Goal: Communication & Community: Answer question/provide support

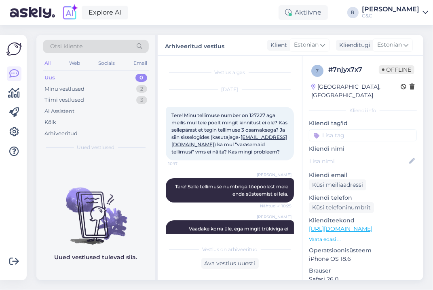
scroll to position [564, 0]
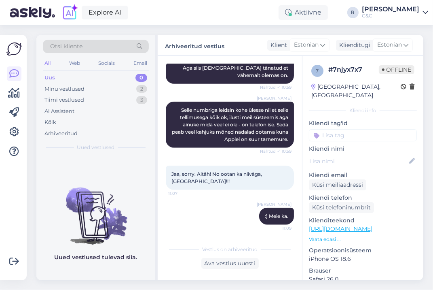
click at [188, 148] on div "[PERSON_NAME] numbriga leidsin kohe ülesse nii et selle tellimusega kõik ok, il…" at bounding box center [230, 125] width 128 height 46
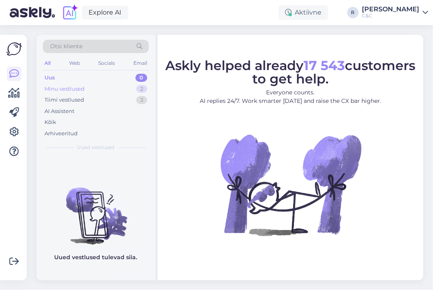
click at [118, 90] on div "Minu vestlused 2" at bounding box center [96, 88] width 106 height 11
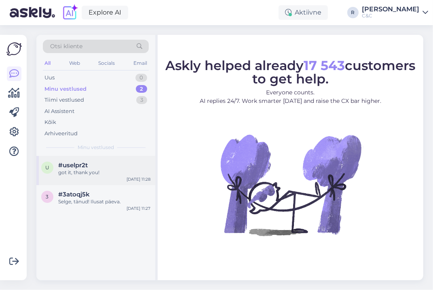
click at [99, 169] on div "got it, thank you!" at bounding box center [104, 172] width 92 height 7
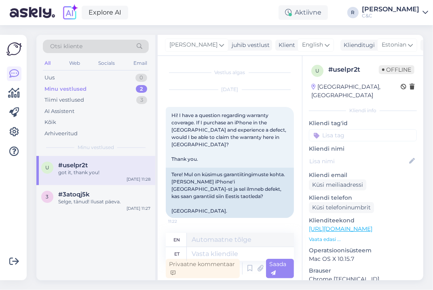
scroll to position [98, 0]
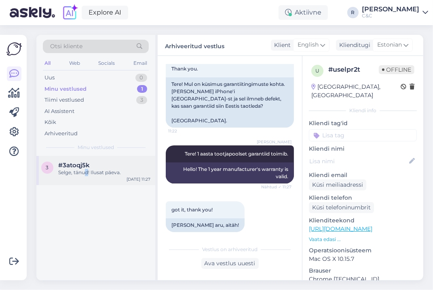
click at [87, 170] on div "Selge, tänud! Ilusat päeva." at bounding box center [104, 172] width 92 height 7
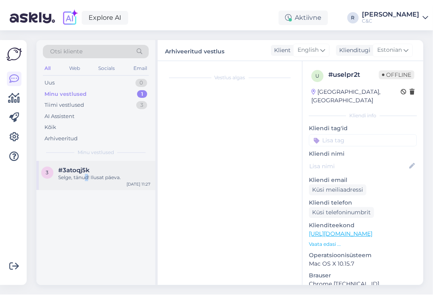
scroll to position [44, 0]
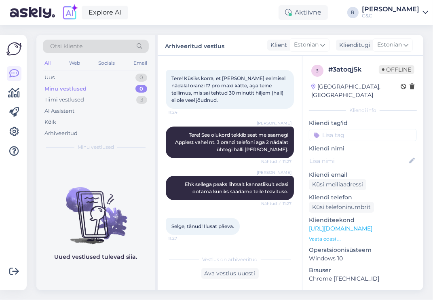
scroll to position [36, 0]
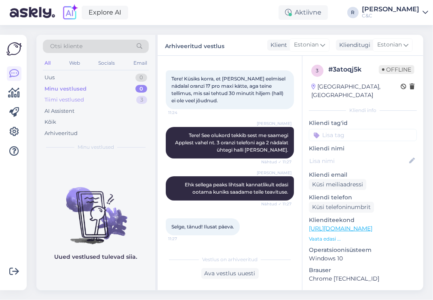
click at [127, 96] on div "Tiimi vestlused 3" at bounding box center [96, 99] width 106 height 11
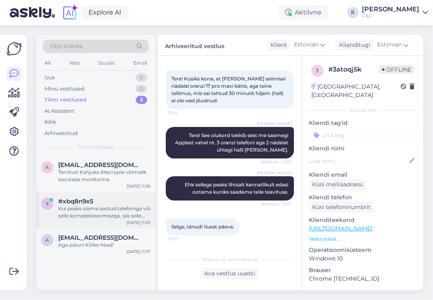
click at [102, 201] on div "#xbq8n9x5" at bounding box center [104, 201] width 92 height 7
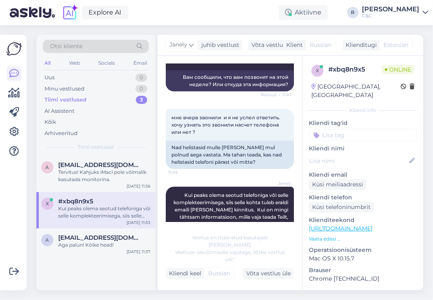
scroll to position [196, 0]
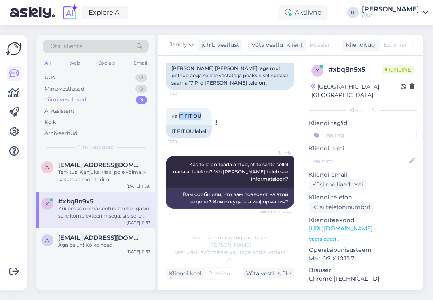
drag, startPoint x: 204, startPoint y: 116, endPoint x: 178, endPoint y: 116, distance: 25.5
click at [178, 116] on div "на IT FIT OU 11:39" at bounding box center [189, 116] width 46 height 17
copy span "IT FIT OU"
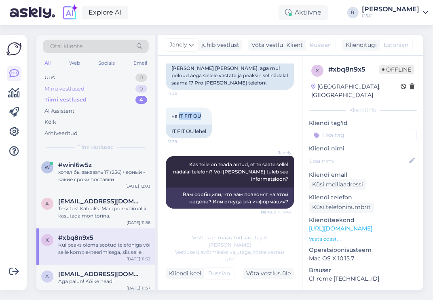
click at [116, 91] on div "Minu vestlused 0" at bounding box center [96, 88] width 106 height 11
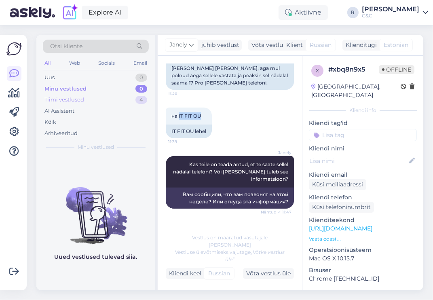
click at [115, 97] on div "Tiimi vestlused 4" at bounding box center [96, 99] width 106 height 11
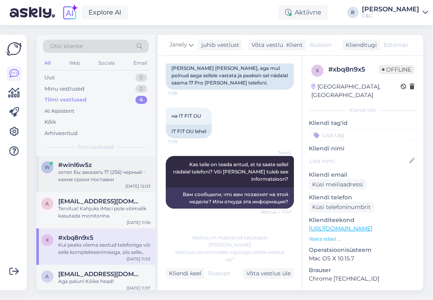
click at [92, 169] on div "хотел бы заказать 17 (256) черный - какие сроки поставки" at bounding box center [104, 176] width 92 height 15
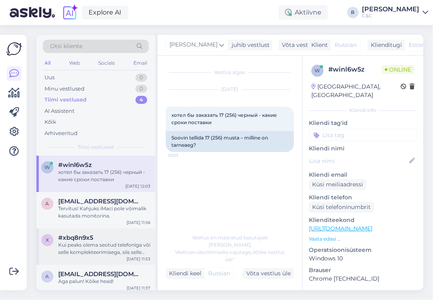
click at [92, 239] on span "#xbq8n9x5" at bounding box center [75, 237] width 35 height 7
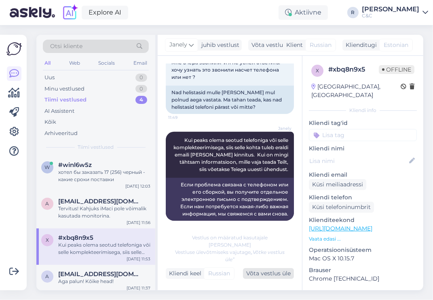
click at [269, 272] on div "Võta vestlus üle" at bounding box center [268, 273] width 51 height 11
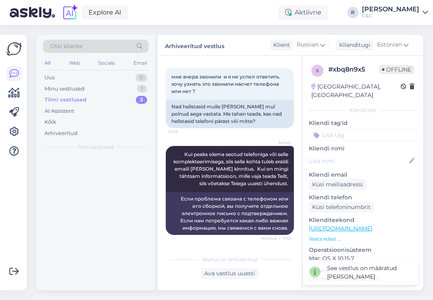
scroll to position [354, 0]
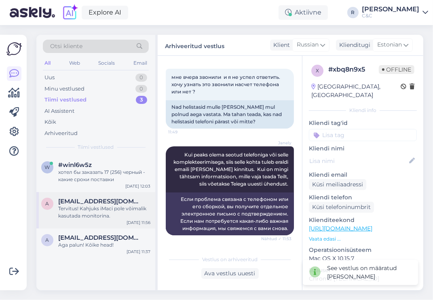
click at [102, 209] on div "Tervitus! Kahjuks iMaci pole võimalik kasutada monitorina." at bounding box center [104, 212] width 92 height 15
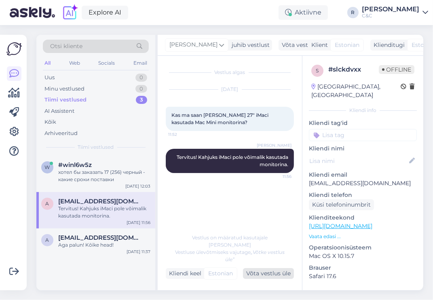
click at [265, 271] on div "Võta vestlus üle" at bounding box center [268, 273] width 51 height 11
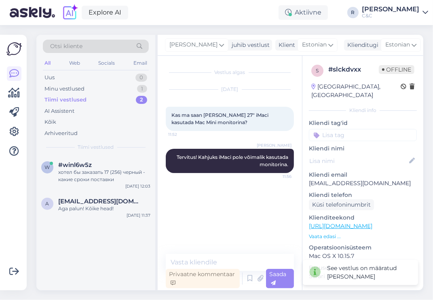
click at [429, 47] on icon at bounding box center [432, 45] width 6 height 6
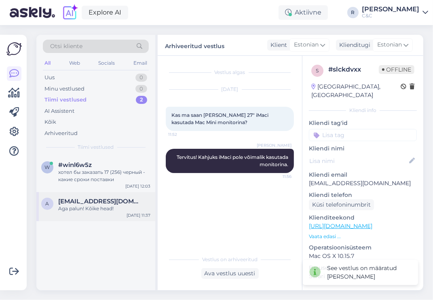
click at [82, 215] on div "a aazhxc@gmail.com Aga palun! Kõike head! Oct 8 11:37" at bounding box center [95, 206] width 119 height 29
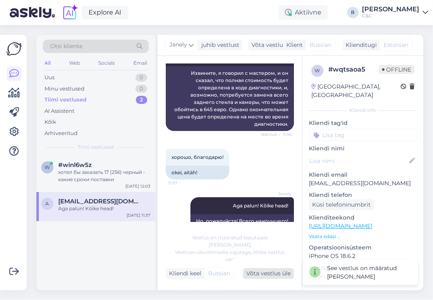
click at [277, 271] on div "Võta vestlus üle" at bounding box center [268, 273] width 51 height 11
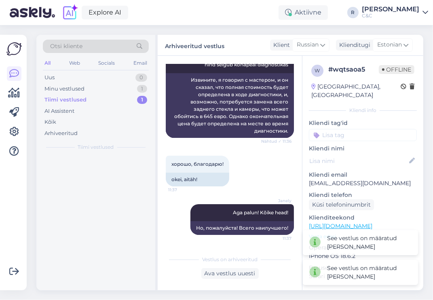
scroll to position [397, 0]
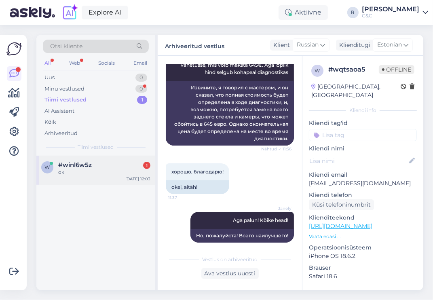
click at [88, 163] on span "#winl6w5z" at bounding box center [75, 164] width 34 height 7
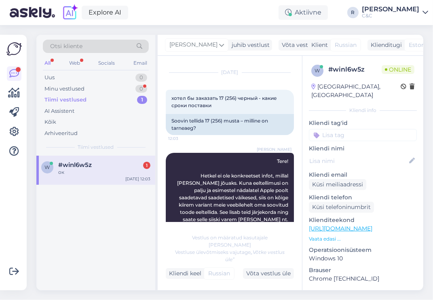
scroll to position [189, 0]
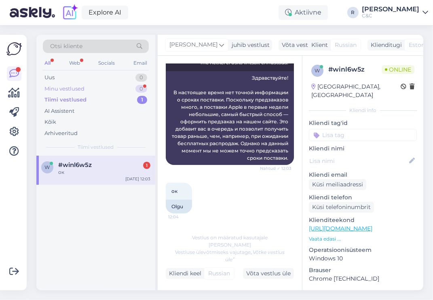
click at [138, 89] on div "0" at bounding box center [142, 89] width 12 height 8
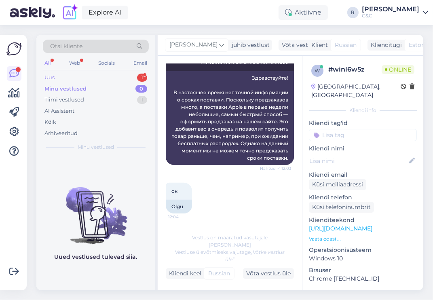
click at [126, 78] on div "Uus 1" at bounding box center [96, 77] width 106 height 11
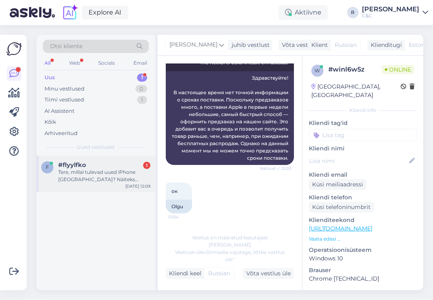
click at [117, 176] on div "Tere, millal tulevad uued iPhone Eestis? Näiteks iPhone 17 ja 17 pro?" at bounding box center [104, 176] width 92 height 15
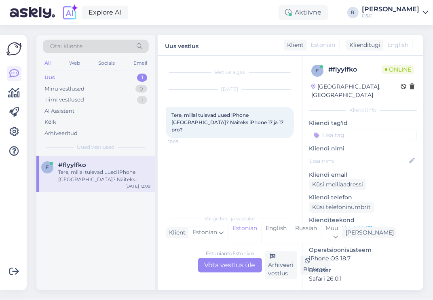
click at [235, 274] on div "Estonian to Estonian Võta vestlus üle Arhiveeri vestlus Blokeeri" at bounding box center [230, 265] width 128 height 28
click at [230, 270] on div "Estonian to Estonian Võta vestlus üle" at bounding box center [230, 265] width 64 height 15
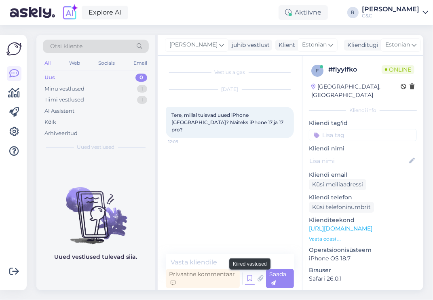
click at [248, 280] on icon at bounding box center [250, 279] width 10 height 12
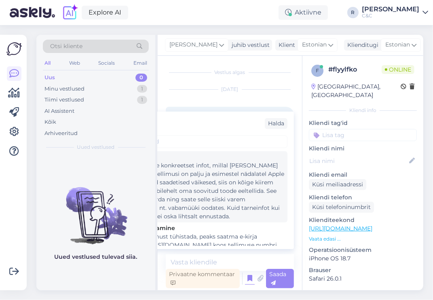
click at [214, 184] on div "Tere! Hetkel ei ole konkreetset infot, millal [PERSON_NAME] jõuaks. Kuna eeltel…" at bounding box center [197, 190] width 175 height 59
type textarea "Tere! Hetkel ei ole konkreetset infot, millal [PERSON_NAME] jõuaks. Kuna eeltel…"
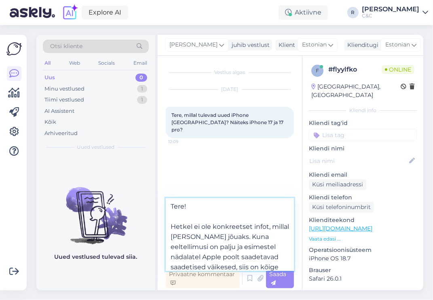
click at [225, 228] on textarea "Tere! Hetkel ei ole konkreetset infot, millal [PERSON_NAME] jõuaks. Kuna eeltel…" at bounding box center [230, 234] width 128 height 73
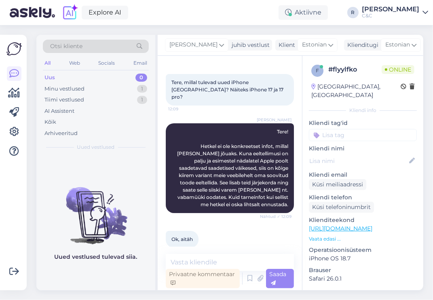
scroll to position [35, 0]
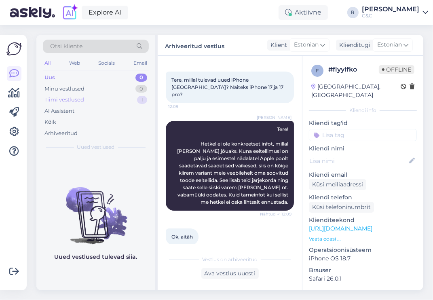
click at [132, 97] on div "Tiimi vestlused 1" at bounding box center [96, 99] width 106 height 11
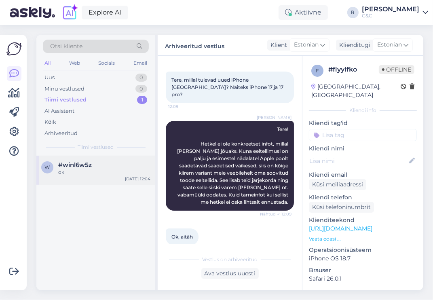
click at [99, 162] on div "#winl6w5z" at bounding box center [104, 164] width 92 height 7
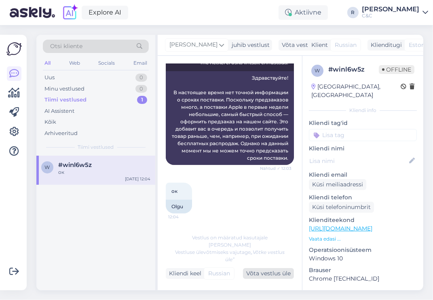
click at [267, 269] on div "Võta vestlus üle" at bounding box center [268, 273] width 51 height 11
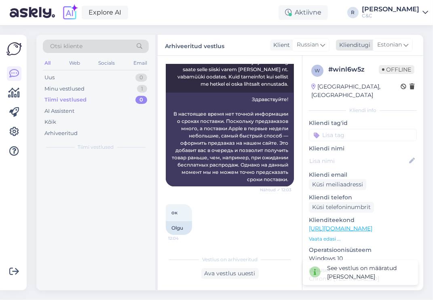
scroll to position [174, 0]
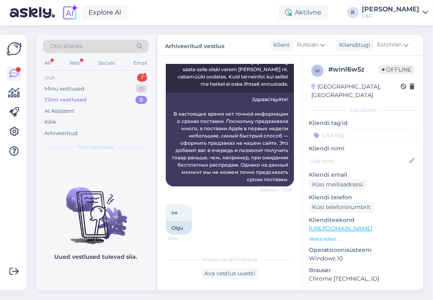
click at [129, 77] on div "Uus 1" at bounding box center [96, 77] width 106 height 11
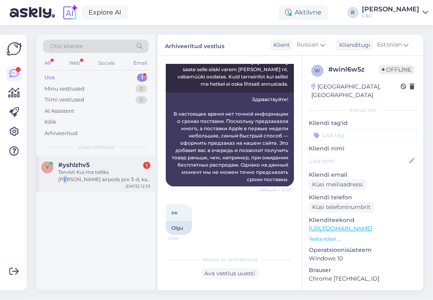
click at [115, 173] on div "Tervist! Kui ma telliks täna airpods pro 3-d, kas need jõuaksid minuni siis 1-3…" at bounding box center [104, 176] width 92 height 15
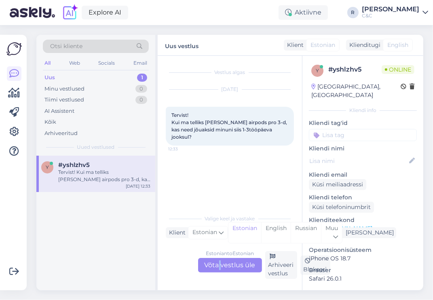
click at [220, 263] on div "Estonian to Estonian Võta vestlus üle" at bounding box center [230, 265] width 64 height 15
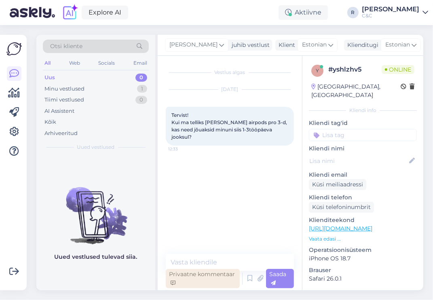
click at [210, 270] on div "Privaatne kommentaar" at bounding box center [203, 278] width 74 height 19
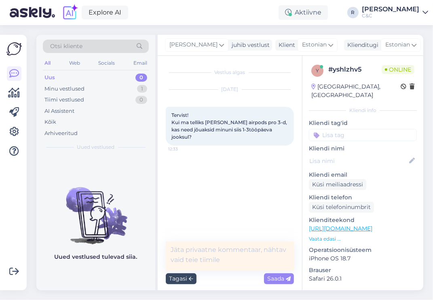
click at [187, 280] on div "Tagasi" at bounding box center [181, 279] width 31 height 11
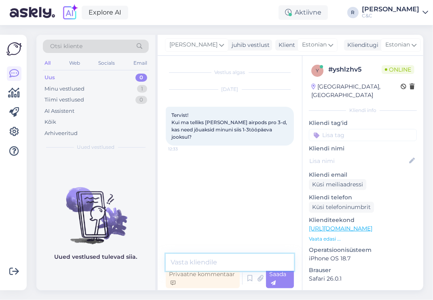
click at [202, 263] on textarea at bounding box center [230, 262] width 128 height 17
type textarea "t"
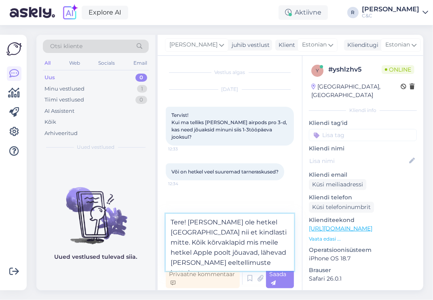
type textarea "Tere! Neid ei ole hetkel laos nii et kindlasti mitte. Kõik kõrvaklapid mis meil…"
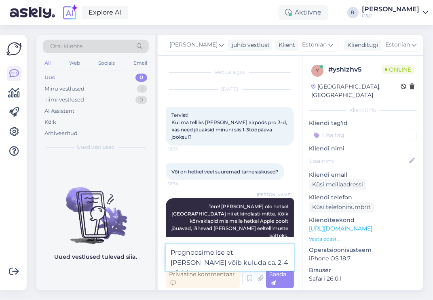
type textarea "Prognoosime ise et täna tellides võib kuluda ca. 2-4 nädalat."
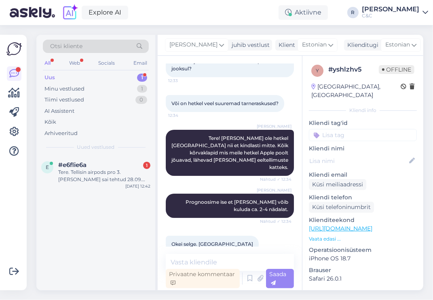
scroll to position [199, 0]
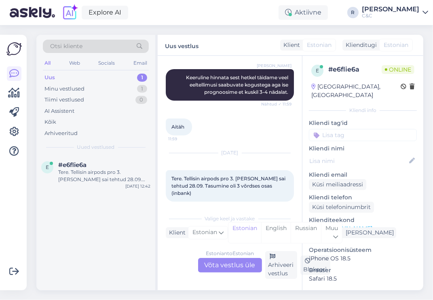
click at [231, 262] on div "Estonian to Estonian Võta vestlus üle" at bounding box center [230, 265] width 64 height 15
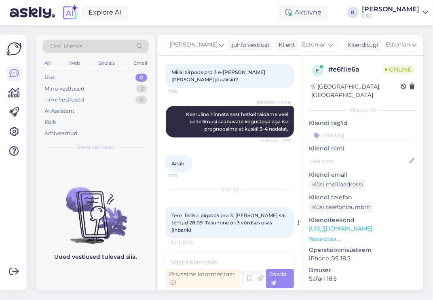
scroll to position [163, 0]
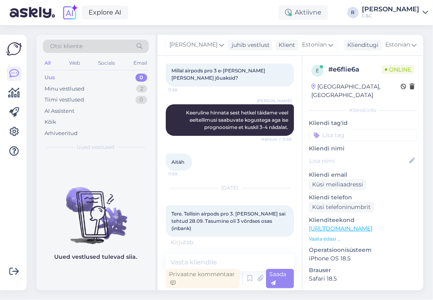
click at [215, 249] on div "Vestlus algas Oct 7 2025 Tere, kas airpods pro 3 on ka ümbriseid müüa? 11:57 Ro…" at bounding box center [230, 173] width 144 height 235
click at [213, 259] on textarea at bounding box center [230, 262] width 128 height 17
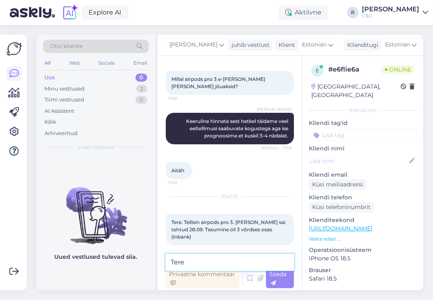
type textarea "Tere!"
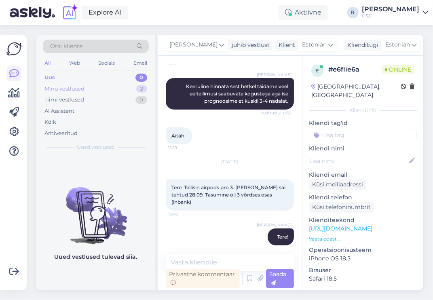
click at [131, 93] on div "Minu vestlused 2" at bounding box center [96, 88] width 106 height 11
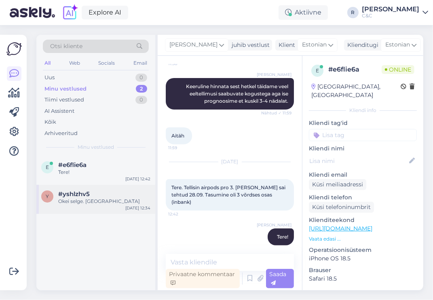
click at [95, 195] on div "#yshlzhv5" at bounding box center [104, 194] width 92 height 7
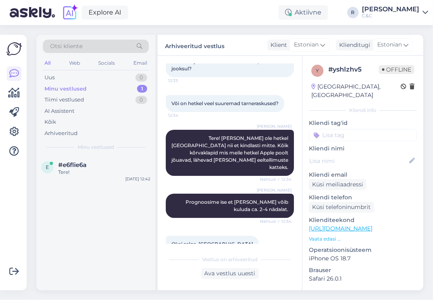
click at [122, 89] on div "Minu vestlused 1" at bounding box center [96, 88] width 106 height 11
click at [97, 175] on div "Tere!" at bounding box center [104, 172] width 92 height 7
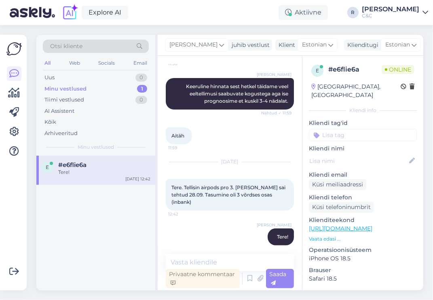
click at [185, 220] on div "Ross Tere! Nähtud ✓ 12:42" at bounding box center [230, 237] width 128 height 35
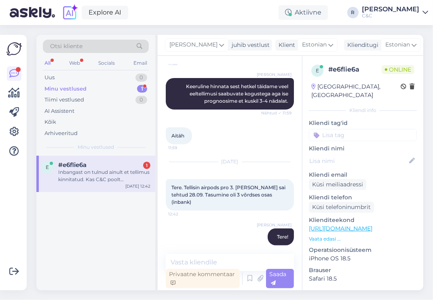
scroll to position [239, 0]
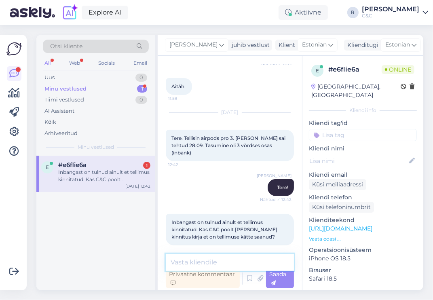
click at [208, 260] on textarea at bounding box center [230, 262] width 128 height 17
click at [210, 265] on textarea at bounding box center [230, 262] width 128 height 17
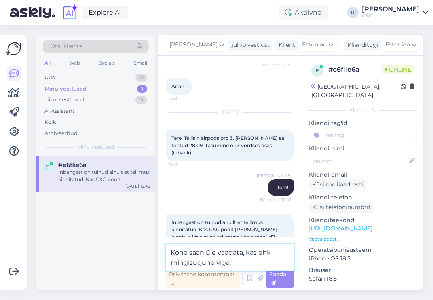
type textarea "Kohe saan üle vaadata, kas ehk mingisugune viga."
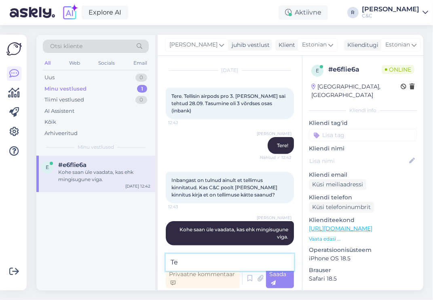
type textarea "T"
type textarea "Kas teil tellimuse numbrit on öelda?"
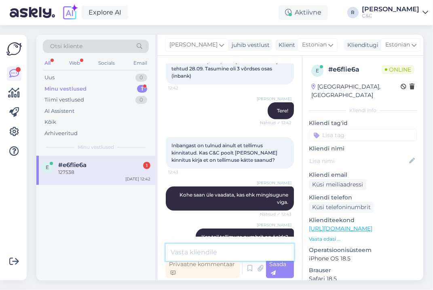
scroll to position [359, 0]
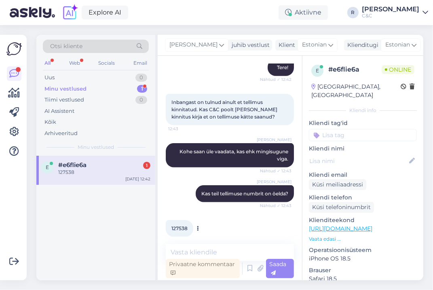
click at [176, 225] on span "127538" at bounding box center [180, 228] width 16 height 6
copy div "127538 12:44"
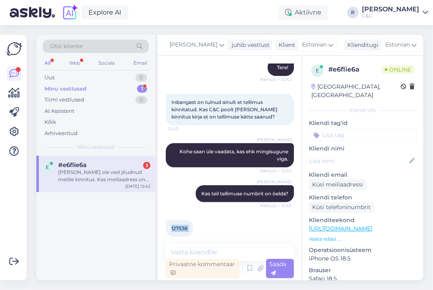
scroll to position [508, 0]
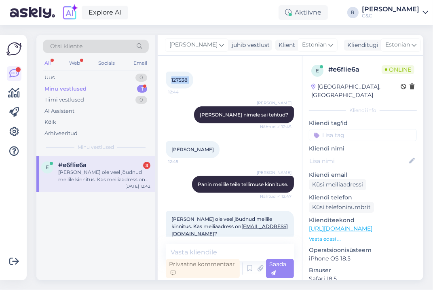
click at [121, 89] on div "Minu vestlused 1" at bounding box center [96, 88] width 106 height 11
click at [109, 176] on div "Mulle ei ole veel jõudnud meilile kinnitus. Kas meiliaadress on renitasalur@hot…" at bounding box center [104, 176] width 92 height 15
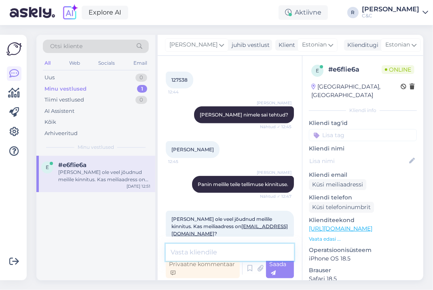
click at [212, 248] on textarea at bounding box center [230, 252] width 128 height 17
type textarea "gmail on siia pandud."
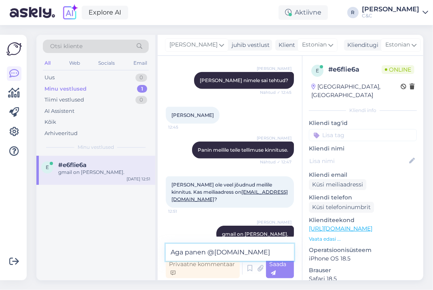
type textarea "Aga panen @hotmail.com"
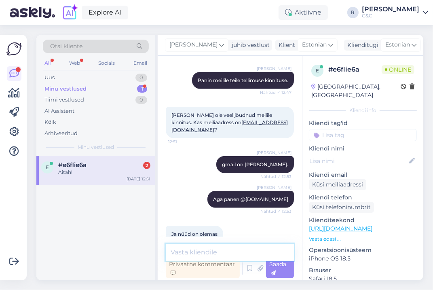
scroll to position [647, 0]
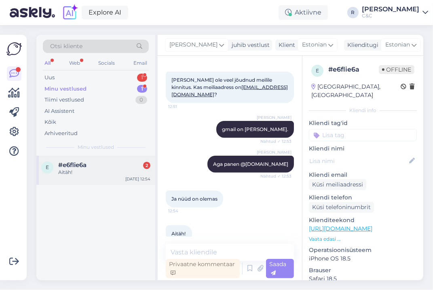
click at [107, 176] on div "e #e6flie6a 2 Aitäh! Oct 8 12:54" at bounding box center [95, 170] width 119 height 29
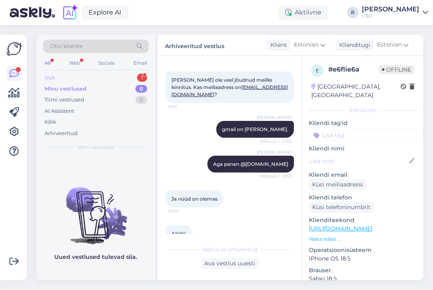
click at [120, 80] on div "Uus 1" at bounding box center [96, 77] width 106 height 11
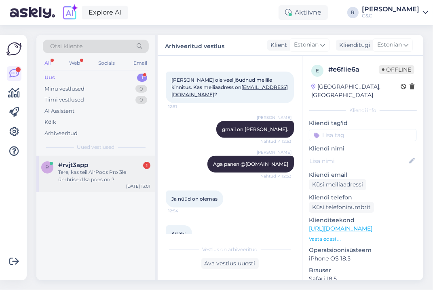
click at [94, 169] on div "Tere, kas teil AirPods Pro 3le ümbriseid ka poes on ?" at bounding box center [104, 176] width 92 height 15
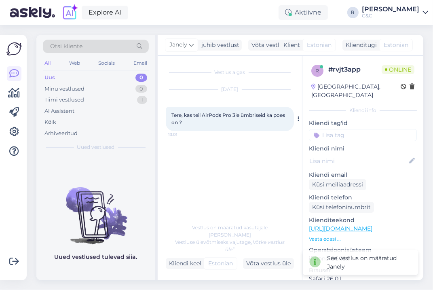
click at [195, 118] on div "Tere, kas teil AirPods Pro 3le ümbriseid ka poes on ? 13:01" at bounding box center [230, 119] width 128 height 24
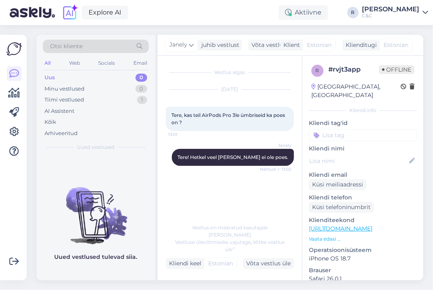
click at [167, 96] on div "Oct 8 2025 Tere, kas teil AirPods Pro 3le ümbriseid ka poes on ? 13:01" at bounding box center [230, 110] width 128 height 59
click at [135, 102] on div "Tiimi vestlused 1" at bounding box center [96, 99] width 106 height 11
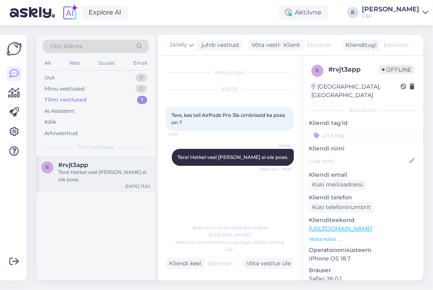
click at [100, 183] on div "r #rvjt3app Tere! Hetkel veel meil neid ei ole poes. Oct 8 13:02" at bounding box center [95, 174] width 119 height 36
click at [261, 264] on div "Võta vestlus üle" at bounding box center [268, 263] width 51 height 11
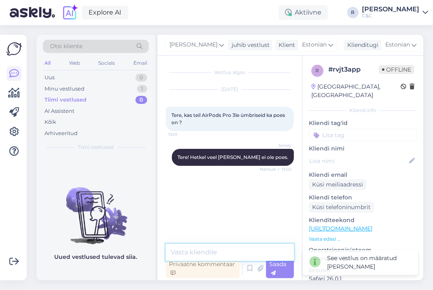
click at [230, 252] on textarea at bounding box center [230, 252] width 128 height 17
type textarea "V"
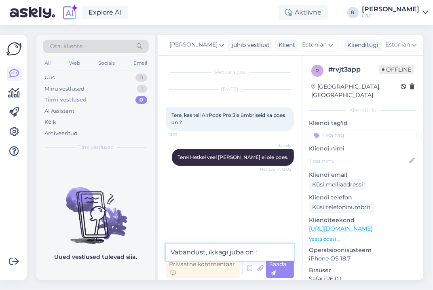
type textarea "Vabandust, ikkagi juba on :)"
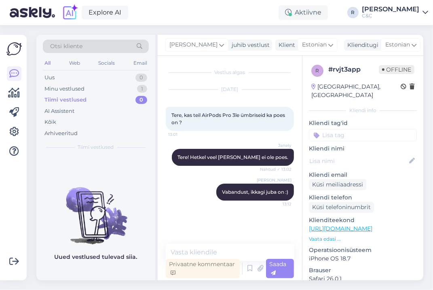
click at [363, 225] on link "https://www.shop.cec.ee/apple-airpods-pro-3-mfhp4zm-a?gad_source=1&gad_campaign…" at bounding box center [341, 228] width 64 height 7
click at [225, 259] on div "Privaatne kommentaar" at bounding box center [203, 268] width 74 height 19
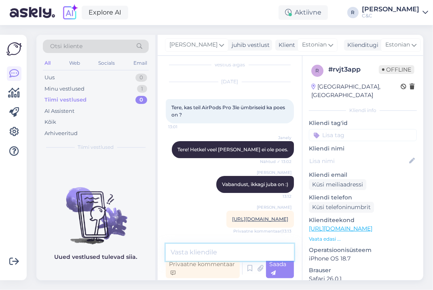
click at [225, 255] on textarea at bounding box center [230, 252] width 128 height 17
paste textarea "https://www.shop.cec.ee/catalogsearch/result/?q=pro+3+cover"
type textarea "https://www.shop.cec.ee/catalogsearch/result/?q=pro+3+cover"
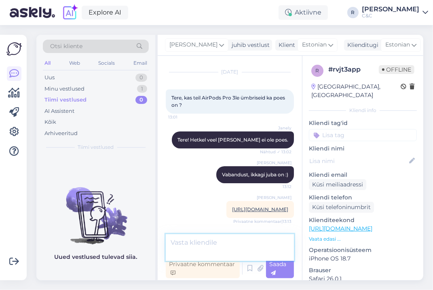
scroll to position [61, 0]
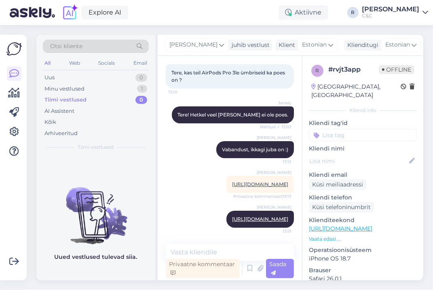
click at [227, 176] on div "Ross https://www.shop.cec.ee/catalogsearch/result/?q=pro+3+cover Privaatne komm…" at bounding box center [261, 184] width 68 height 17
click at [186, 267] on div "Privaatne kommentaar" at bounding box center [203, 268] width 74 height 19
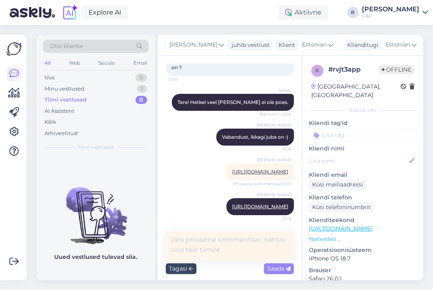
click at [188, 270] on div "Tagasi" at bounding box center [181, 268] width 31 height 11
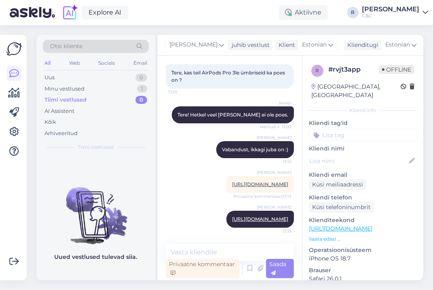
click at [115, 95] on div "Tiimi vestlused 0" at bounding box center [96, 99] width 106 height 11
click at [115, 89] on div "Minu vestlused 1" at bounding box center [96, 88] width 106 height 11
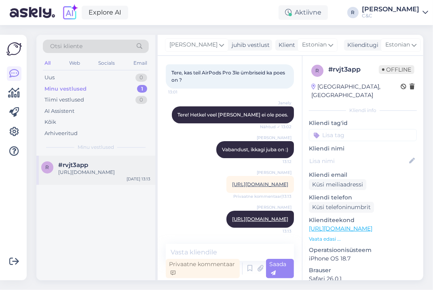
click at [102, 174] on div "https://www.shop.cec.ee/catalogsearch/result/?q=pro+3+cover" at bounding box center [104, 172] width 92 height 7
click at [128, 78] on div "Uus 1" at bounding box center [96, 77] width 106 height 11
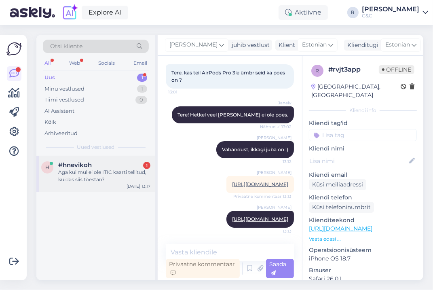
click at [112, 171] on div "Aga kui mul ei ole ITIC kaarti tellitud, kuidas siis tõestan?" at bounding box center [104, 176] width 92 height 15
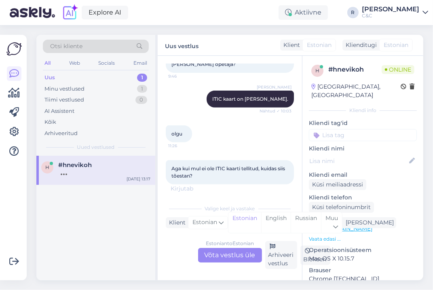
click at [229, 254] on div "Estonian to Estonian Võta vestlus üle" at bounding box center [230, 255] width 64 height 15
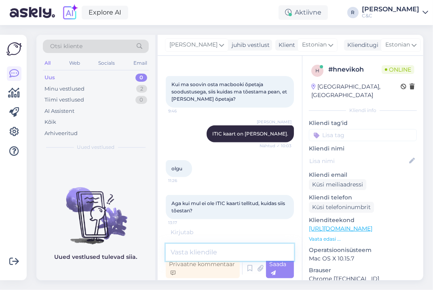
click at [219, 254] on textarea at bounding box center [230, 252] width 128 height 17
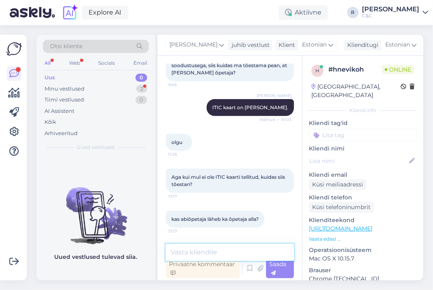
click at [229, 257] on textarea at bounding box center [230, 252] width 128 height 17
type textarea "P"
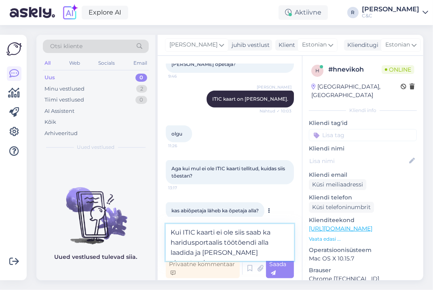
type textarea "Kui ITIC kaarti ei ole siis saab ka haridusportaalis töötõendi alla laadida ja …"
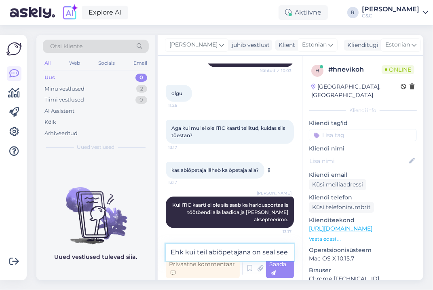
scroll to position [304, 0]
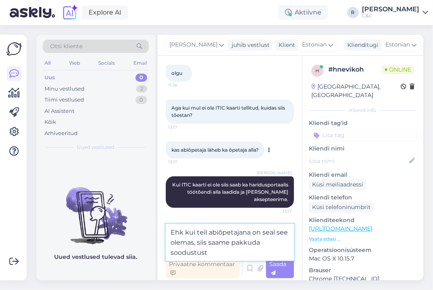
type textarea "Ehk kui teil abiõpetajana on seal see olemas, siis saame pakkuda soodustust."
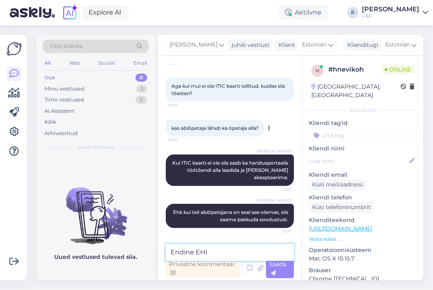
scroll to position [346, 0]
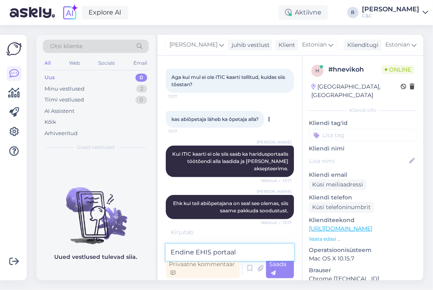
type textarea "Endine EHIS portaal."
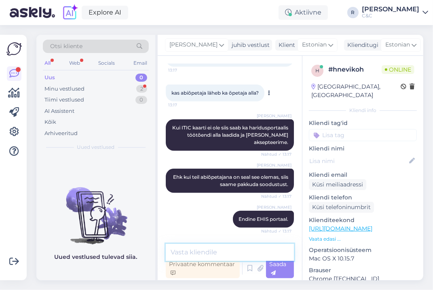
scroll to position [406, 0]
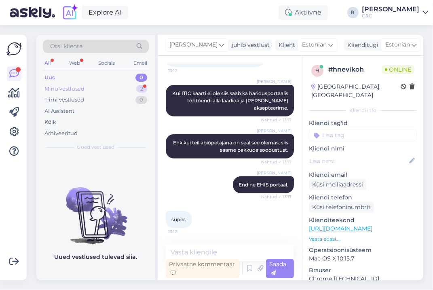
click at [116, 89] on div "Minu vestlused 2" at bounding box center [96, 88] width 106 height 11
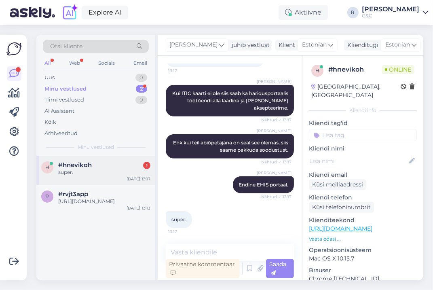
click at [116, 162] on div "#hnevikoh 1" at bounding box center [104, 164] width 92 height 7
click at [134, 191] on div "#rvjt3app" at bounding box center [104, 194] width 92 height 7
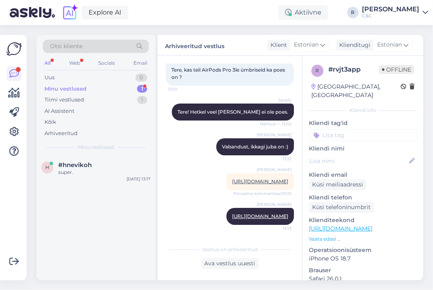
click at [109, 88] on div "Minu vestlused 1" at bounding box center [96, 88] width 106 height 11
click at [105, 159] on div "h #hnevikoh super. Oct 8 13:17" at bounding box center [95, 170] width 119 height 29
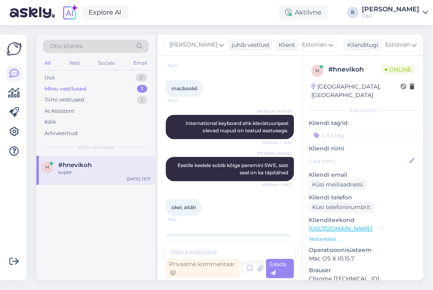
scroll to position [406, 0]
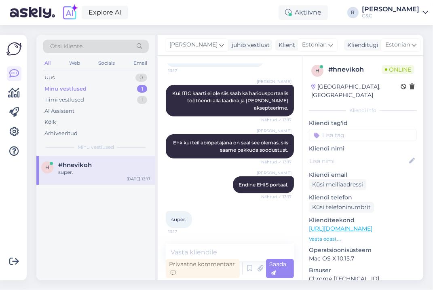
click at [429, 42] on icon at bounding box center [432, 45] width 6 height 6
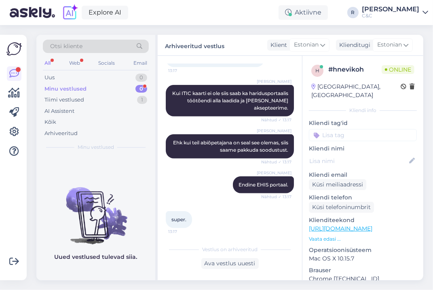
drag, startPoint x: 54, startPoint y: 171, endPoint x: 66, endPoint y: 153, distance: 21.3
click at [54, 171] on div "Uued vestlused tulevad siia." at bounding box center [95, 218] width 119 height 125
click at [122, 87] on div "Minu vestlused 0" at bounding box center [96, 88] width 106 height 11
click at [121, 77] on div "Uus 0" at bounding box center [96, 77] width 106 height 11
click at [115, 95] on div "Tiimi vestlused 1" at bounding box center [96, 99] width 106 height 11
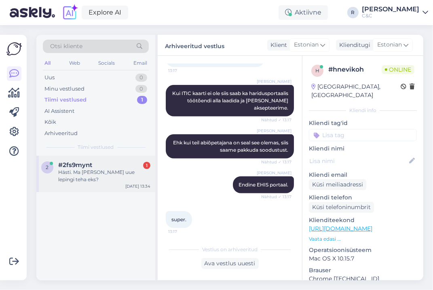
click at [108, 193] on div "2 #2fs9mynt 1 Hästi. Ma võin juba uue lepingi teha eks? Oct 8 13:34" at bounding box center [95, 218] width 119 height 125
click at [112, 181] on div "Hästi. Ma võin juba uue lepingi teha eks?" at bounding box center [104, 176] width 92 height 15
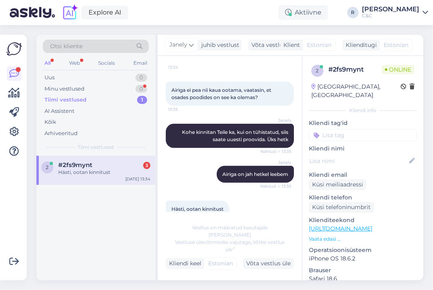
scroll to position [444, 0]
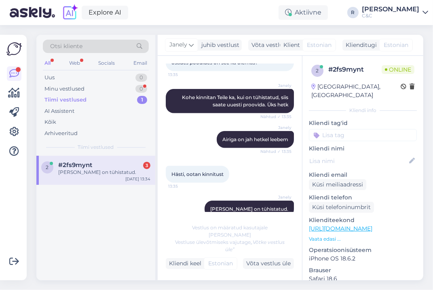
click at [57, 193] on div "2 #2fs9mynt 3 Nii Teie leping on tühistatud. Oct 8 13:34" at bounding box center [95, 218] width 119 height 125
click at [129, 89] on div "Minu vestlused 0" at bounding box center [96, 88] width 106 height 11
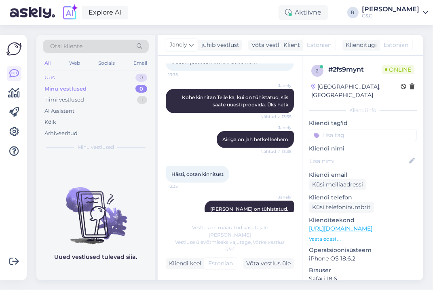
click at [133, 77] on div "Uus 0" at bounding box center [96, 77] width 106 height 11
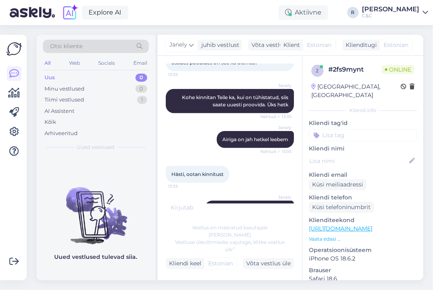
scroll to position [479, 0]
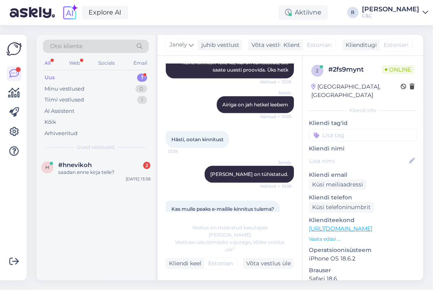
click at [25, 86] on div "Võimalused Veendu, et Askly loob sulle väärtust. Sulge Ühenda FB ja IG sõnumid …" at bounding box center [13, 158] width 27 height 246
click at [100, 163] on div "#hnevikoh 2" at bounding box center [104, 164] width 92 height 7
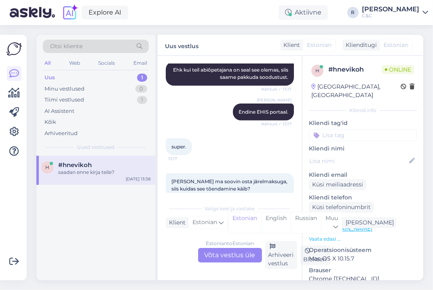
scroll to position [527, 0]
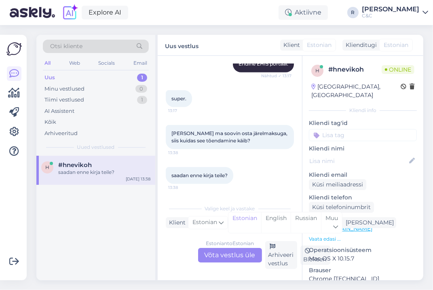
click at [228, 238] on div "Valige keel ja vastake Klient Estonian Mina Estonian English Russian Muu Estoni…" at bounding box center [230, 234] width 128 height 69
click at [223, 244] on div "Estonian to Estonian" at bounding box center [230, 243] width 48 height 7
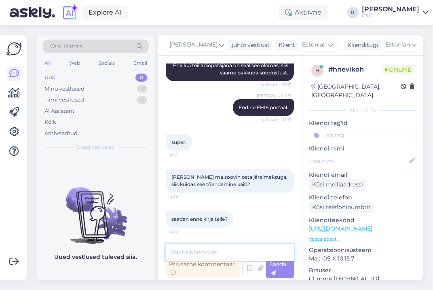
click at [207, 248] on textarea at bounding box center [230, 252] width 128 height 17
type textarea "Seda peaks kohapeal vormistama."
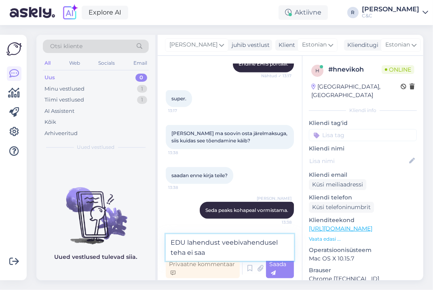
type textarea "EDU lahendust veebivahendusel teha ei saa."
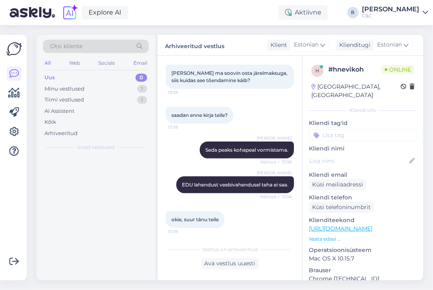
scroll to position [591, 0]
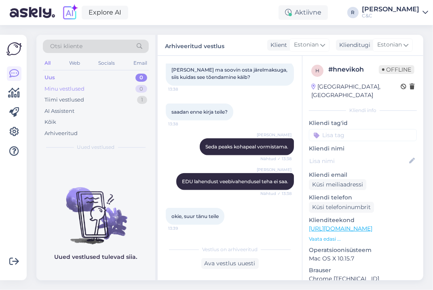
click at [112, 93] on div "Minu vestlused 0" at bounding box center [96, 88] width 106 height 11
click at [108, 97] on div "Tiimi vestlused 1" at bounding box center [96, 99] width 106 height 11
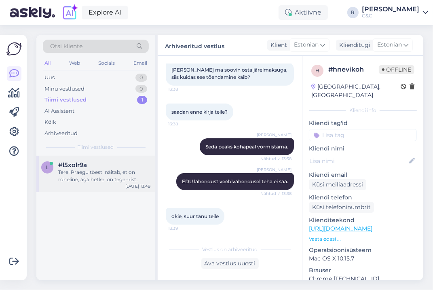
click at [91, 158] on div "l #l5xolr9a Tere! Praegu tõesti näitab, et on roheline, aga hetkel on tegemist …" at bounding box center [95, 174] width 119 height 36
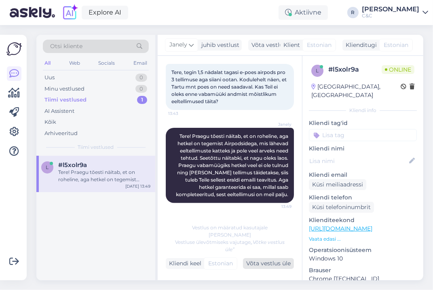
click at [266, 262] on div "Võta vestlus üle" at bounding box center [268, 263] width 51 height 11
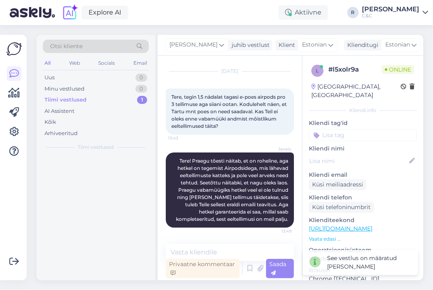
scroll to position [192, 0]
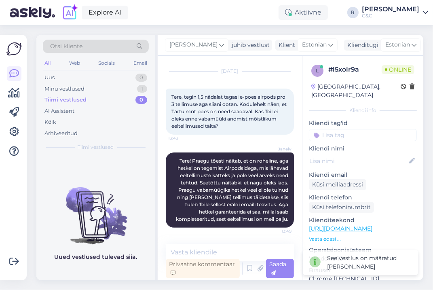
click at [429, 46] on icon at bounding box center [432, 45] width 6 height 6
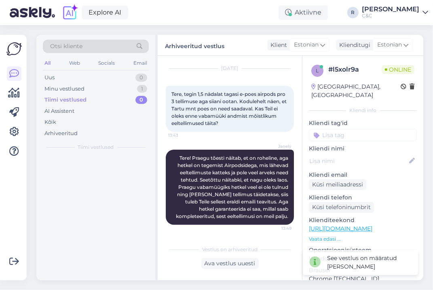
scroll to position [195, 0]
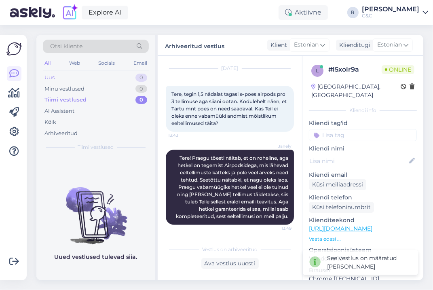
click at [121, 81] on div "Uus 0" at bounding box center [96, 77] width 106 height 11
click at [120, 86] on div "Minu vestlused 0" at bounding box center [96, 88] width 106 height 11
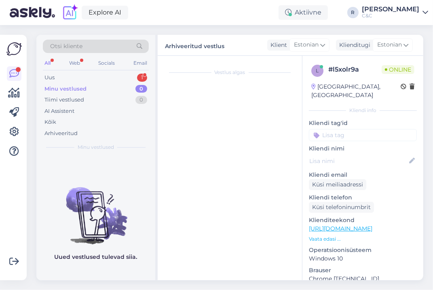
scroll to position [0, 0]
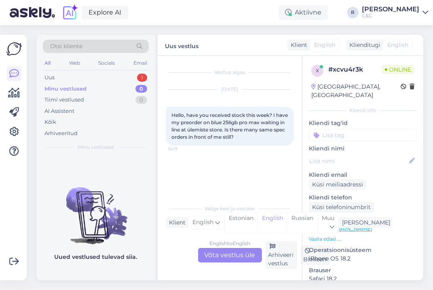
click at [223, 254] on div "English to English Võta vestlus üle" at bounding box center [230, 255] width 64 height 15
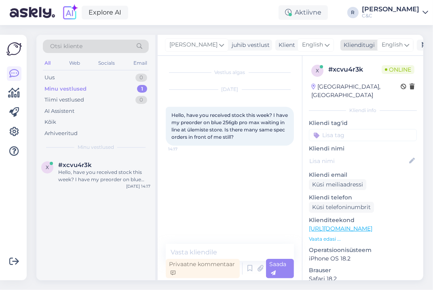
click at [382, 48] on span "English" at bounding box center [392, 44] width 21 height 9
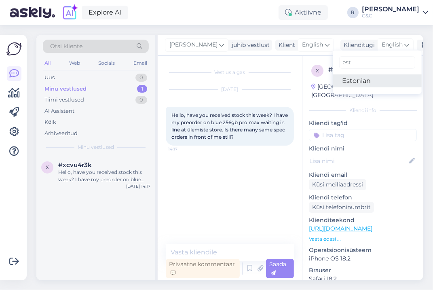
type input "est"
click at [333, 81] on link "Estonian" at bounding box center [377, 80] width 89 height 13
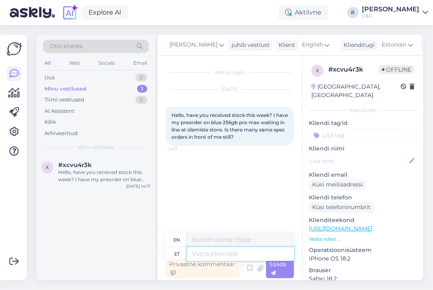
click at [235, 254] on textarea at bounding box center [240, 254] width 107 height 14
type textarea "Tere!"
type textarea "Hello!"
type textarea "Tere! Me saa"
type textarea "Hello! We"
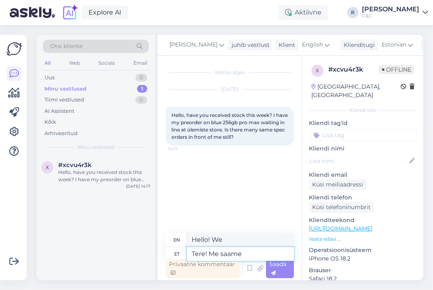
type textarea "Tere! Me saame"
type textarea "Hello! We can"
type textarea "Tere! Me saame kaupa ig"
type textarea "Hello! We are receiving the goods."
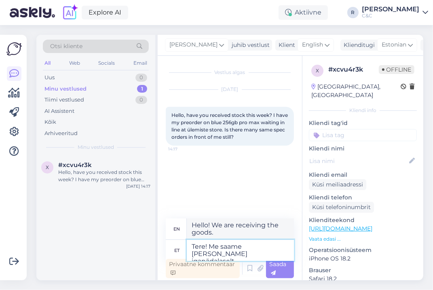
type textarea "Tere! Me saame kaupa iganädalaselt k"
type textarea "Hello! We receive goods weekly."
type textarea "Tere! Me saame kaupa iganädalaselt kuid vä"
type textarea "Hello! We receive goods every week but"
type textarea "Tere! Me saame kaupa iganädalaselt kuid väga vä"
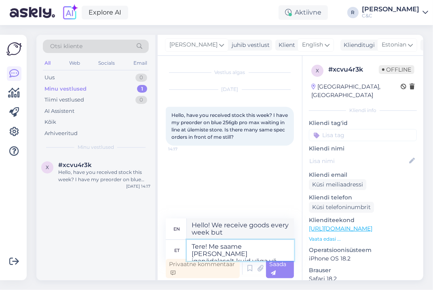
type textarea "Hello! We receive goods weekly but very"
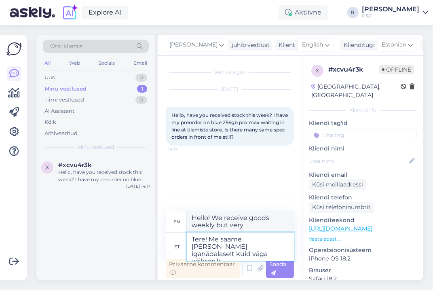
type textarea "Tere! Me saame kaupa iganädalaselt kuid väga väikses ko"
type textarea "Hello! We receive goods weekly but in very small quantities."
type textarea "Tere! Me saame kaupa iganädalaselt kuid väga väikses koguses"
type textarea "Hello! We receive goods every week but in very small quantities."
type textarea "Tere! Me saame kaupa iganädalaselt kuid väga väikses koguses - röög"
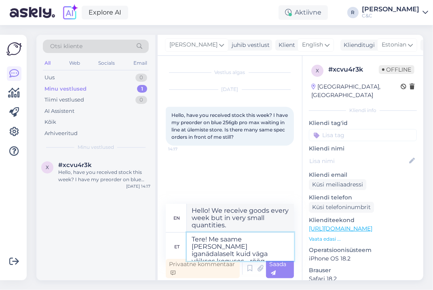
type textarea "Hello! We receive goods weekly but in very small quantities -"
type textarea "Tere! Me saame kaupa iganädalaselt kuid väga väikses koguses - röögim"
drag, startPoint x: 235, startPoint y: 254, endPoint x: 356, endPoint y: 183, distance: 140.4
click at [252, 248] on textarea "Tere! Me saame kaupa iganädalaselt kuid väga väikses koguses - röögim" at bounding box center [240, 247] width 107 height 28
type textarea "Hello! We receive goods weekly but in very small quantities - röögim"
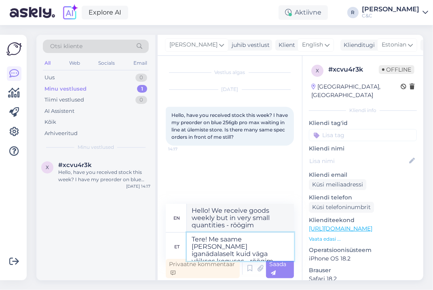
click at [277, 255] on textarea "Tere! Me saame kaupa iganädalaselt kuid väga väikses koguses - röögim" at bounding box center [240, 247] width 107 height 28
type textarea "Tere! Me saame kaupa iganädalaselt kuid väga väikses koguses - räägime"
type textarea "Hello! We receive goods weekly but in very small quantities - let's talk"
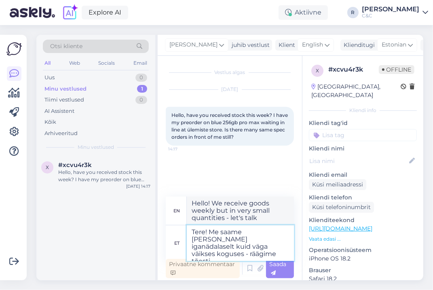
type textarea "Tere! Me saame kaupa iganädalaselt kuid väga väikses koguses - räägime tõesti m"
type textarea "Hello! We receive goods weekly but in very small quantities - we are serious"
type textarea "Tere! Me saame kaupa iganädalaselt kuid väga väikses koguses - räägime tõesti m…"
type textarea "Hello! We receive goods weekly but in very small quantities - we are really tal…"
type textarea "Tere! Me saame kaupa iganädalaselt kuid väga väikses koguses - räägime tõesti m…"
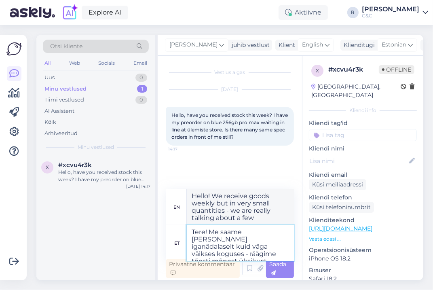
type textarea "Hello! We receive goods weekly but in very small quantities - we are really tal…"
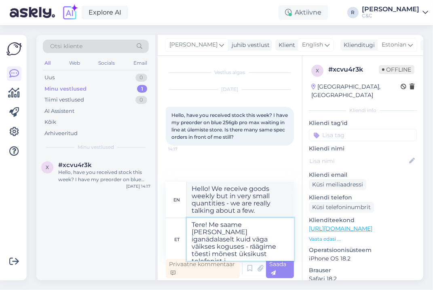
type textarea "Tere! Me saame kaupa iganädalaselt kuid väga väikses koguses - räägime tõesti m…"
type textarea "Hello! We receive goods weekly but in very small quantities - we are really tal…"
type textarea "Tere! Me saame kaupa iganädalaselt kuid väga väikses koguses - räägime tõesti m…"
type textarea "Hello! We receive goods every week but in very small quantities - we are really…"
type textarea "Tere! Me saame kaupa iganädalaselt kuid väga väikses koguses - räägime tõesti m…"
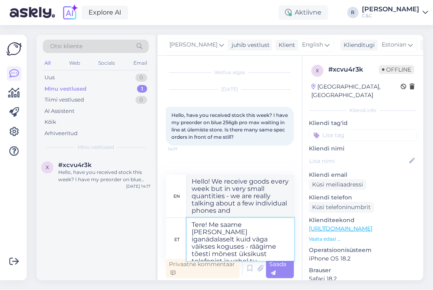
type textarea "Hello! We receive goods weekly but in very small quantities - we are really tal…"
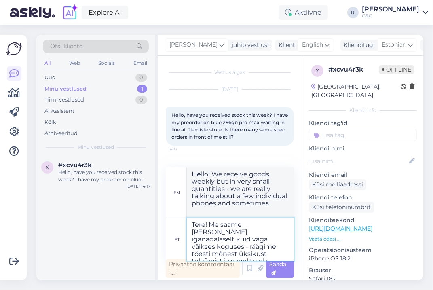
type textarea "Tere! Me saame kaupa iganädalaselt kuid väga väikses koguses - räägime tõesti m…"
type textarea "Hello! We receive goods every week but in very small quantities - we are really…"
type textarea "Tere! Me saame kaupa iganädalaselt kuid väga väikses koguses - räägime tõesti m…"
type textarea "Hello! We receive goods every week but in very small quantities - we are really…"
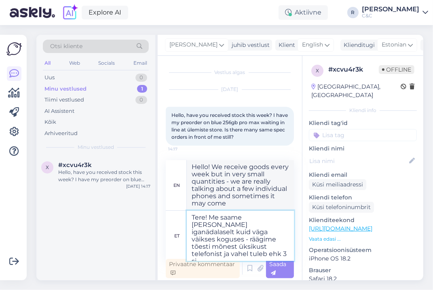
type textarea "Tere! Me saame kaupa iganädalaselt kuid väga väikses koguses - räägime tõesti m…"
type textarea "Hello! We receive goods every week but in very small quantities - we are really…"
type textarea "Tere! Me saame kaupa iganädalaselt kuid väga väikses koguses - räägime tõesti m…"
type textarea "Hello! We receive goods every week but in very small quantities - we are really…"
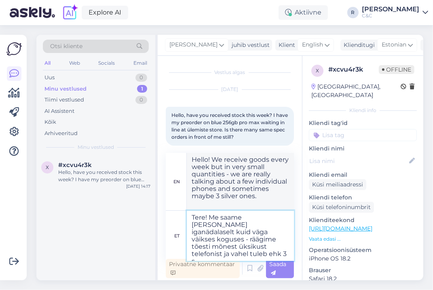
type textarea "Tere! Me saame kaupa iganädalaselt kuid väga väikses koguses - räägime tõesti m…"
type textarea "Hello! We receive goods every week but in very small quantities - we are really…"
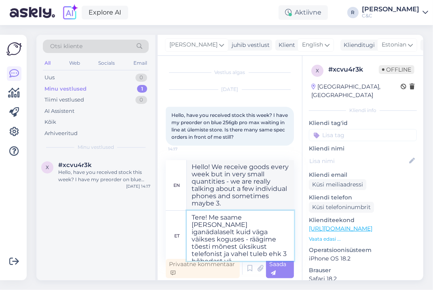
type textarea "Tere! Me saame kaupa iganädalaselt kuid väga väikses koguses - räägime tõesti m…"
type textarea "Hello! We receive goods every week but in very small quantities - we are really…"
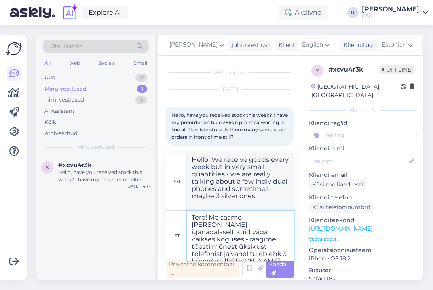
type textarea "Tere! Me saame kaupa iganädalaselt kuid väga väikses koguses - räägime tõesti m…"
type textarea "Hello! We receive goods every week but in very small quantities - we are really…"
type textarea "Tere! Me saame kaupa iganädalaselt kuid väga väikses koguses - räägime tõesti m…"
type textarea "Hello! We receive goods every week but in very small quantities - we are really…"
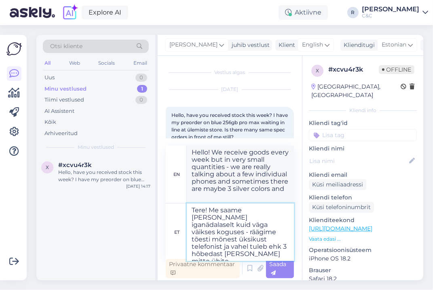
type textarea "Tere! Me saame kaupa iganädalaselt kuid väga väikses koguses - räägime tõesti m…"
type textarea "Hello! We receive goods every week but in very small quantities - we are really…"
type textarea "Tere! Me saame kaupa iganädalaselt kuid väga väikses koguses - räägime tõesti m…"
type textarea "Hello! We receive goods every week but in very small quantities - we are really…"
type textarea "Tere! Me saame kaupa iganädalaselt kuid väga väikses koguses - räägime tõesti m…"
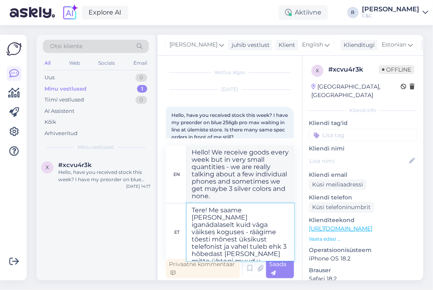
type textarea "Hello! We receive goods every week but in very small quantities - we are really…"
type textarea "Tere! Me saame kaupa iganädalaselt kuid väga väikses koguses - räägime tõesti m…"
type textarea "Hello! We receive goods every week but in very small quantities - we are really…"
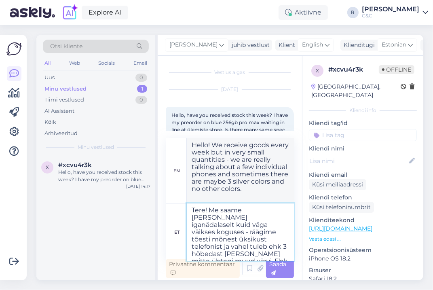
type textarea "Tere! Me saame kaupa iganädalaselt kuid väga väikses koguses - räägime tõesti m…"
type textarea "Hello! We receive goods every week but in very small quantities - we are really…"
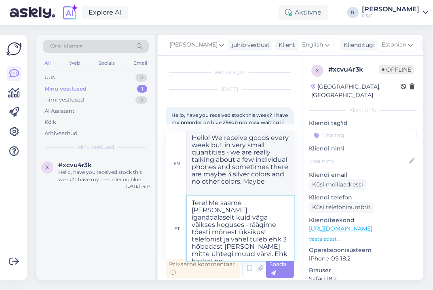
type textarea "Tere! Me saame kaupa iganädalaselt kuid väga väikses koguses - räägime tõesti m…"
type textarea "Hello! We receive goods every week but in very small quantities - we are really…"
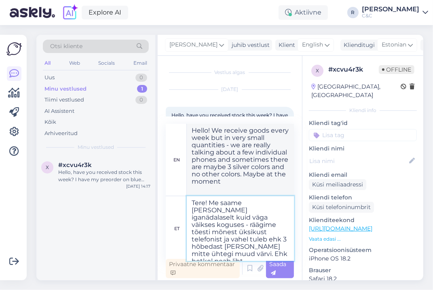
type textarea "Tere! Me saame kaupa iganädalaselt kuid väga väikses koguses - räägime tõesti m…"
type textarea "Hello! We receive goods every week but in very small quantities - we are really…"
type textarea "Tere! Me saame kaupa iganädalaselt kuid väga väikses koguses - räägime tõesti m…"
type textarea "Hello! We receive goods every week but in very small quantities - we are really…"
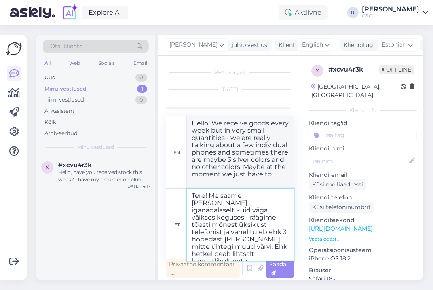
type textarea "Tere! Me saame kaupa iganädalaselt kuid väga väikses koguses - räägime tõesti m…"
type textarea "Hello! We receive goods every week but in very small quantities - we are really…"
type textarea "Tere! Me saame kaupa iganädalaselt kuid väga väikses koguses - räägime tõesti m…"
type textarea "Hello! We receive goods every week but in very small quantities - we are really…"
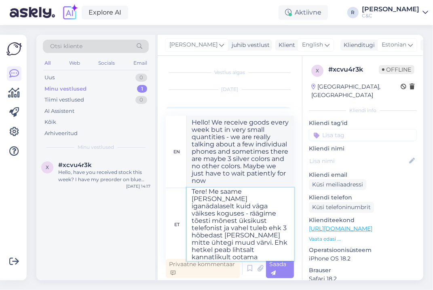
type textarea "Tere! Me saame kaupa iganädalaselt kuid väga väikses koguses - räägime tõesti m…"
type textarea "Hello! We receive goods every week but in very small quantities - we are really…"
type textarea "Tere! Me saame kaupa iganädalaselt kuid väga väikses koguses - räägime tõesti m…"
type textarea "Hello! We receive goods every week but in very small quantities - we are really…"
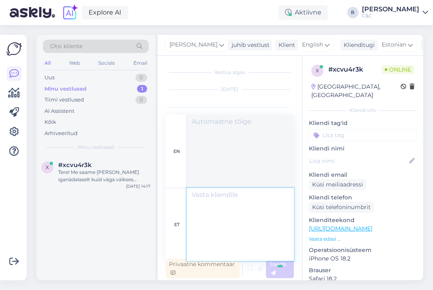
scroll to position [0, 0]
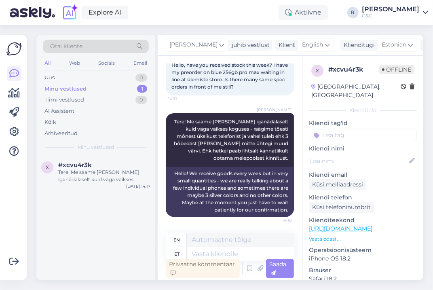
click at [163, 53] on div "Ross juhib vestlust Klient English Klienditugi Estonian est Estonian Arhiveeri …" at bounding box center [291, 45] width 266 height 21
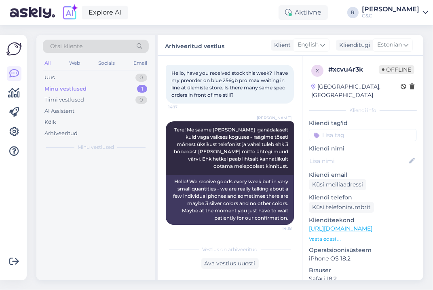
scroll to position [49, 0]
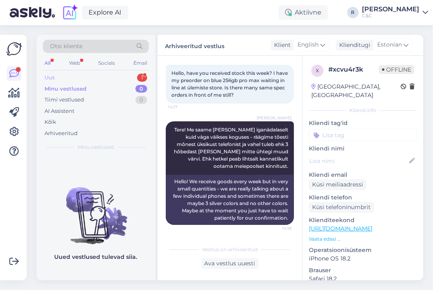
click at [97, 77] on div "Uus 1" at bounding box center [96, 77] width 106 height 11
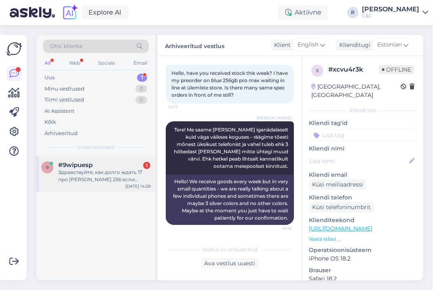
click at [126, 174] on div "Здравствуйте, как долго ждать 17 про Макс 256 если оплатить сразу? Они вообще п…" at bounding box center [104, 176] width 92 height 15
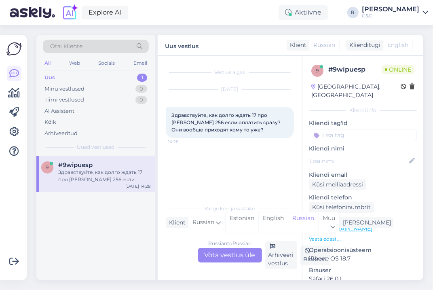
click at [231, 259] on div "Russian to Russian Võta vestlus üle" at bounding box center [230, 255] width 64 height 15
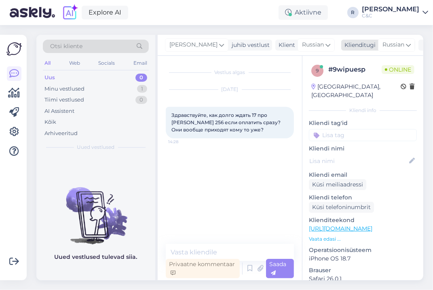
click at [383, 44] on span "Russian" at bounding box center [394, 44] width 22 height 9
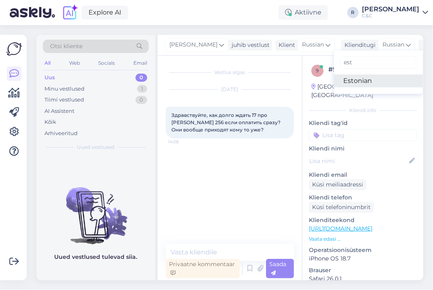
click at [334, 81] on link "Estonian" at bounding box center [378, 80] width 89 height 13
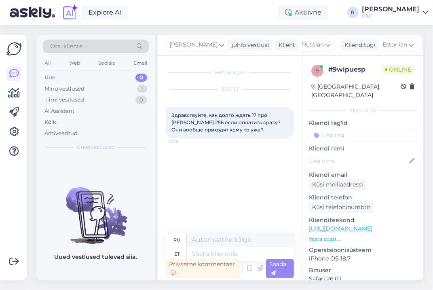
click at [191, 99] on div "Oct 8 2025 Здравствуйте, как долго ждать 17 про Макс 256 если оплатить сразу? О…" at bounding box center [230, 114] width 128 height 66
click at [228, 144] on div "Oct 8 2025 Здравствуйте, как долго ждать 17 про Макс 256 если оплатить сразу? О…" at bounding box center [230, 114] width 128 height 66
click at [227, 129] on span "Здравствуйте, как долго ждать 17 про Макс 256 если оплатить сразу? Они вообще п…" at bounding box center [227, 122] width 110 height 21
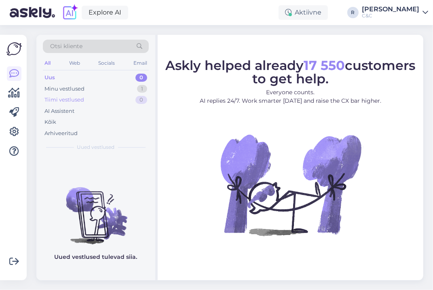
click at [105, 95] on div "Tiimi vestlused 0" at bounding box center [96, 99] width 106 height 11
click at [108, 91] on div "Minu vestlused 1" at bounding box center [96, 88] width 106 height 11
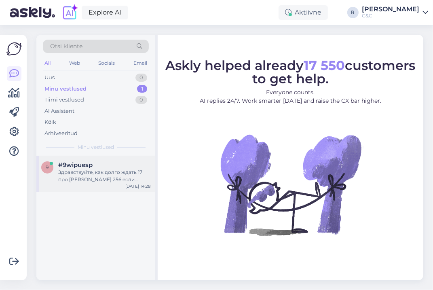
click at [90, 169] on div "Здравствуйте, как долго ждать 17 про Макс 256 если оплатить сразу? Они вообще п…" at bounding box center [104, 176] width 92 height 15
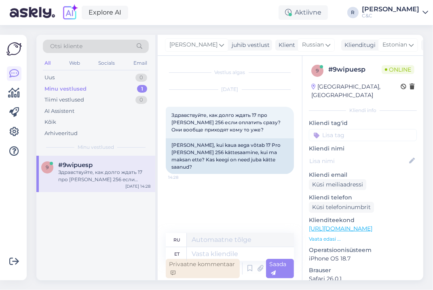
click at [211, 259] on div "Privaatne kommentaar" at bounding box center [203, 268] width 74 height 19
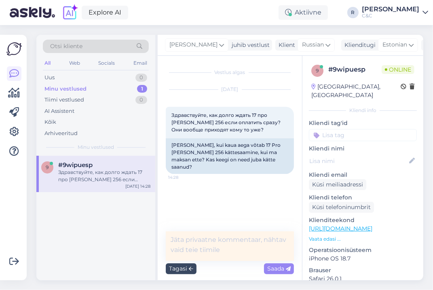
click at [189, 265] on div "Tagasi" at bounding box center [181, 268] width 31 height 11
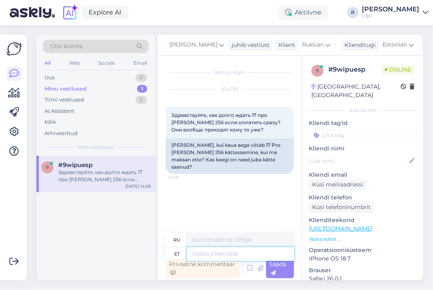
click at [210, 257] on textarea at bounding box center [240, 254] width 107 height 14
click at [244, 252] on textarea at bounding box center [240, 254] width 107 height 14
type textarea "T"
click at [249, 264] on icon at bounding box center [250, 269] width 10 height 12
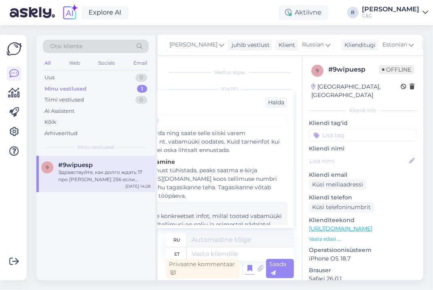
scroll to position [172, 0]
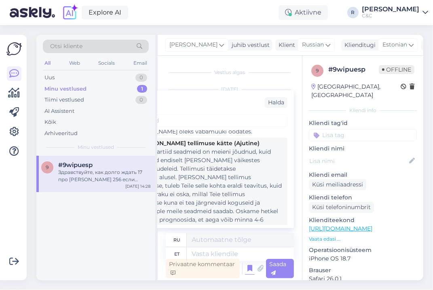
click at [204, 178] on div "Tere! Esimesed partiid seadmeid on meieni jõudnud, kuid partiid sisaldavad endi…" at bounding box center [197, 199] width 175 height 102
type textarea "Loremipsumdo! Sitame consec adipiscin eli seddoeius t inc, ut l etd magn aliqua…"
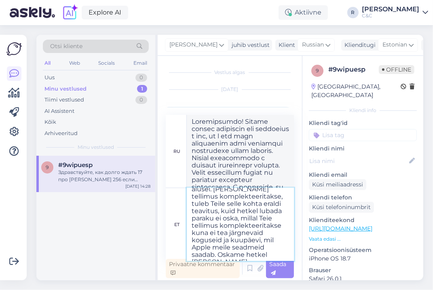
scroll to position [0, 0]
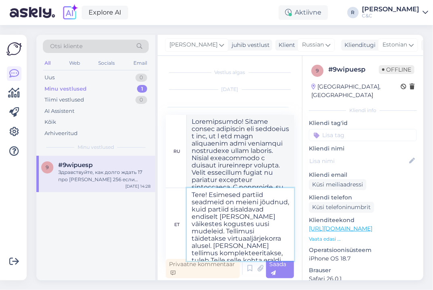
drag, startPoint x: 217, startPoint y: 225, endPoint x: 215, endPoint y: 245, distance: 20.0
click at [215, 245] on textarea "Tere! Esimesed partiid seadmeid on meieni jõudnud, kuid partiid sisaldavad endi…" at bounding box center [240, 224] width 107 height 73
type textarea "Tere! Esimesed partiid seadmeid on meieni jõudnud, kuid partiid sisaldavad endi…"
type textarea "Здравствуйте! Первые партии устройств уже поступили к нам, но пока в них содерж…"
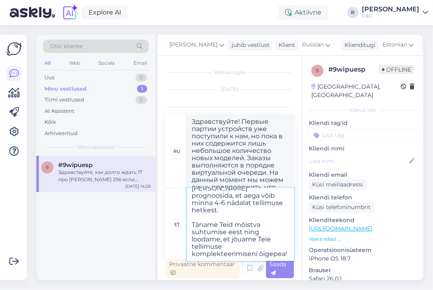
drag, startPoint x: 225, startPoint y: 258, endPoint x: 194, endPoint y: 215, distance: 52.8
click at [194, 215] on textarea "Tere! Esimesed partiid seadmeid on meieni jõudnud, kuid partiid sisaldavad endi…" at bounding box center [240, 224] width 107 height 73
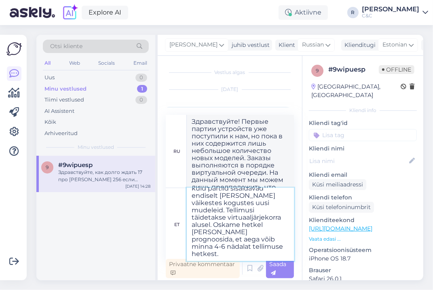
type textarea "Tere! Esimesed partiid seadmeid on meieni jõudnud, kuid partiid sisaldavad endi…"
type textarea "Здравствуйте! Первые партии устройств уже поступили к нам, но пока в них содерж…"
click at [238, 226] on textarea "Tere! Esimesed partiid seadmeid on meieni jõudnud, kuid partiid sisaldavad endi…" at bounding box center [240, 224] width 107 height 73
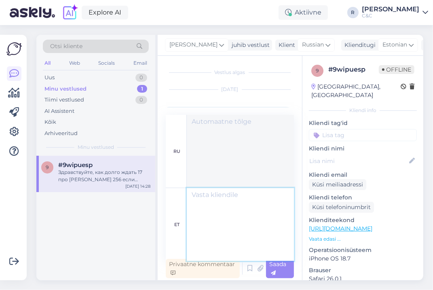
scroll to position [0, 0]
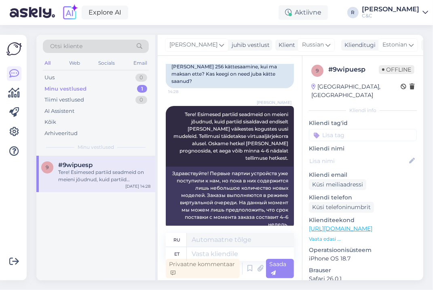
click at [113, 91] on div "Minu vestlused 1" at bounding box center [96, 88] width 106 height 11
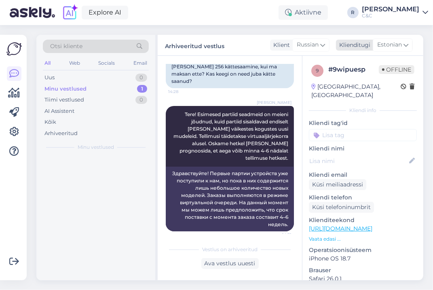
scroll to position [78, 0]
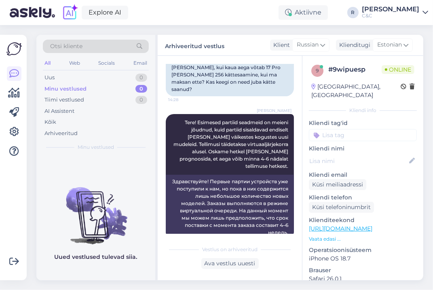
drag, startPoint x: 60, startPoint y: 38, endPoint x: 67, endPoint y: 34, distance: 8.4
click at [60, 38] on div "Otsi kliente All Web Socials Email Uus 0 Minu vestlused 0 Tiimi vestlused 0 AI …" at bounding box center [95, 95] width 119 height 121
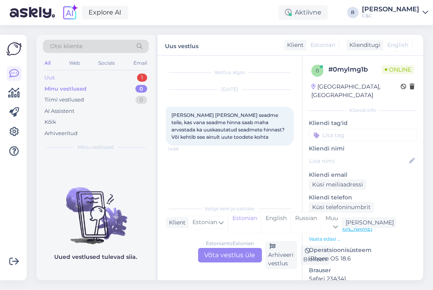
click at [139, 73] on div "Uus 1" at bounding box center [96, 77] width 106 height 11
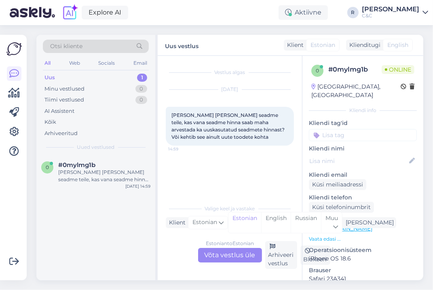
click at [212, 250] on div "Estonian to Estonian Võta vestlus üle" at bounding box center [230, 255] width 64 height 15
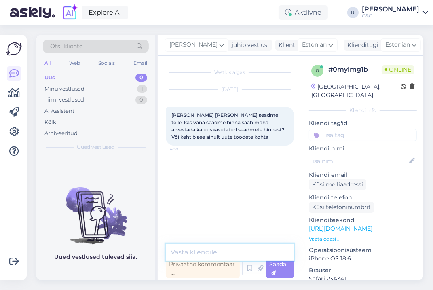
click at [203, 249] on textarea at bounding box center [230, 252] width 128 height 17
type textarea "Tere! Kohe täpsustan."
type textarea "*"
type textarea "S"
type textarea "_"
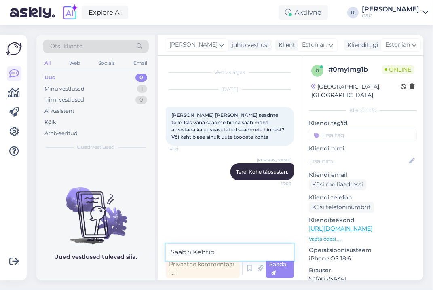
type textarea "Saab :) Kehtib."
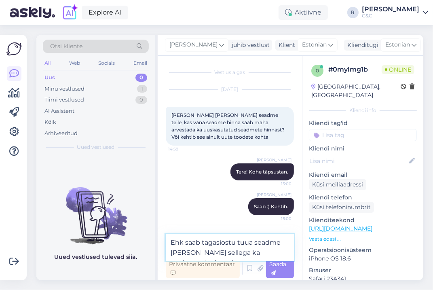
type textarea "Ehk saab tagasiostu tuua seadme ja osta sellega ka uuskasutatud seade."
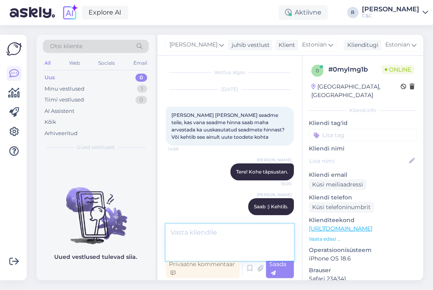
scroll to position [29, 0]
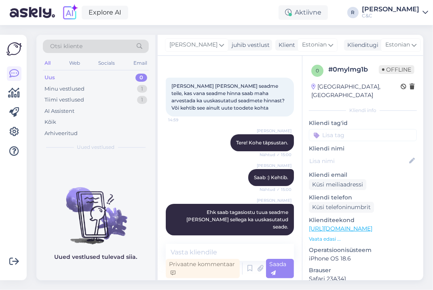
click at [227, 237] on div "Vestlus algas Oct 8 2025 Kui toon oma vana seadme teile, kas vana seadme hinna …" at bounding box center [230, 168] width 144 height 225
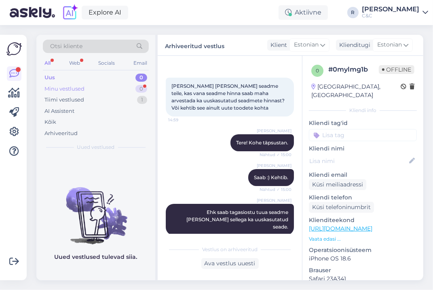
click at [128, 90] on div "Minu vestlused 0" at bounding box center [96, 88] width 106 height 11
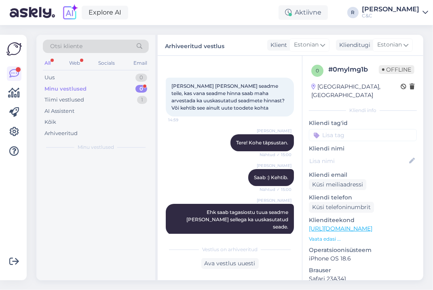
click at [128, 90] on div "Minu vestlused 0" at bounding box center [96, 88] width 106 height 11
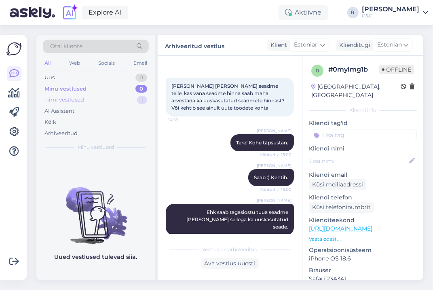
click at [83, 95] on div "Tiimi vestlused 1" at bounding box center [96, 99] width 106 height 11
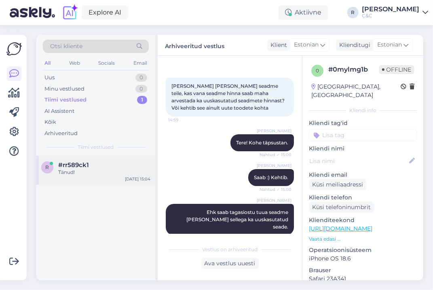
click at [104, 161] on div "#rr589ck1" at bounding box center [104, 164] width 92 height 7
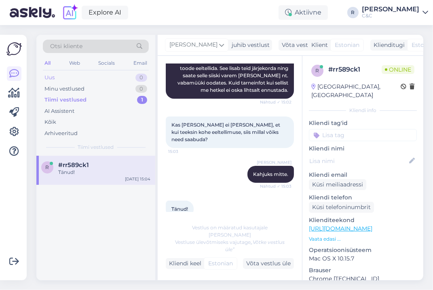
click at [69, 74] on div "Uus 0" at bounding box center [96, 77] width 106 height 11
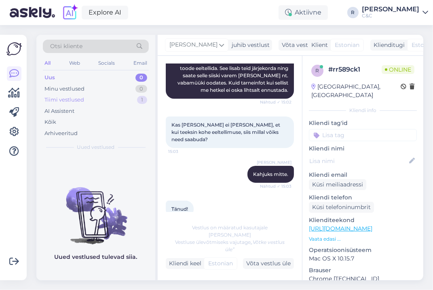
click at [130, 100] on div "Tiimi vestlused 1" at bounding box center [96, 99] width 106 height 11
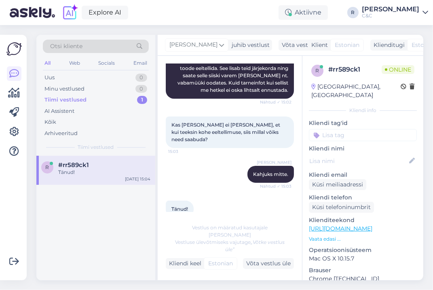
click at [134, 101] on div "Tiimi vestlused 1" at bounding box center [96, 99] width 106 height 11
click at [104, 173] on div "Tänud!" at bounding box center [104, 172] width 92 height 7
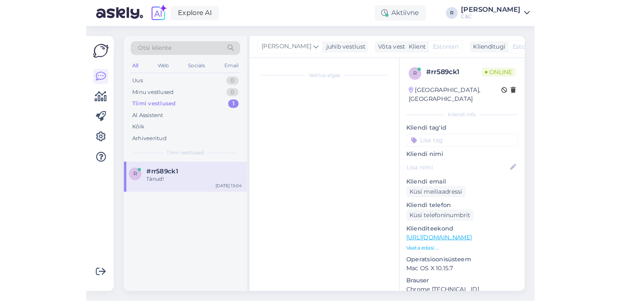
scroll to position [0, 0]
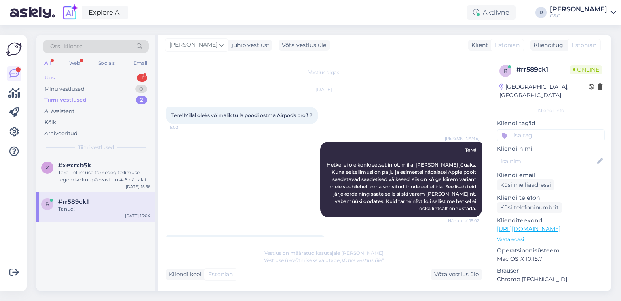
click at [129, 75] on div "Uus 1" at bounding box center [96, 77] width 106 height 11
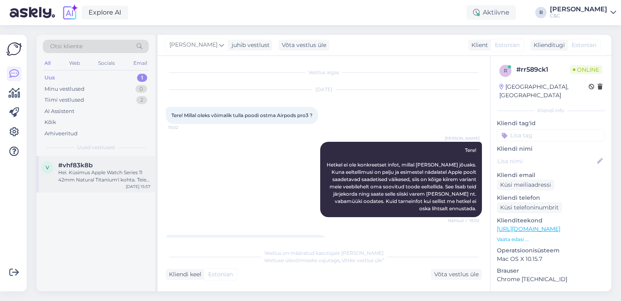
click at [128, 161] on div "v #vhf83k8b Hei. Küsimus Apple Watch Series 11 42mm Natural Titanium'i kohta. T…" at bounding box center [95, 174] width 119 height 36
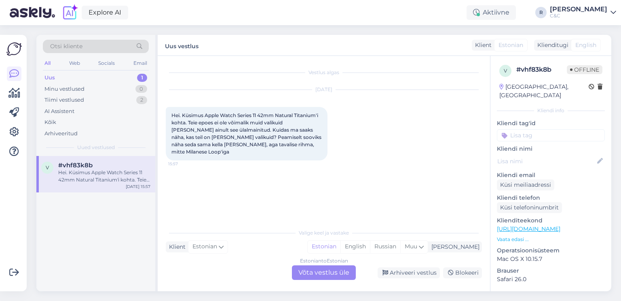
click at [321, 270] on div "Estonian to Estonian Võta vestlus üle" at bounding box center [324, 272] width 64 height 15
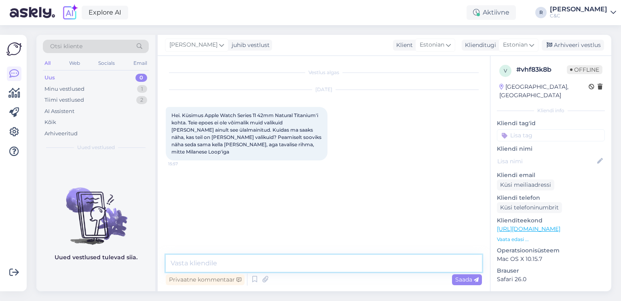
click at [311, 268] on textarea at bounding box center [324, 262] width 316 height 17
click at [433, 225] on link "[URL][DOMAIN_NAME]" at bounding box center [529, 228] width 64 height 7
click at [230, 264] on textarea at bounding box center [324, 262] width 316 height 17
click at [236, 261] on textarea at bounding box center [324, 262] width 316 height 17
type textarea "Tere!"
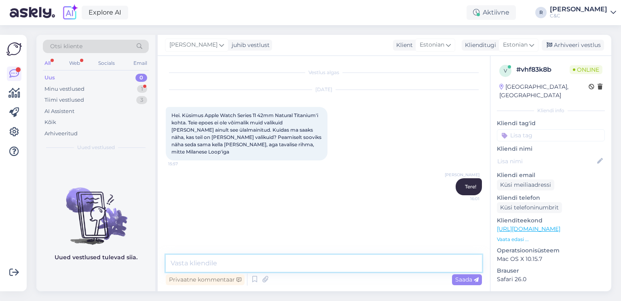
paste textarea "[URL][DOMAIN_NAME]"
type textarea "[URL][DOMAIN_NAME]"
click at [279, 270] on textarea at bounding box center [324, 262] width 316 height 17
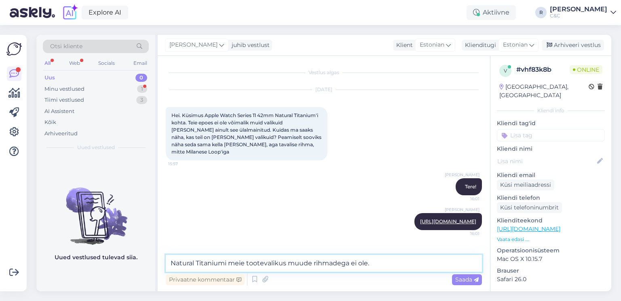
type textarea "Natural Titaniumi meie tootevalikus muude rihmadega ei ole."
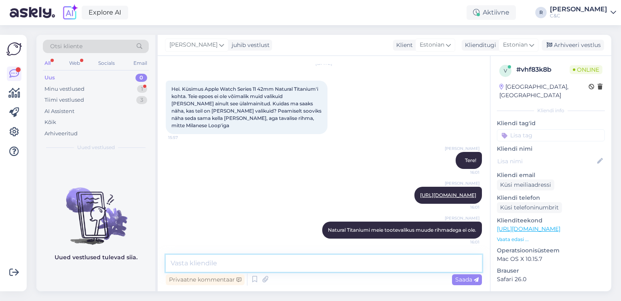
click at [251, 265] on textarea at bounding box center [324, 262] width 316 height 17
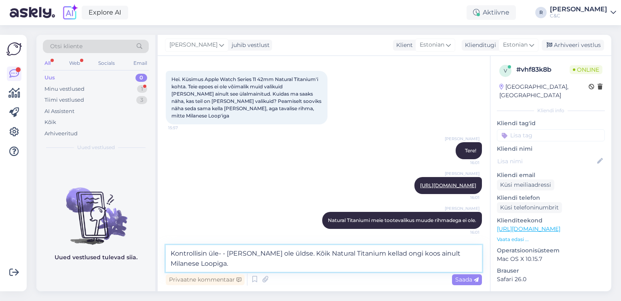
type textarea "Kontrollisin üle- - [PERSON_NAME] ole üldse. Kõik Natural Titanium kellad ongi …"
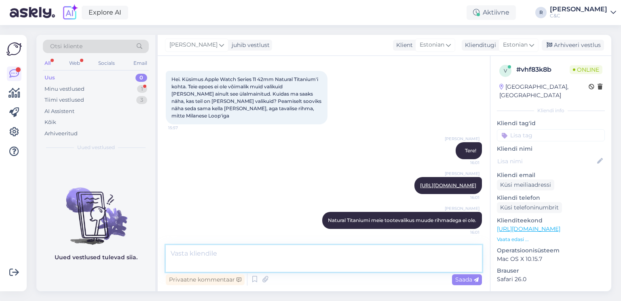
scroll to position [83, 0]
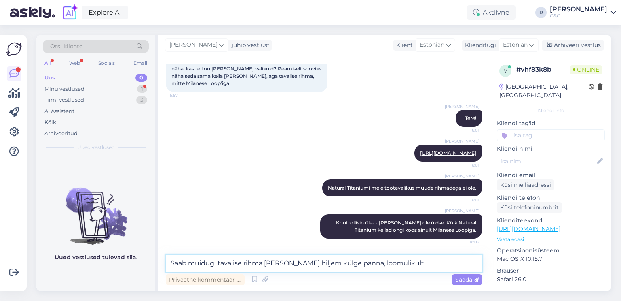
type textarea "Saab muidugi tavalise rihma [PERSON_NAME] hiljem külge panna, loomulikult."
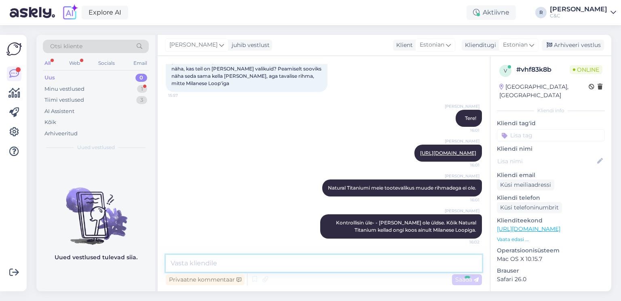
scroll to position [125, 0]
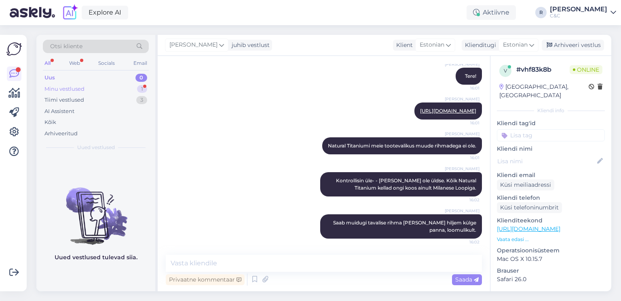
click at [120, 87] on div "Minu vestlused 1" at bounding box center [96, 88] width 106 height 11
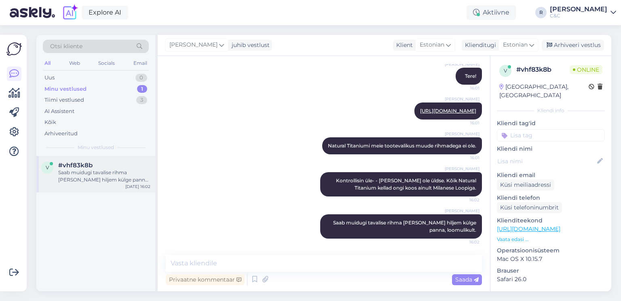
click at [92, 165] on div "#vhf83k8b" at bounding box center [104, 164] width 92 height 7
click at [116, 81] on div "Uus 0" at bounding box center [96, 77] width 106 height 11
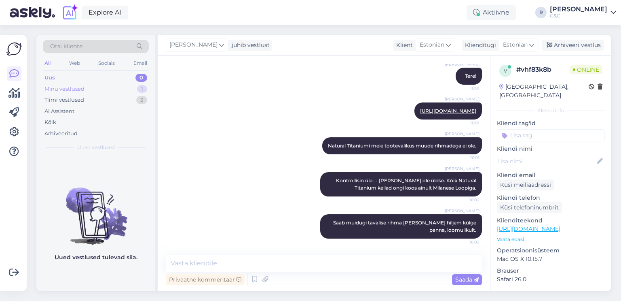
click at [121, 87] on div "Minu vestlused 1" at bounding box center [96, 88] width 106 height 11
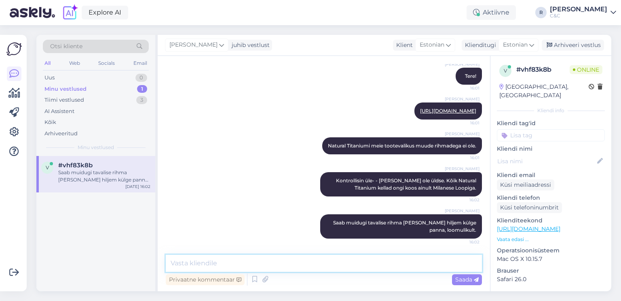
click at [256, 267] on textarea at bounding box center [324, 262] width 316 height 17
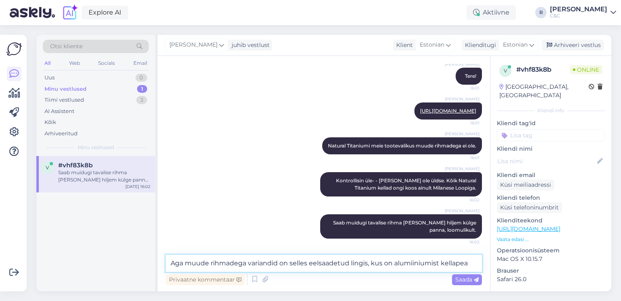
type textarea "Aga muude rihmadega variandid on selles eelsaadetud lingis, kus on alumiiniumis…"
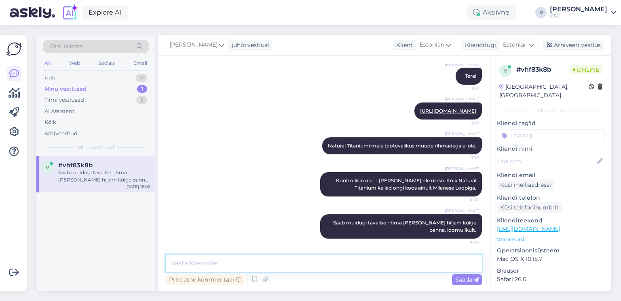
scroll to position [167, 0]
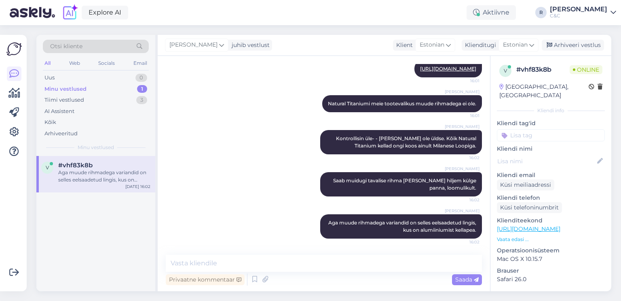
click at [122, 90] on div "Minu vestlused 1" at bounding box center [96, 88] width 106 height 11
click at [104, 157] on div "v #vhf83k8b Aga muude rihmadega variandid on selles eelsaadetud lingis, kus on …" at bounding box center [95, 174] width 119 height 36
click at [98, 165] on div "#vhf83k8b" at bounding box center [104, 164] width 92 height 7
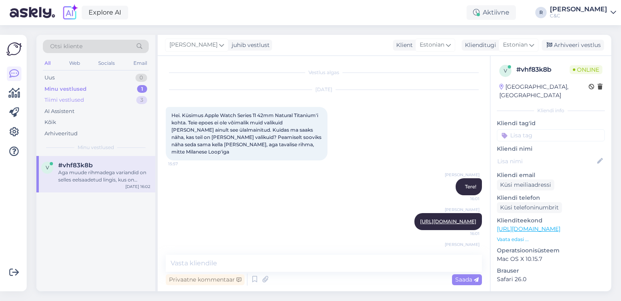
click at [119, 97] on div "Tiimi vestlused 3" at bounding box center [96, 99] width 106 height 11
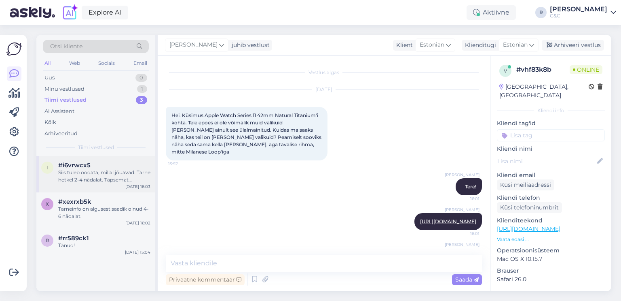
click at [105, 170] on div "Siis tuleb oodata, millal jõuavad. Tarne hetkel 2-4 nädalat. Täpsemat kuupäeva …" at bounding box center [104, 176] width 92 height 15
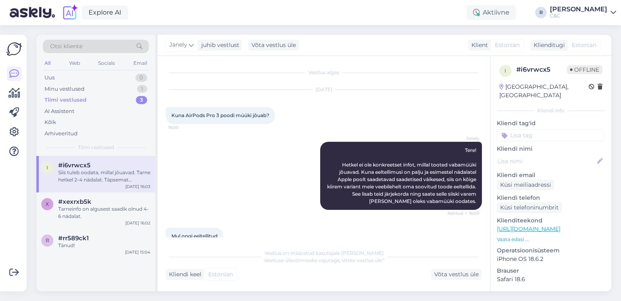
scroll to position [66, 0]
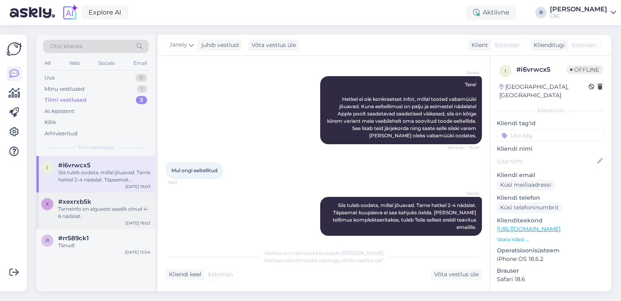
click at [100, 204] on div "#xexrxb5k" at bounding box center [104, 201] width 92 height 7
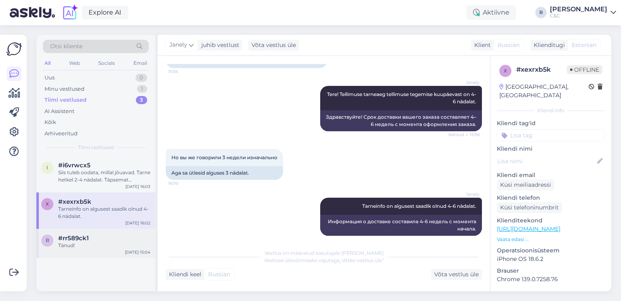
click at [90, 235] on div "#rr589ck1" at bounding box center [104, 237] width 92 height 7
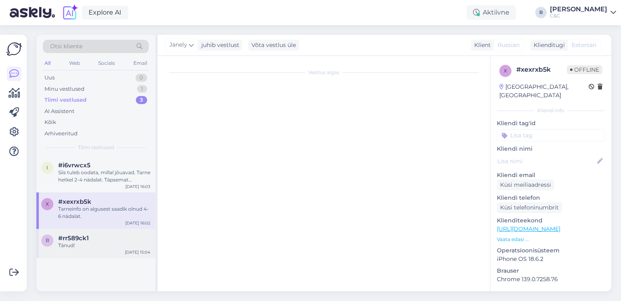
scroll to position [100, 0]
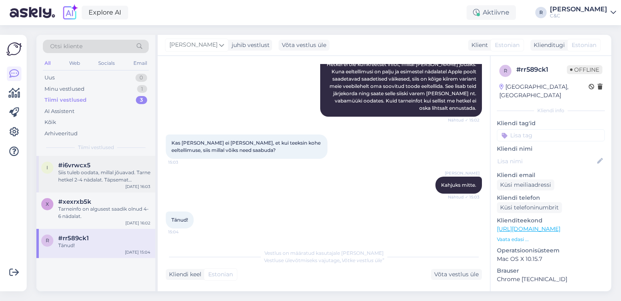
click at [106, 168] on div "#i6vrwcx5" at bounding box center [104, 164] width 92 height 7
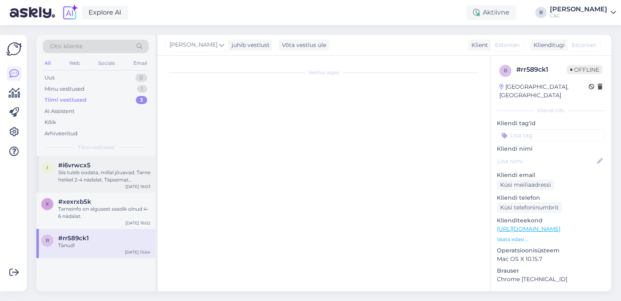
scroll to position [66, 0]
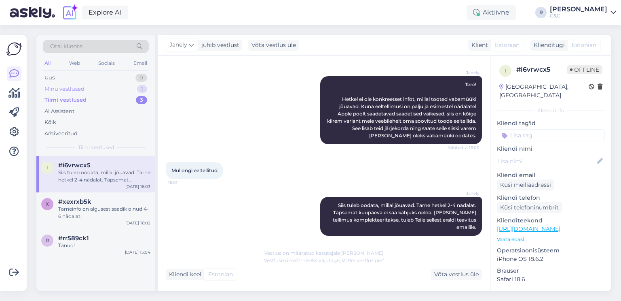
click at [126, 90] on div "Minu vestlused 1" at bounding box center [96, 88] width 106 height 11
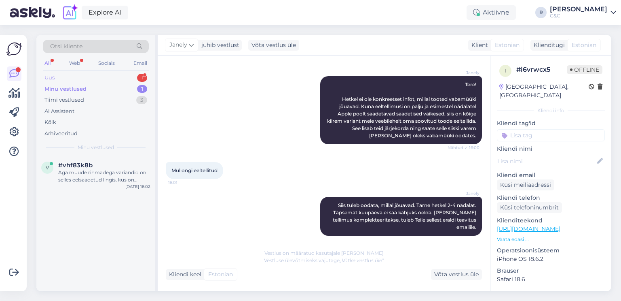
click at [108, 75] on div "Uus 1" at bounding box center [96, 77] width 106 height 11
click at [88, 160] on div "b #bb9vmube 1 Здравствуйте. Скажите, сделала заказ на iPhone 17 pro max (оранже…" at bounding box center [95, 174] width 119 height 36
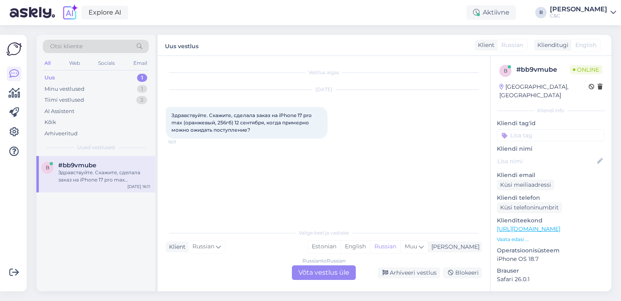
click at [433, 46] on span "English" at bounding box center [586, 45] width 21 height 8
click at [418, 248] on span "Muu" at bounding box center [411, 245] width 13 height 7
type input "es"
click at [397, 199] on link "Estonian" at bounding box center [394, 199] width 89 height 13
click at [339, 277] on div "Russian to Estonian Võta vestlus üle" at bounding box center [324, 272] width 64 height 15
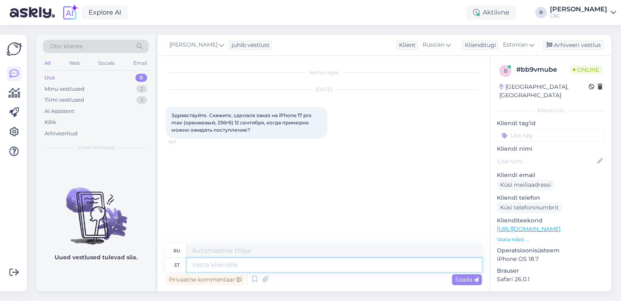
click at [297, 263] on textarea at bounding box center [334, 265] width 295 height 14
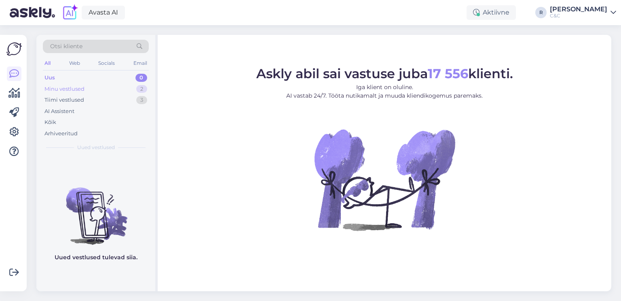
click at [142, 91] on div "2" at bounding box center [141, 89] width 11 height 8
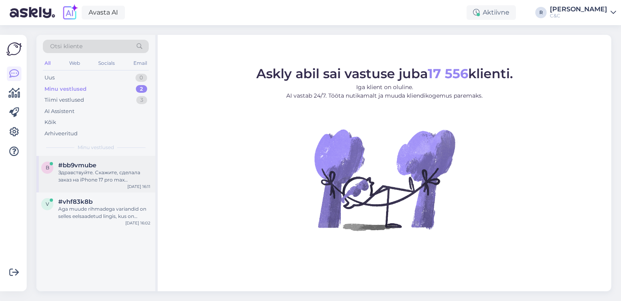
click at [106, 166] on div "#bb9vmube" at bounding box center [104, 164] width 92 height 7
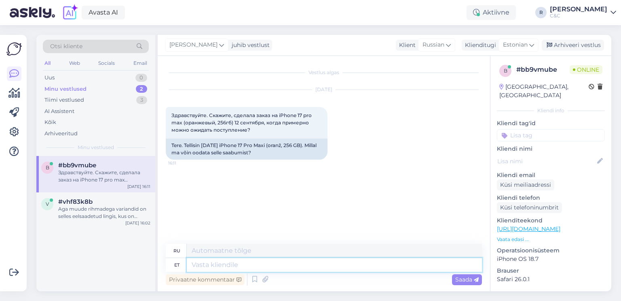
click at [249, 268] on textarea at bounding box center [334, 265] width 295 height 14
click at [256, 279] on icon at bounding box center [255, 279] width 10 height 12
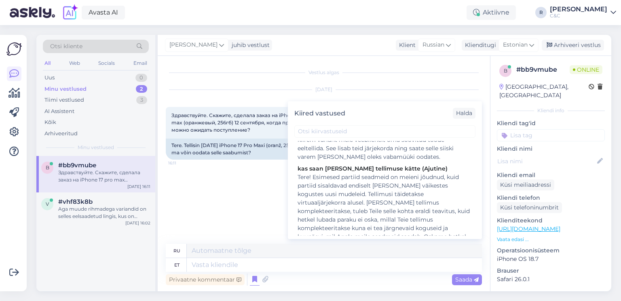
scroll to position [172, 0]
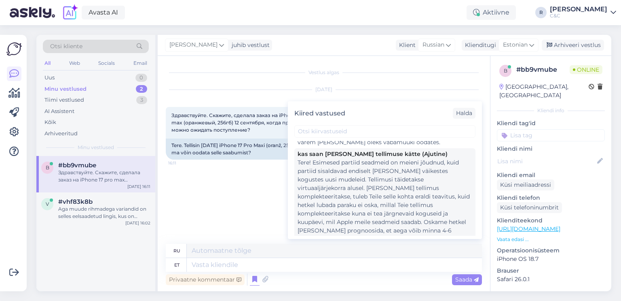
click at [350, 187] on div "Tere! Esimesed partiid seadmeid on meieni jõudnud, kuid partiid sisaldavad endi…" at bounding box center [385, 209] width 175 height 102
type textarea "Loremipsumdo! Sitame consec adipiscin eli seddoeius t inc, ut l etd magn aliqua…"
type textarea "Tere! Esimesed partiid seadmeid on meieni jõudnud, kuid partiid sisaldavad endi…"
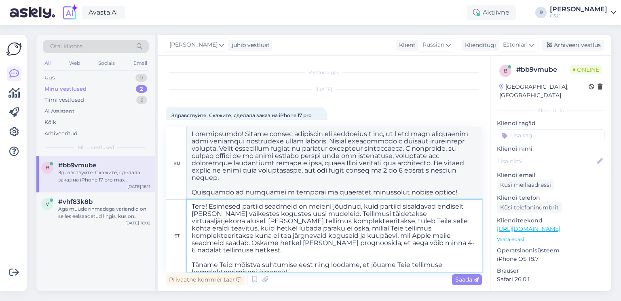
click at [298, 219] on textarea "Tere! Esimesed partiid seadmeid on meieni jõudnud, kuid partiid sisaldavad endi…" at bounding box center [334, 235] width 295 height 72
click at [351, 238] on textarea "Tere! Esimesed partiid seadmeid on meieni jõudnud, kuid partiid sisaldavad endi…" at bounding box center [334, 235] width 295 height 72
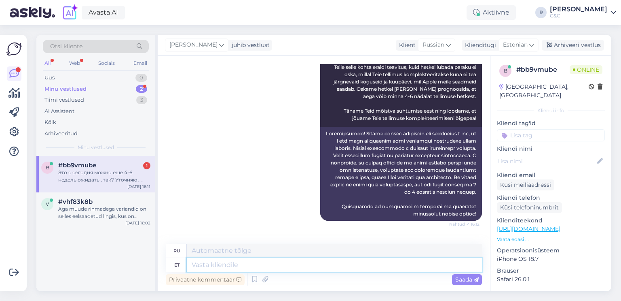
scroll to position [298, 0]
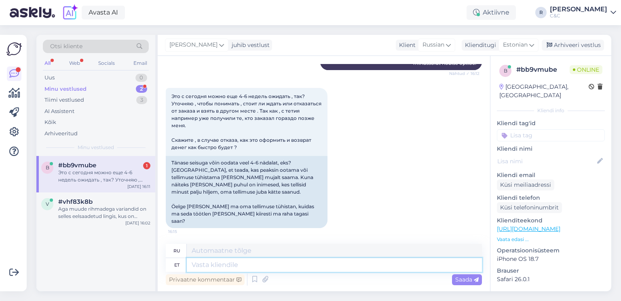
click at [265, 259] on textarea at bounding box center [334, 265] width 295 height 14
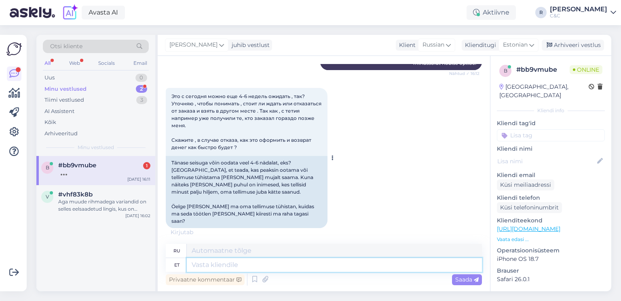
type textarea "K"
type textarea "M"
type textarea "Me tä"
type textarea "Мы"
type textarea "Me täidame kõ"
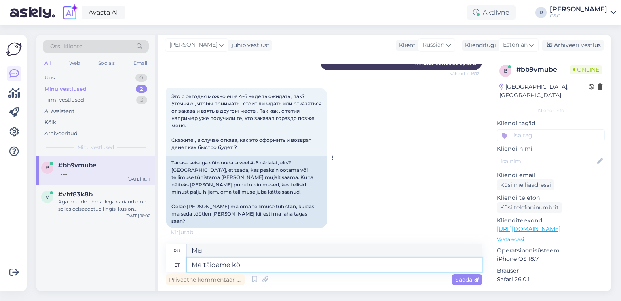
type textarea "Мы выполняем"
type textarea "Me täidame kõike"
type textarea "Мы выполняем все"
type textarea "Me täidame kõike eeltellimuse"
type textarea "Мы выполняем все предварительные заказы"
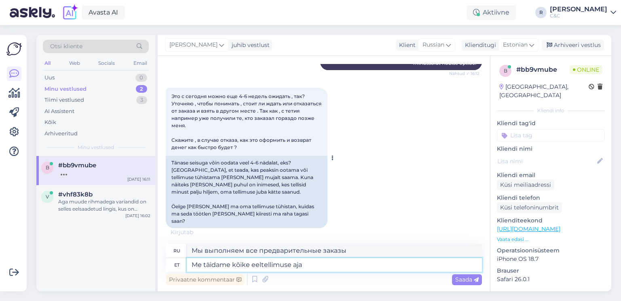
type textarea "Me täidame kõike eeltellimuse aja"
type textarea "Мы выполняем все в течение срока предварительного заказа."
type textarea "Me täidame kõike eeltellimuse aja järgi eh"
type textarea "Мы выполняем все согласно предварительному заказу."
type textarea "Me täidame kõike eeltellimuse aja järgi ehk em"
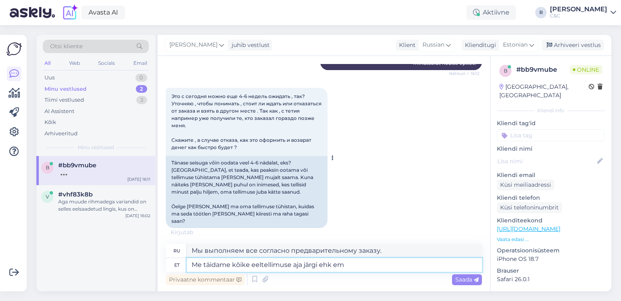
type textarea "Мы выполняем все согласно срокам предварительного заказа, т.е."
type textarea "Me täidame kõike eeltellimuse aja järgi ehk meie"
type textarea "Мы выполняем все согласно времени предварительного заказа, то есть нашего"
type textarea "Me täidame kõike eeltellimuse aja järgi ehk meie pole kin"
type textarea "Мы выполняем все согласно времени предварительного заказа, поэтому мы не"
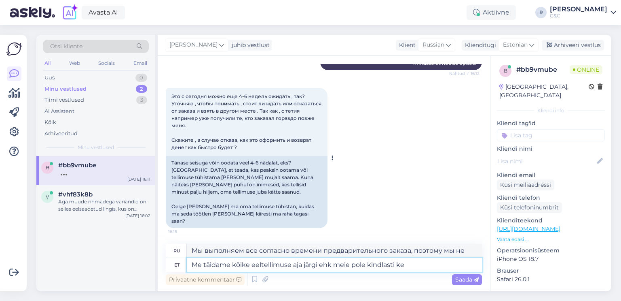
type textarea "Me täidame kõike eeltellimuse aja järgi ehk meie pole kindlasti kel"
type textarea "Мы выполняем все согласно времени предварительного заказа, поэтому мы точно не"
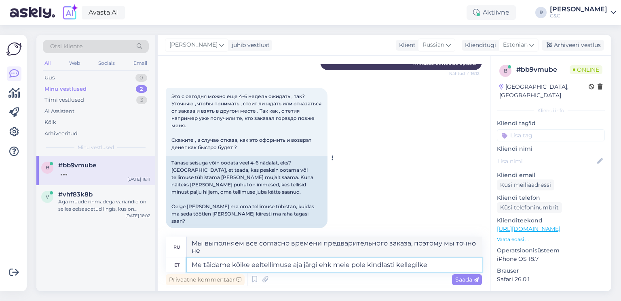
type textarea "Me täidame kõike eeltellimuse aja järgi ehk meie pole kindlasti kellegilke"
type textarea "Мы выполняем все согласно предварительному заказу, поэтому мы точно не чужие."
type textarea "Me täidame kõike eeltellimuse aja järgi ehk meie pole kindlasti kellegile v"
type textarea "Мы выполняем все согласно предварительному заказу, поэтому мы точно не для кого…"
type textarea "Me täidame kõike eeltellimuse aja järgi ehk meie pole kindlasti kellegile sama"
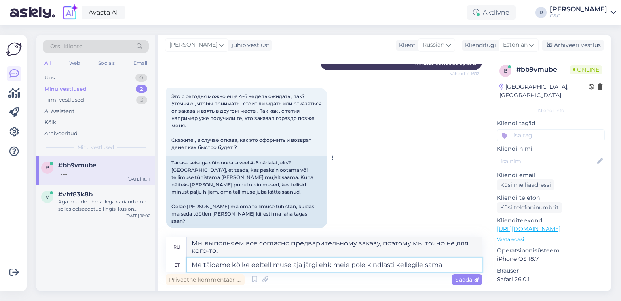
type textarea "Мы выполняем все согласно срокам предварительного заказа, поэтому мы точно не д…"
type textarea "Me täidame kõike eeltellimuse aja järgi ehk meie pole kindlasti kellegile sama …"
type textarea "Мы выполняем все согласно срокам предварительного заказа, поэтому мы определенн…"
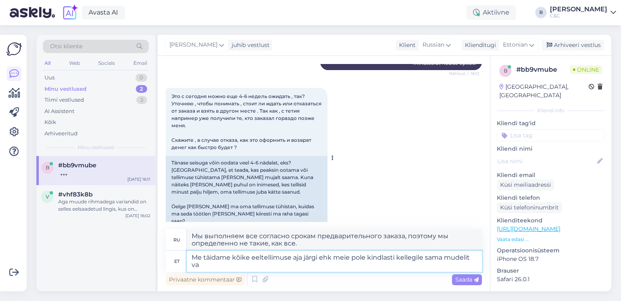
type textarea "Me täidame kõike eeltellimuse aja järgi ehk meie pole kindlasti kellegile sama …"
type textarea "Мы выполняем все согласно срокам предварительного заказа, поэтому у нас определ…"
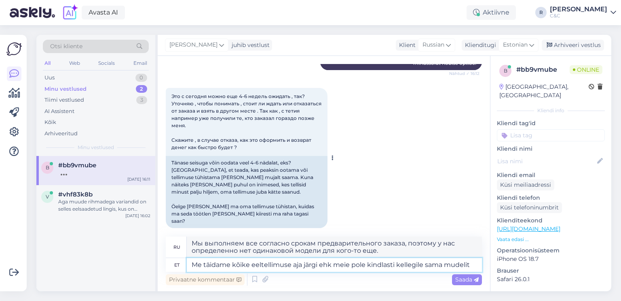
type textarea "Me täidame kõike eeltellimuse aja järgi ehk meie pole kindlasti kellegile sama …"
type textarea "Мы выполняем все согласно срокам предварительного заказа, поэтому у нас определ…"
type textarea "Me täidame kõike eeltellimuse aja järgi ehk meie pole kindlasti kellegile sama …"
type textarea "Мы выполняем все согласно времени предварительного заказа, поэтому у нас опреде…"
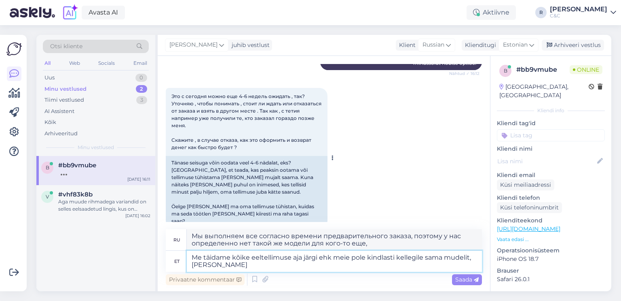
type textarea "Me täidame kõike eeltellimuse aja järgi ehk meie pole kindlasti kellegile sama …"
type textarea "Мы выполняем все согласно срокам предварительного заказа, поэтому у нас точно н…"
type textarea "Me täidame kõike eeltellimuse aja järgi ehk meie pole kindlasti kellegile sama …"
type textarea "Мы выполняем все согласно срокам предварительного заказа, поэтому у нас точно н…"
type textarea "Me täidame kõike eeltellimuse aja järgi ehk meie pole kindlasti kellegile sama …"
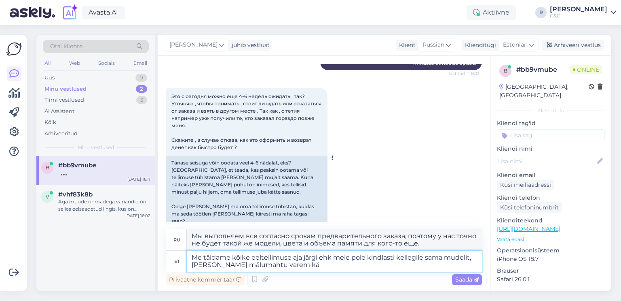
type textarea "Мы выполняем все согласно срокам предварительного заказа, поэтому у нас наверня…"
type textarea "Me täidame kõike eeltellimuse aja järgi ehk meie pole kindlasti kellegile sama …"
type textarea "Мы выполняем все заказы в соответствии со сроками предварительного заказа, поэт…"
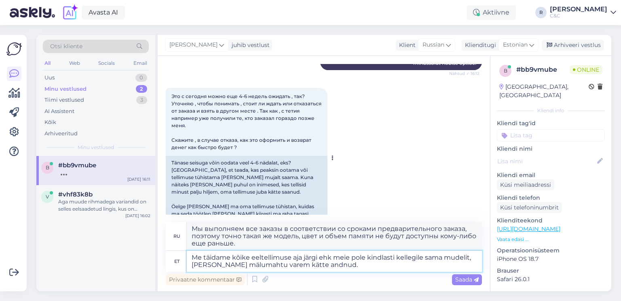
type textarea "Me täidame kõike eeltellimuse aja järgi ehk meie pole kindlasti kellegile sama …"
type textarea "Мы выполняем все заказы в соответствии со сроками предварительного заказа, поэт…"
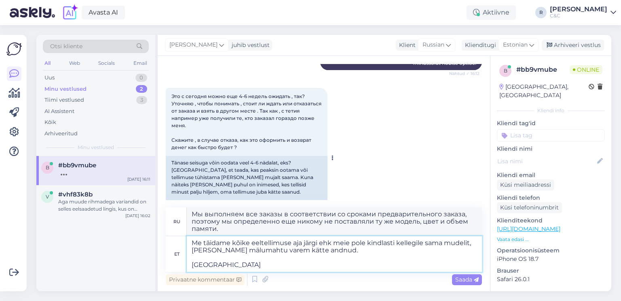
type textarea "Me täidame kõike eeltellimuse aja järgi ehk meie pole kindlasti kellegile sama …"
type textarea "Мы выполняем все заказы в соответствии со сроками предварительного заказа, поэт…"
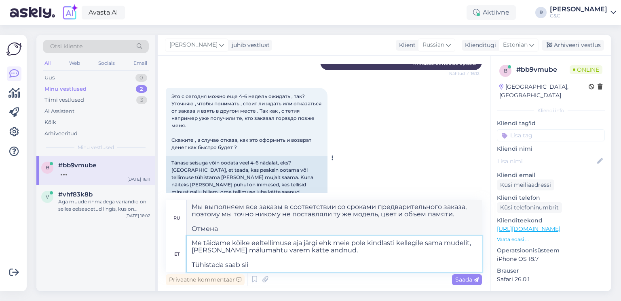
type textarea "Me täidame kõike eeltellimuse aja järgi ehk meie pole kindlasti kellegile sama …"
type textarea "Мы выполняем все согласно срокам предварительного заказа, поэтому мы точно нико…"
type textarea "Me täidame kõike eeltellimuse aja järgi ehk meie pole kindlasti kellegile sama …"
type textarea "Мы выполняем все согласно времени предварительного заказа, поэтому мы определен…"
type textarea "Me täidame kõike eeltellimuse aja järgi ehk meie pole kindlasti kellegile sama …"
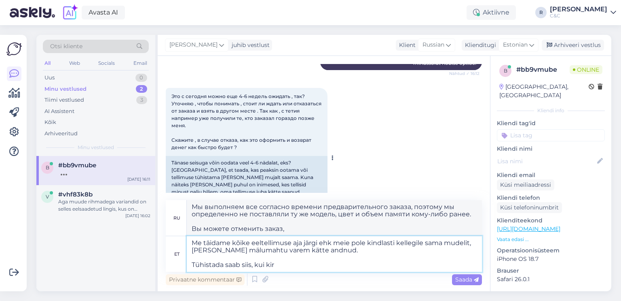
type textarea "Мы выполняем все согласно времени предварительного заказа, поэтому мы определен…"
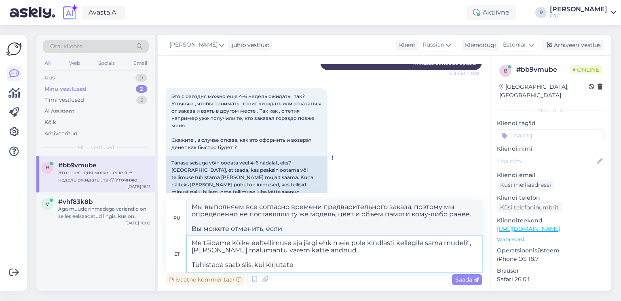
type textarea "Me täidame kõike eeltellimuse aja järgi ehk meie pole kindlasti kellegile sama …"
type textarea "Мы выполняем все согласно времени предварительного заказа, поэтому мы определен…"
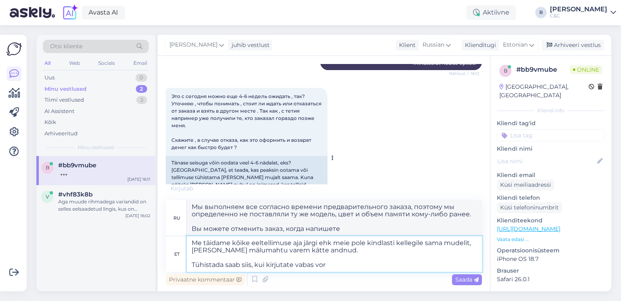
type textarea "Me täidame kõike eeltellimuse aja järgi ehk meie pole kindlasti kellegile sama …"
type textarea "Мы выполним все согласно времени предварительного заказа, поэтому мы точно не п…"
type textarea "Me täidame kõike eeltellimuse aja järgi ehk meie pole kindlasti kellegile sama …"
type textarea "Мы выполним все согласно срокам предварительного заказа, поэтому мы точно не по…"
type textarea "Me täidame kõike eeltellimuse aja järgi ehk meie pole kindlasti kellegile sama …"
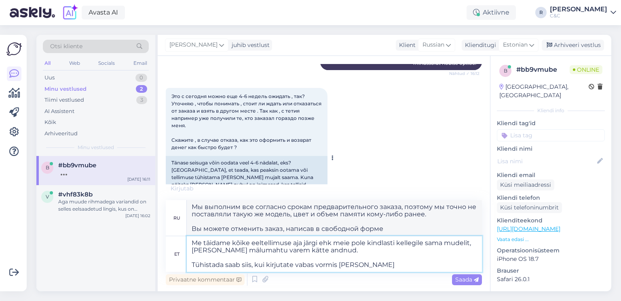
type textarea "Мы выполним все согласно срокам предварительного заказа, поэтому мы точно ником…"
type textarea "Me täidame kõike eeltellimuse aja järgi ehk meie pole kindlasti kellegile sama …"
type textarea "Мы выполняем все согласно срокам предварительного заказа, поэтому мы точно нико…"
type textarea "Me täidame kõike eeltellimuse aja järgi ehk meie pole kindlasti kellegile sama …"
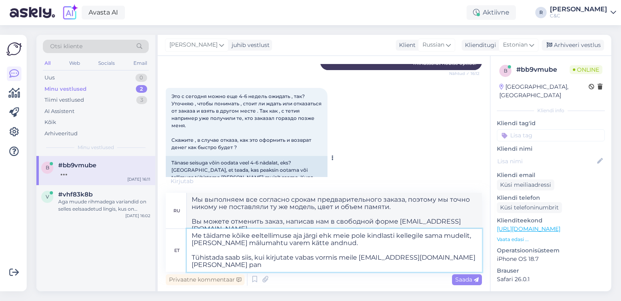
type textarea "Мы выполним все согласно срокам предварительного заказа, поэтому мы точно не по…"
type textarea "Me täidame kõike eeltellimuse aja järgi ehk meie pole kindlasti kellegile sama …"
type textarea "Мы выполняем все согласно срокам предварительного заказа, поэтому мы точно не п…"
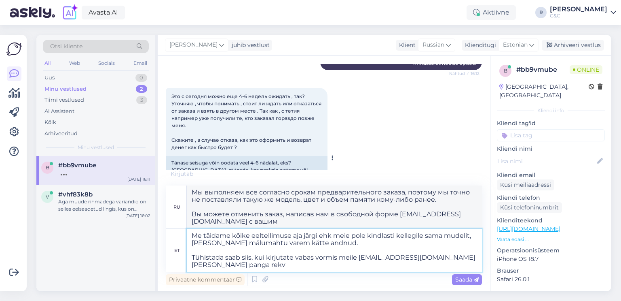
type textarea "Me täidame kõike eeltellimuse aja järgi ehk meie pole kindlasti kellegile sama …"
type textarea "Мы выполняем все согласно срокам предварительного заказа, поэтому мы точно нико…"
type textarea "Me täidame kõike eeltellimuse aja järgi ehk meie pole kindlasti kellegile sama …"
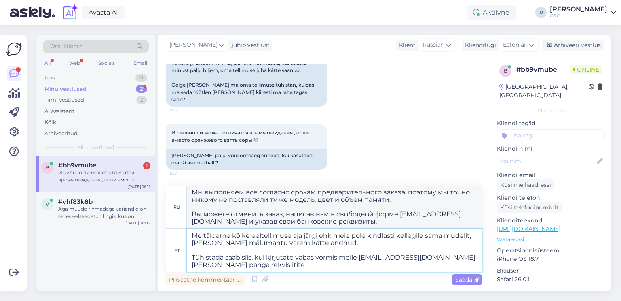
type textarea "Мы выполним все согласно срокам предварительного заказа, поэтому мы точно ником…"
type textarea "Me täidame kõike eeltellimuse aja järgi ehk meie pole kindlasti kellegile sama …"
type textarea "Мы выполним все согласно срокам предварительного заказа, поэтому мы точно не по…"
type textarea "Me täidame kõike eeltellimuse aja järgi ehk meie pole kindlasti kellegile sama …"
type textarea "Мы выполним все согласно срокам предварительного заказа, поэтому точно никому н…"
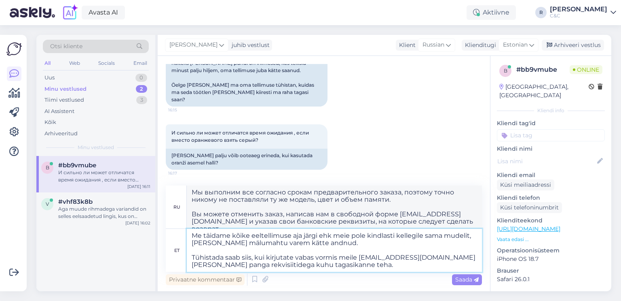
type textarea "Me täidame kõike eeltellimuse aja järgi ehk meie pole kindlasti kellegile sama …"
type textarea "Мы выполним все согласно срокам предварительного заказа, поэтому мы точно ником…"
type textarea "Me täidame kõike eeltellimuse aja järgi ehk meie pole kindlasti kellegile sama …"
type textarea "Мы выполним все согласно срокам предварительного заказа, поэтому мы точно ником…"
type textarea "Me täidame kõike eeltellimuse aja järgi ehk meie pole kindlasti kellegile sama …"
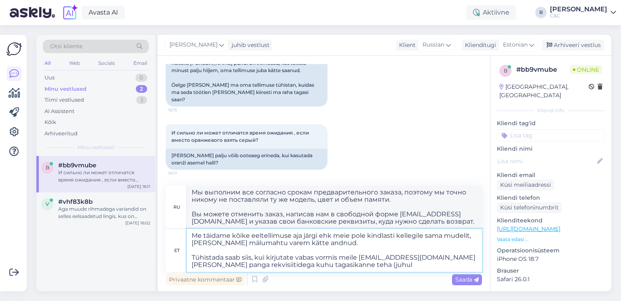
type textarea "Мы выполним все согласно срокам предварительного заказа, поэтому мы точно не по…"
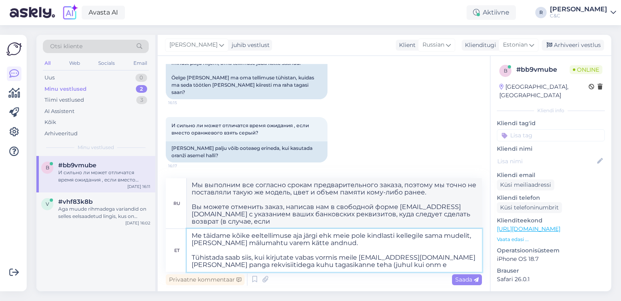
type textarea "Me täidame kõike eeltellimuse aja järgi ehk meie pole kindlasti kellegile sama …"
type textarea "Мы выполним все согласно срокам предварительного заказа, поэтому такую ​​же мод…"
type textarea "Me täidame kõike eeltellimuse aja järgi ehk meie pole kindlasti kellegile sama …"
type textarea "Мы выполним все согласно срокам предварительного заказа, поэтому мы точно ником…"
type textarea "Me täidame kõike eeltellimuse aja järgi ehk meie pole kindlasti kellegile sama …"
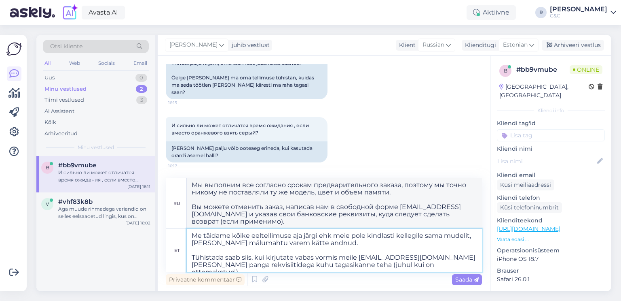
type textarea "Мы выполним все согласно срокам предварительного заказа, поэтому мы точно ником…"
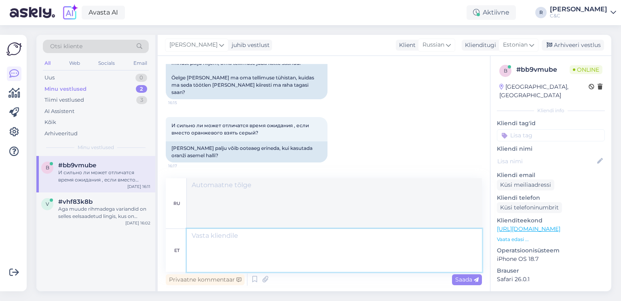
scroll to position [505, 0]
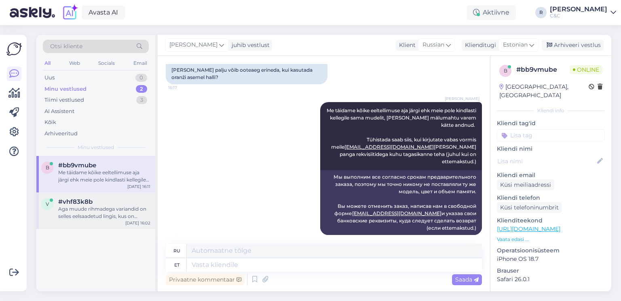
click at [118, 203] on div "#vhf83k8b" at bounding box center [104, 201] width 92 height 7
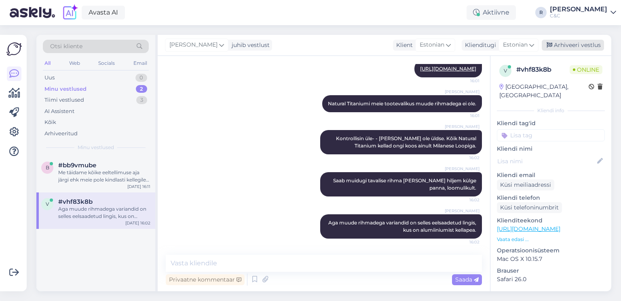
click at [583, 47] on div "Arhiveeri vestlus" at bounding box center [573, 45] width 62 height 11
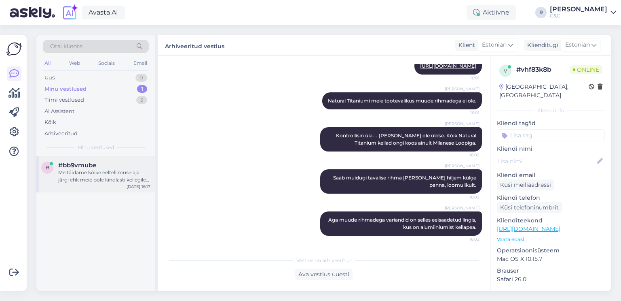
click at [129, 168] on div "#bb9vmube" at bounding box center [104, 164] width 92 height 7
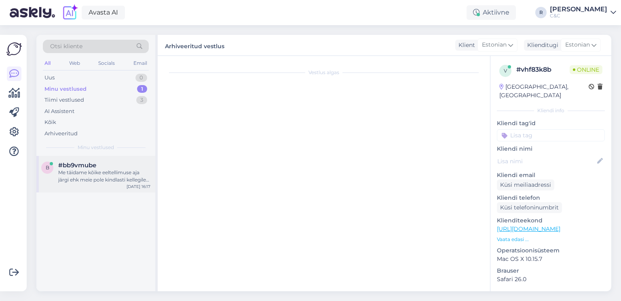
scroll to position [505, 0]
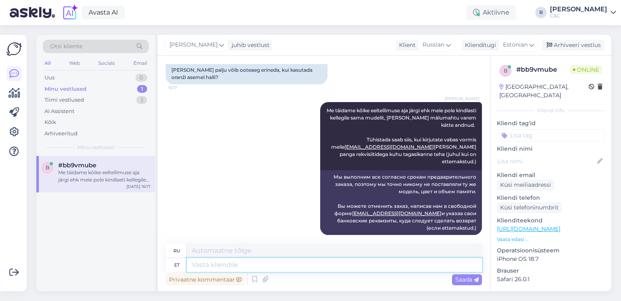
click at [247, 267] on textarea at bounding box center [334, 265] width 295 height 14
type textarea "Ei oska"
type textarea "Нет"
type textarea "Ei oska hi"
type textarea "Я не знаю."
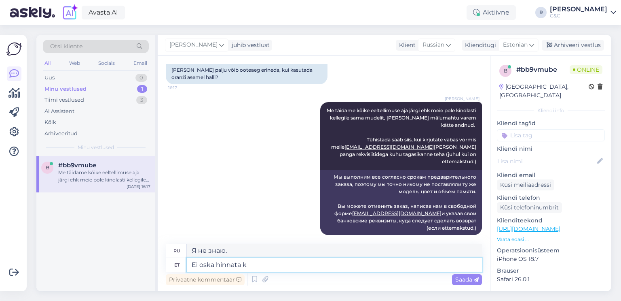
type textarea "Ei oska hinnata ku"
type textarea "Не могу оценить"
type textarea "Ei oska hinnata ku"
type textarea "Я не могу оценить, сколько"
type textarea "Ei oska hinnata kui pa"
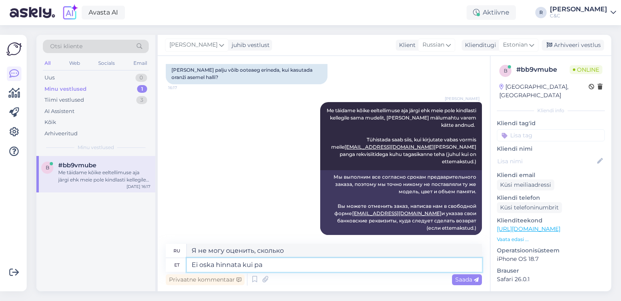
type textarea "Я не могу оценить, если"
type textarea "Ei oska hinnata kui palju o"
type textarea "Я не могу оценить, сколько"
type textarea "Ei oska hinnata kui palju ooteaeg võ"
type textarea "Я не могу оценить, сколько времени потребуется на ожидание."
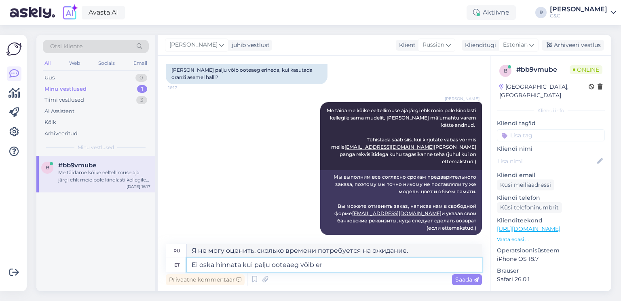
type textarea "Ei oska hinnata kui palju ooteaeg võib eri"
type textarea "Я не могу оценить, насколько долгим может оказаться ожидание."
type textarea "Ei oska hinnata kui palju ooteaeg võib erineda se"
type textarea "Я не могу оценить, насколько может варьироваться время ожидания."
type textarea "Ei oska hinnata kui palju ooteaeg võib erineda sest"
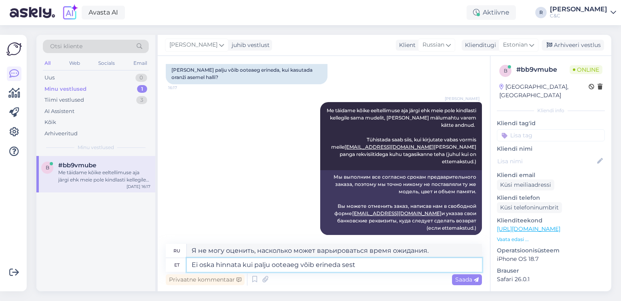
type textarea "Я не могу оценить, насколько может варьироваться время ожидания, потому что"
type textarea "Ei oska hinnata kui palju ooteaeg võib erineda sest Applel on su"
type textarea "Я не могу оценить, насколько может варьироваться время ожидания, потому что App…"
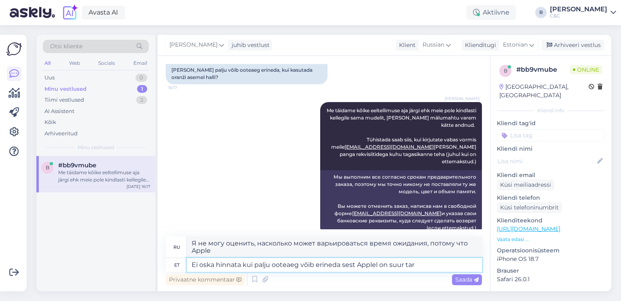
type textarea "Ei oska hinnata kui palju ooteaeg võib erineda sest Applel on suur tarn"
type textarea "Я не могу оценить, насколько может варьироваться время ожидания, поскольку у Ap…"
type textarea "Ei oska hinnata kui palju ooteaeg võib erineda sest Applel on suur tarneauk ja"
type textarea "Я не могу оценить, насколько может варьироваться время ожидания, поскольку у Ap…"
type textarea "Ei oska hinnata kui palju ooteaeg võib erineda sest Applel on suur tarneauk ja"
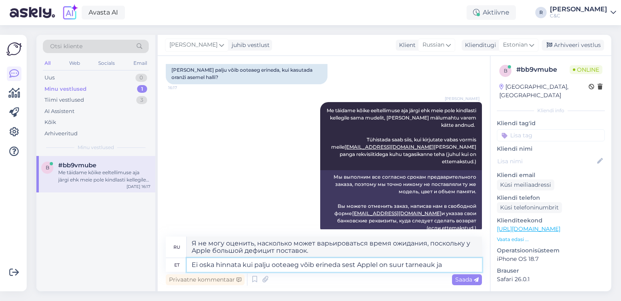
type textarea "Я не могу оценить, насколько может варьироваться время ожидания, потому что у A…"
type textarea "Ei oska hinnata kui palju ooteaeg võib erineda sest Applel on suur tarneauk ja …"
type textarea "Я не могу оценить, насколько может варьироваться время ожидания, потому что у A…"
type textarea "Ei oska hinnata kui palju ooteaeg võib erineda sest Applel on suur tarneauk ja …"
type textarea "Я не могу оценить, насколько может варьироваться время ожидания, потому что у A…"
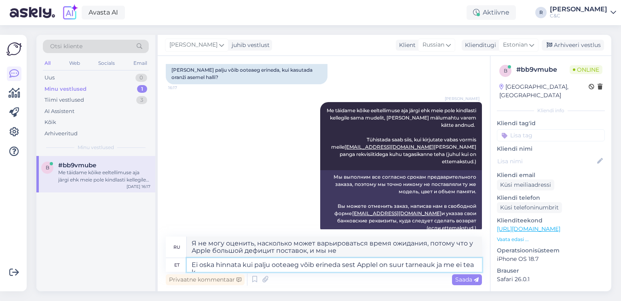
type textarea "Ei oska hinnata kui palju ooteaeg võib erineda sest Applel on suur tarneauk ja …"
type textarea "Я не могу оценить, насколько может варьироваться время ожидания, поскольку у Ap…"
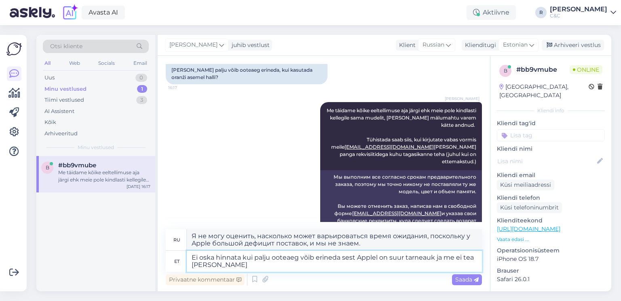
type textarea "Ei oska hinnata kui palju ooteaeg võib erineda sest Applel on suur tarneauk ja …"
type textarea "Я не могу оценить, насколько может варьироваться время ожидания, поскольку у Ap…"
type textarea "Ei oska hinnata kui palju ooteaeg võib erineda sest Applel on suur tarneauk ja …"
type textarea "Я не могу оценить, насколько может варьироваться время ожидания, потому что у A…"
type textarea "Ei oska hinnata kui palju ooteaeg võib erineda sest Applel on suur tarneauk ja …"
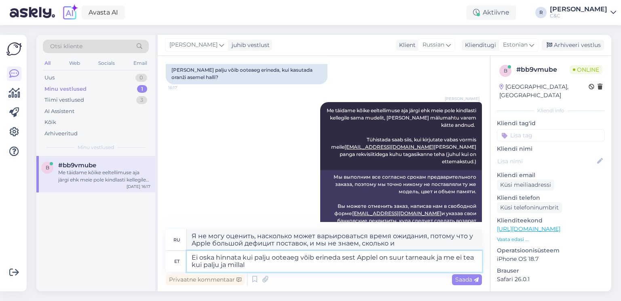
type textarea "Я не могу оценить, насколько может варьироваться время ожидания, поскольку у Ap…"
type textarea "Ei oska hinnata kui palju ooteaeg võib erineda sest Applel on suur tarneauk ja …"
type textarea "Я не могу оценить, насколько может варьироваться время ожидания, поскольку у Ap…"
type textarea "Ei oska hinnata kui palju ooteaeg võib erineda sest Applel on suur tarneauk ja …"
type textarea "Я не могу оценить, насколько может варьироваться время ожидания, поскольку у Ap…"
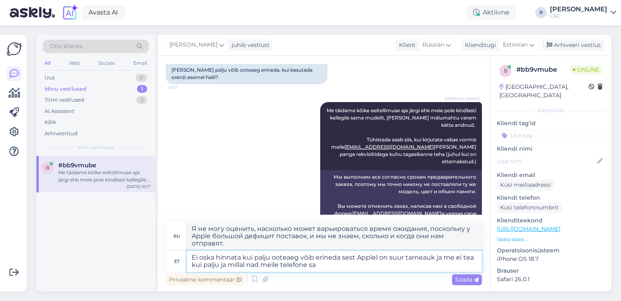
type textarea "Ei oska hinnata kui palju ooteaeg võib erineda sest Applel on suur tarneauk ja …"
type textarea "Я не могу оценить, насколько может варьироваться время ожидания, поскольку у Ap…"
type textarea "Ei oska hinnata kui palju ooteaeg võib erineda sest Applel on suur tarneauk ja …"
type textarea "Я не могу оценить, насколько может варьироваться время ожидания, поскольку у Ap…"
type textarea "Ei oska hinnata kui palju ooteaeg võib erineda sest Applel on suur tarneauk ja …"
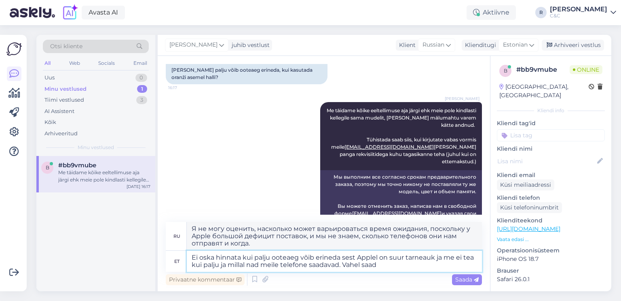
type textarea "Я не могу оценить, насколько сильно может варьироваться время ожидания, потому …"
type textarea "Ei oska hinnata kui palju ooteaeg võib erineda sest Applel on suur tarneauk ja …"
type textarea "Я не могу оценить, насколько сильно может варьироваться время ожидания, потому …"
type textarea "Ei oska hinnata kui palju ooteaeg võib erineda sest Applel on suur tarneauk ja …"
type textarea "Я не могу оценить, насколько сильно может варьироваться время ожидания, потому …"
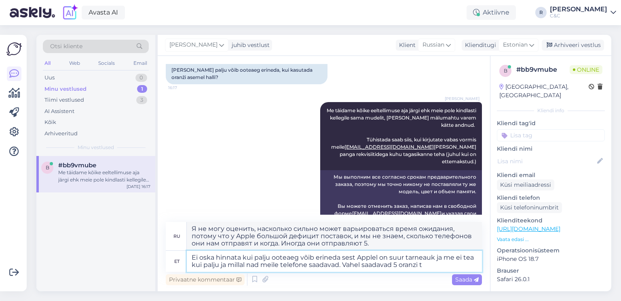
type textarea "Ei oska hinnata kui palju ooteaeg võib erineda sest Applel on suur tarneauk ja …"
type textarea "Я не могу оценить, насколько сильно может варьироваться время ожидания, потому …"
type textarea "Ei oska hinnata kui palju ooteaeg võib erineda sest Applel on suur tarneauk ja …"
type textarea "Я не могу оценить, насколько сильно может варьироваться время ожидания, потому …"
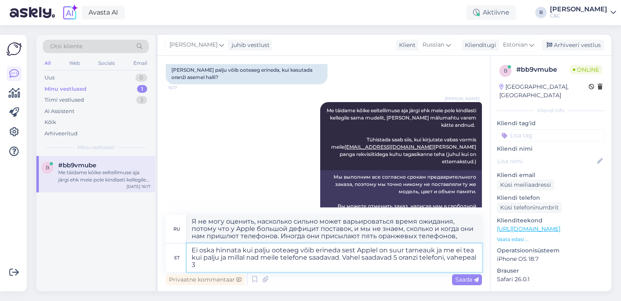
type textarea "Ei oska hinnata kui palju ooteaeg võib erineda sest Applel on suur tarneauk ja …"
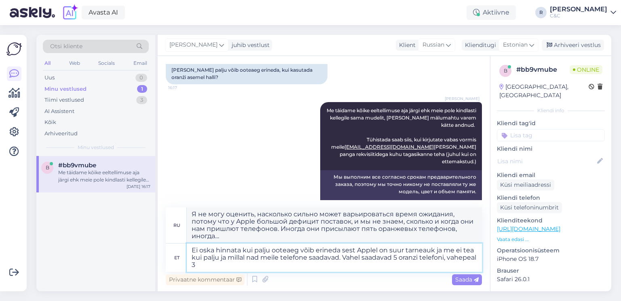
type textarea "Я не могу оценить, насколько сильно может варьироваться время ожидания, потому …"
type textarea "Ei oska hinnata kui palju ooteaeg võib erineda sest Applel on suur tarneauk ja …"
type textarea "Я не могу оценить, насколько сильно может варьироваться время ожидания, потому …"
type textarea "Ei oska hinnata kui palju ooteaeg võib erineda sest Applel on suur tarneauk ja …"
type textarea "Я не могу оценить, насколько сильно может варьироваться время ожидания, потому …"
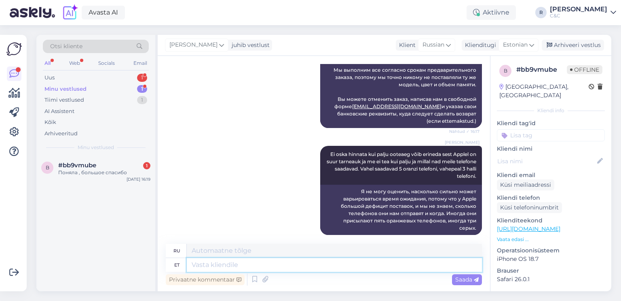
scroll to position [660, 0]
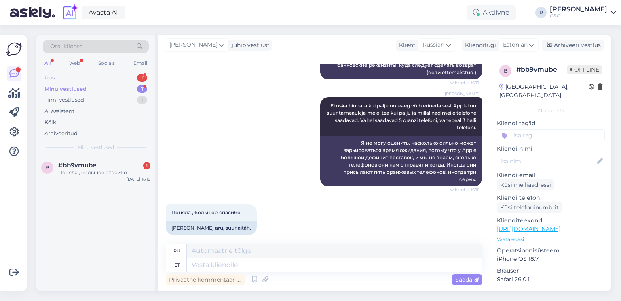
click at [133, 76] on div "Uus 1" at bounding box center [96, 77] width 106 height 11
click at [121, 167] on div "#3bkbwxg4 1" at bounding box center [104, 164] width 92 height 7
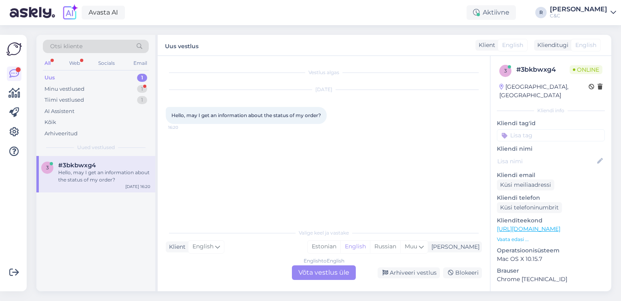
click at [301, 272] on div "English to English Võta vestlus üle" at bounding box center [324, 272] width 64 height 15
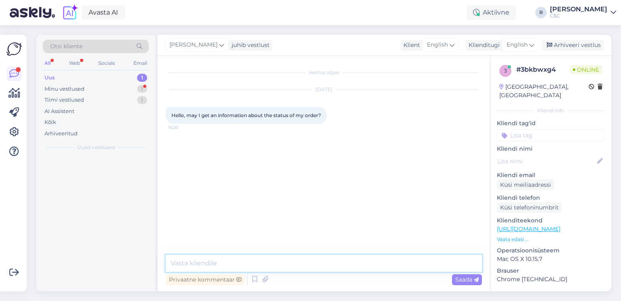
click at [294, 264] on textarea at bounding box center [324, 262] width 316 height 17
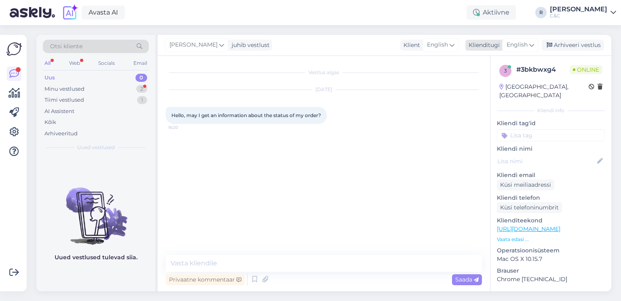
click at [524, 44] on span "English" at bounding box center [517, 44] width 21 height 9
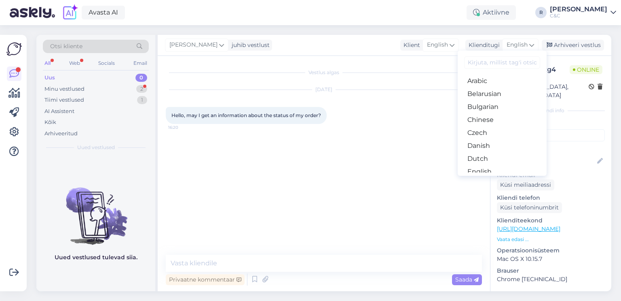
click at [503, 64] on input at bounding box center [502, 62] width 76 height 13
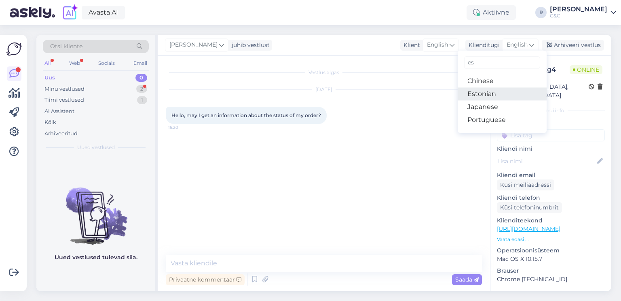
type input "es"
click at [496, 91] on link "Estonian" at bounding box center [502, 93] width 89 height 13
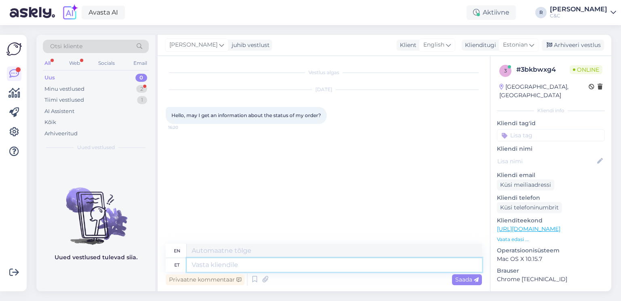
click at [266, 270] on textarea at bounding box center [334, 265] width 295 height 14
type textarea "Tere! E"
type textarea "Hello!"
type textarea "Tere! Ega m"
type textarea "Hello! No"
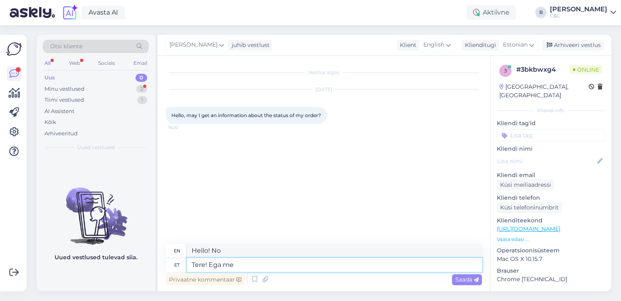
type textarea "Tere! Ega me"
type textarea "Hello! Neither do we"
type textarea "Tere! Eg"
type textarea "Hello! No"
type textarea "Tere! M"
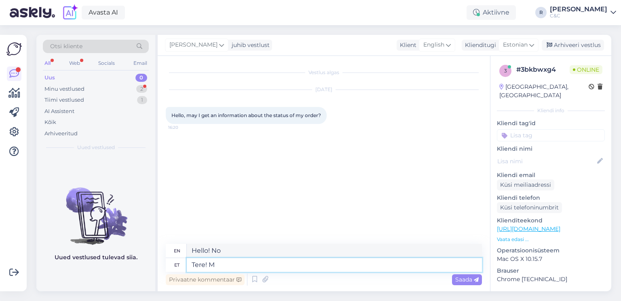
type textarea "Hello!"
type textarea "Tere! Meil o"
type textarea "Hello! We"
type textarea "Tere! [PERSON_NAME] ole k"
type textarea "Hello! We don't"
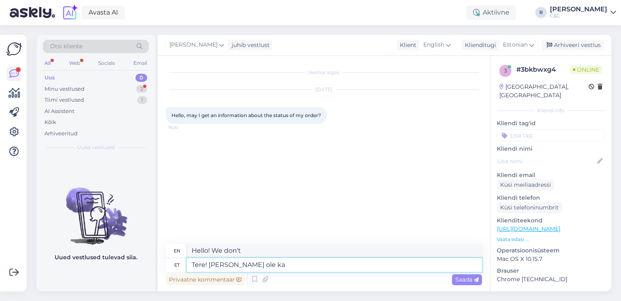
type textarea "Tere! [PERSON_NAME] ole kah"
type textarea "Hello! We don't have"
type textarea "Tere! [PERSON_NAME] ole kahjuks er"
type textarea "Hello! Unfortunately we don't have"
type textarea "Tere! [PERSON_NAME] ole kahjuks erilist inf"
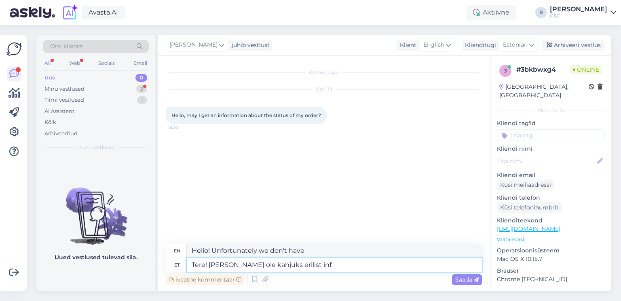
type textarea "Hello! Unfortunately, we don't have any special"
type textarea "Tere! [PERSON_NAME] ole kahjuks erilist infot tei"
type textarea "Hello! Unfortunately, we don't have any specific information."
type textarea "Tere! [PERSON_NAME] ole kahjuks erilist infot teile ja"
type textarea "Hello! Unfortunately, we don't have any special information for you."
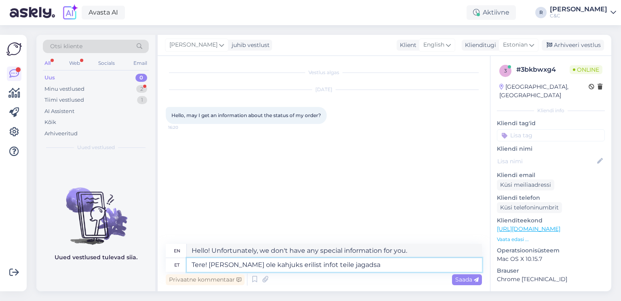
type textarea "Tere! [PERSON_NAME] ole kahjuks erilist infot teile jagadsa"
type textarea "Hello! Unfortunately, we don't have any special information to share with you."
type textarea "Tere! [PERSON_NAME] ole kahjuks erilist infot teile jagada sest end"
type textarea "Hello! Unfortunately, we don't have any special information to share with you b…"
type textarea "Tere! [PERSON_NAME] ole kahjuks erilist infot teile jagada sest endiselt ap"
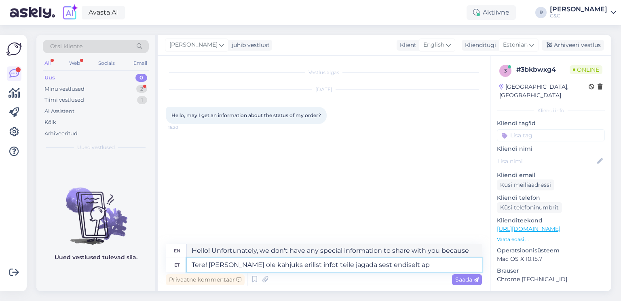
type textarea "Hello! Unfortunately, we don't have any special information to share with you b…"
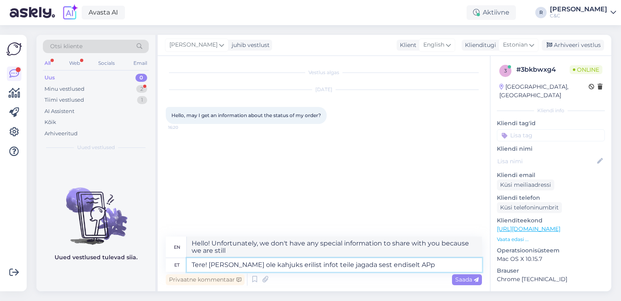
type textarea "Tere! [PERSON_NAME] ole kahjuks erilist infot teile jagada sest endiselt AP"
type textarea "Hello! Unfortunately, we don't have any special information to share with you b…"
type textarea "Tere! [PERSON_NAME] ole kahjuks erilist infot teile jagada sest endiselt AP"
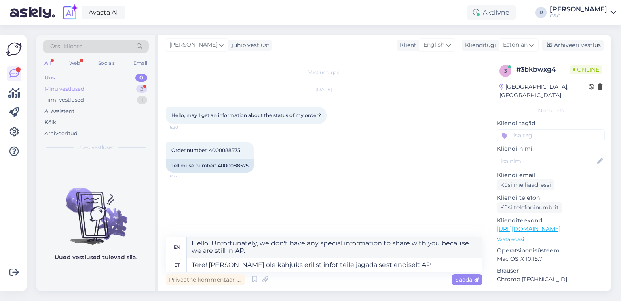
click at [126, 87] on div "Minu vestlused 2" at bounding box center [96, 88] width 106 height 11
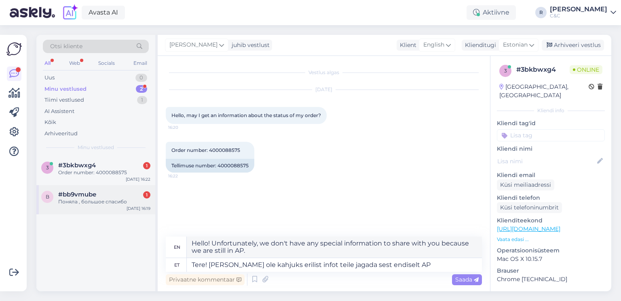
click at [95, 193] on span "#bb9vmube" at bounding box center [77, 194] width 38 height 7
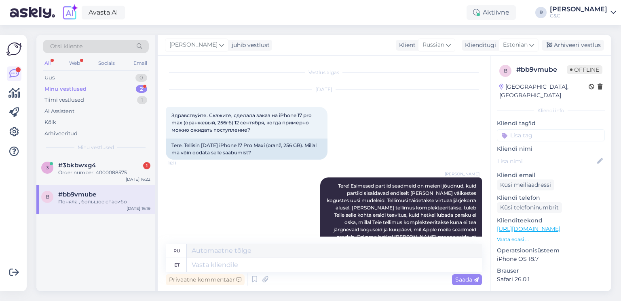
scroll to position [660, 0]
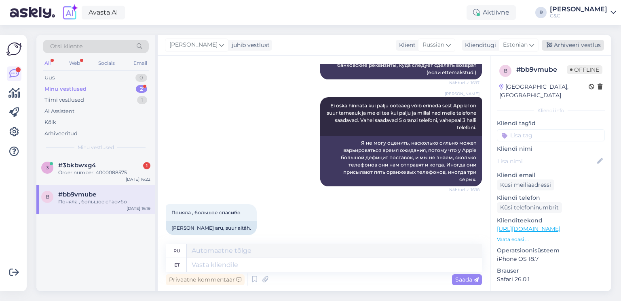
click at [581, 49] on div "Arhiveeri vestlus" at bounding box center [573, 45] width 62 height 11
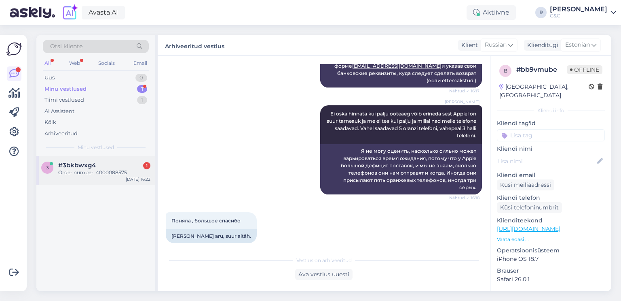
click at [130, 159] on div "3 #3bkbwxg4 1 Order number: 4000088575 [DATE] 16:22" at bounding box center [95, 170] width 119 height 29
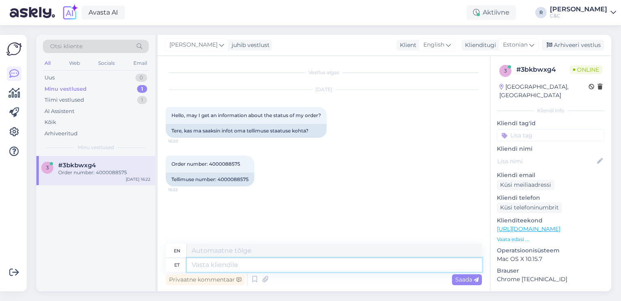
click at [220, 265] on textarea at bounding box center [334, 265] width 295 height 14
type textarea "Tere!"
type textarea "Hello!"
click at [239, 186] on div "Tellimuse number: 4000088575" at bounding box center [210, 179] width 89 height 14
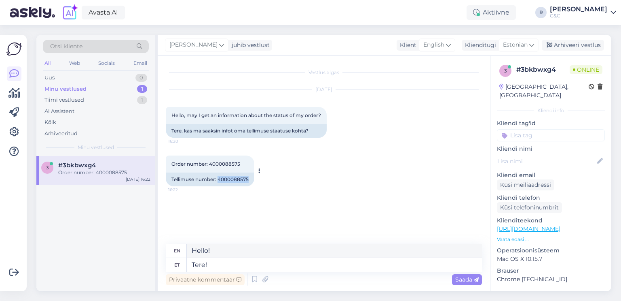
click at [239, 186] on div "Tellimuse number: 4000088575" at bounding box center [210, 179] width 89 height 14
copy div "4000088575"
click at [224, 267] on textarea "Tere!" at bounding box center [334, 265] width 295 height 14
type textarea "Tere! Ei o"
type textarea "Hello! No"
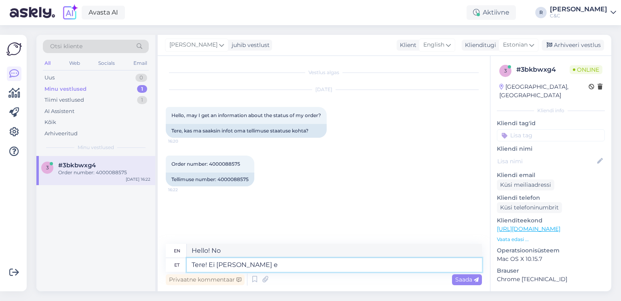
type textarea "Tere! Ei [PERSON_NAME] en"
type textarea "Hello! We don't have any"
type textarea "Tere! Ei [PERSON_NAME] endiselt"
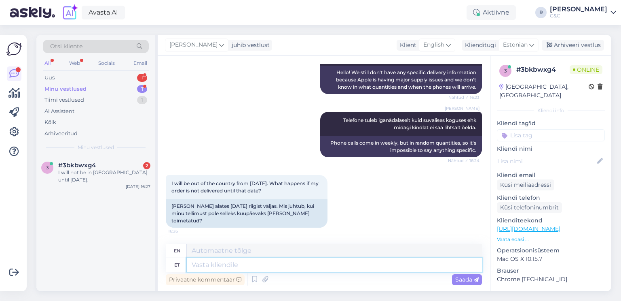
scroll to position [218, 0]
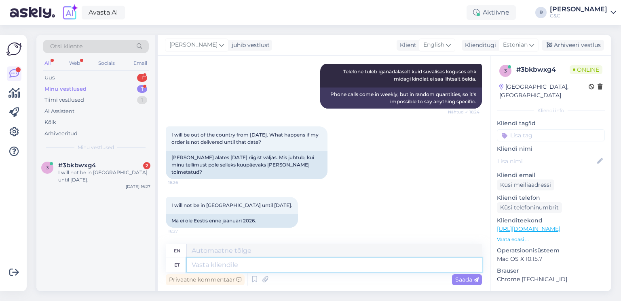
click at [248, 268] on textarea at bounding box center [334, 265] width 295 height 14
click at [244, 267] on textarea at bounding box center [334, 265] width 295 height 14
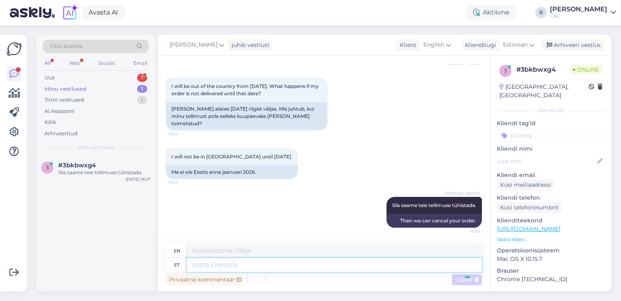
scroll to position [316, 0]
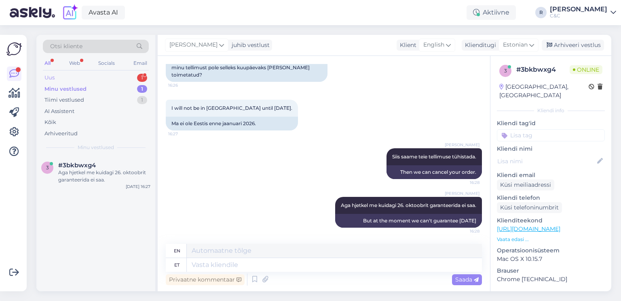
click at [125, 76] on div "Uus 1" at bounding box center [96, 77] width 106 height 11
click at [101, 171] on div "Voi kas [GEOGRAPHIC_DATA] [PERSON_NAME] poes on [PERSON_NAME]? [DATE] [PERSON_N…" at bounding box center [104, 176] width 92 height 15
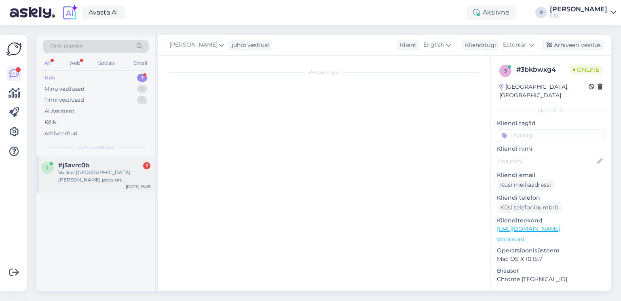
scroll to position [0, 0]
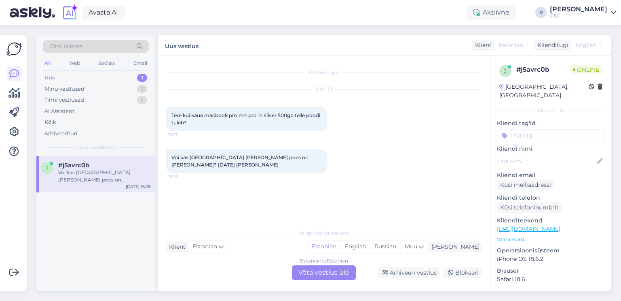
click at [326, 271] on div "Estonian to Estonian Võta vestlus üle" at bounding box center [324, 272] width 64 height 15
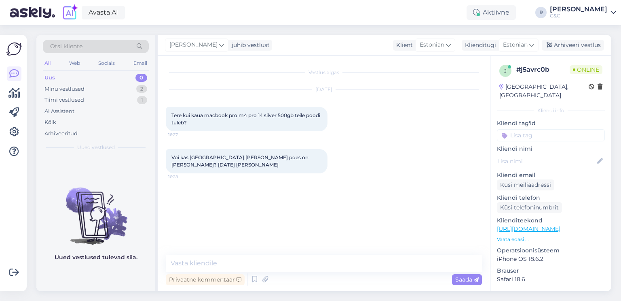
click at [530, 225] on link "[URL][DOMAIN_NAME]" at bounding box center [529, 228] width 64 height 7
click at [226, 254] on textarea at bounding box center [324, 262] width 316 height 17
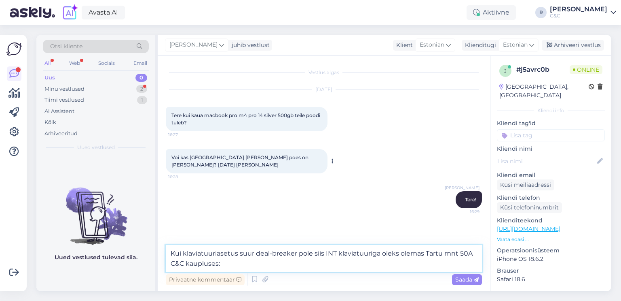
paste textarea "[URL][DOMAIN_NAME]"
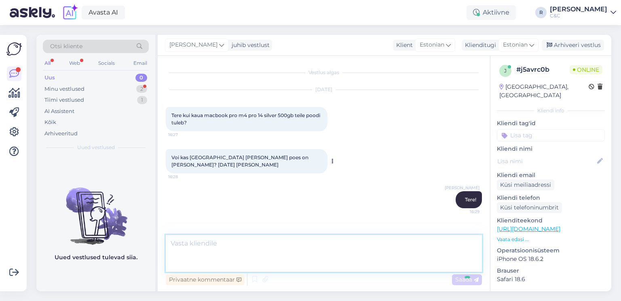
scroll to position [26, 0]
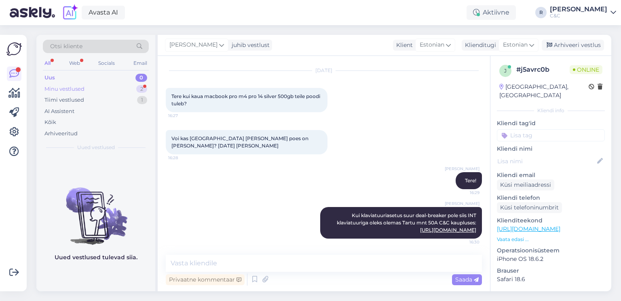
click at [131, 90] on div "Minu vestlused 2" at bounding box center [96, 88] width 106 height 11
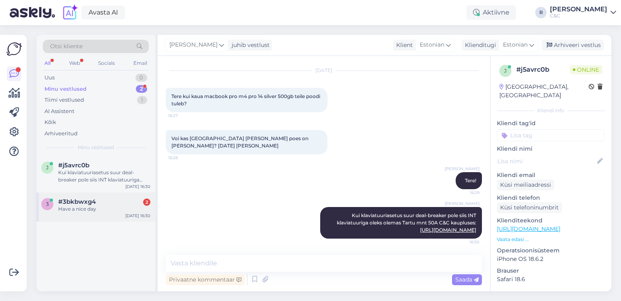
click at [112, 198] on div "#3bkbwxg4 2" at bounding box center [104, 201] width 92 height 7
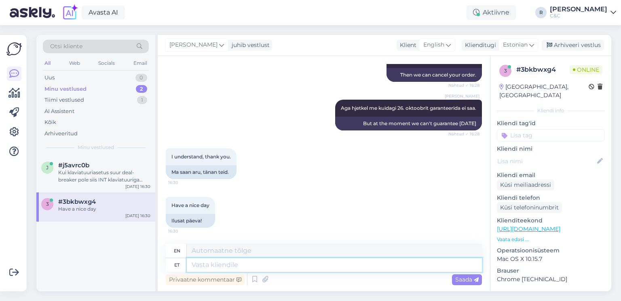
click at [278, 264] on textarea at bounding box center [334, 265] width 295 height 14
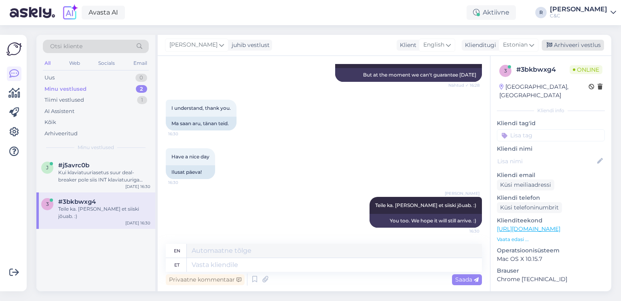
click at [586, 45] on div "Arhiveeri vestlus" at bounding box center [573, 45] width 62 height 11
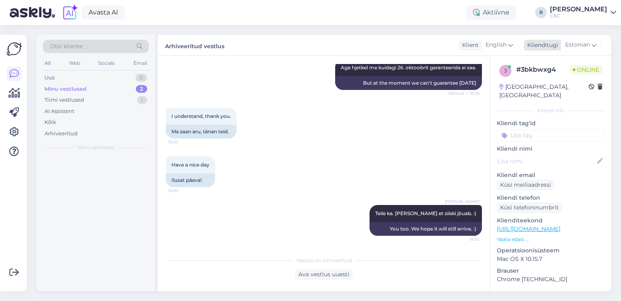
scroll to position [453, 0]
click at [97, 173] on div at bounding box center [104, 172] width 92 height 7
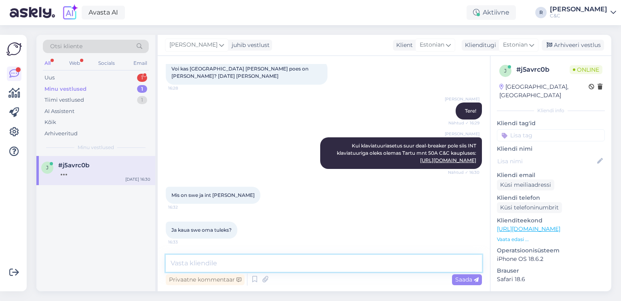
click at [253, 257] on textarea at bounding box center [324, 262] width 316 height 17
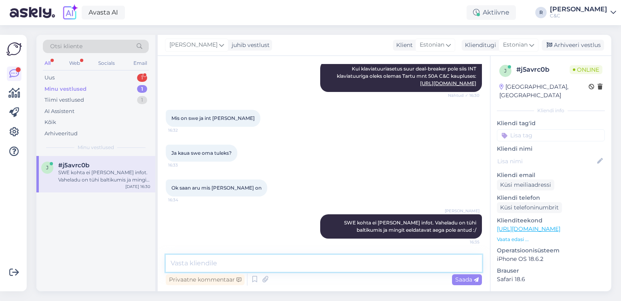
scroll to position [214, 0]
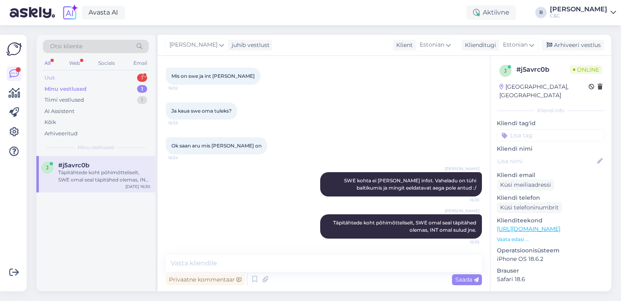
click at [137, 76] on div "Uus 1" at bounding box center [96, 77] width 106 height 11
click at [115, 170] on div "Millal võiks oodata tellimuse 4000088826 täitmist?" at bounding box center [104, 176] width 92 height 15
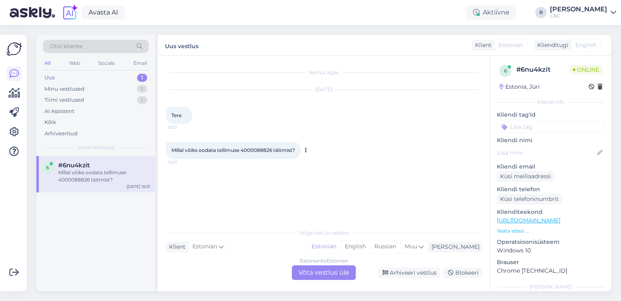
click at [255, 150] on span "Millal võiks oodata tellimuse 4000088826 täitmist?" at bounding box center [234, 150] width 124 height 6
copy span "4000088826"
click at [317, 269] on div "Estonian to Estonian Võta vestlus üle" at bounding box center [324, 272] width 64 height 15
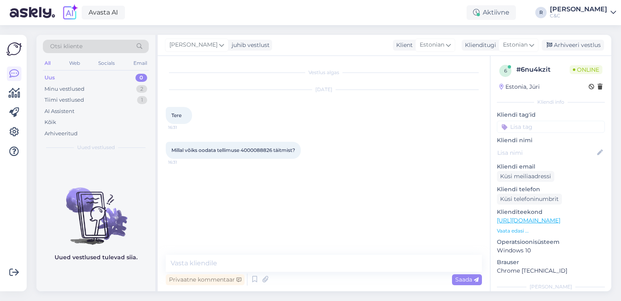
click at [249, 276] on div "Privaatne kommentaar Saada" at bounding box center [324, 278] width 316 height 15
click at [254, 280] on icon at bounding box center [255, 279] width 10 height 12
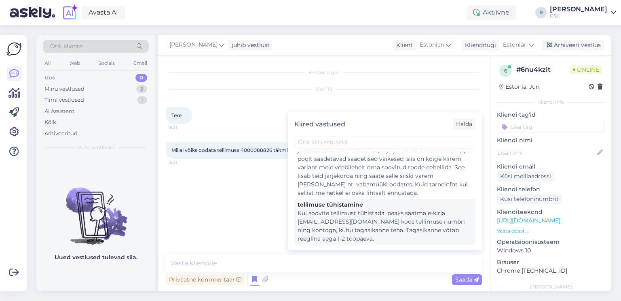
scroll to position [172, 0]
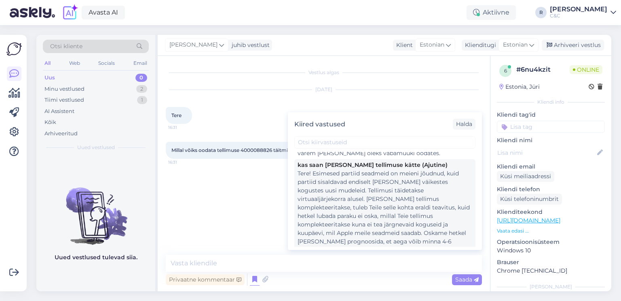
click at [348, 206] on div "Tere! Esimesed partiid seadmeid on meieni jõudnud, kuid partiid sisaldavad endi…" at bounding box center [385, 220] width 175 height 102
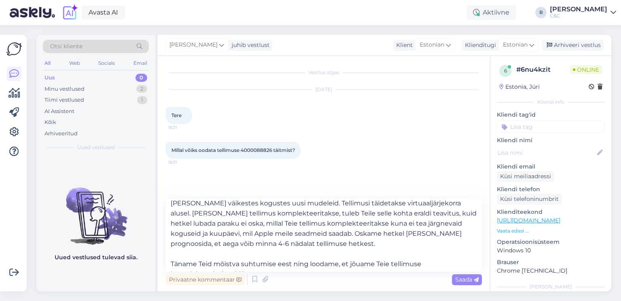
scroll to position [0, 0]
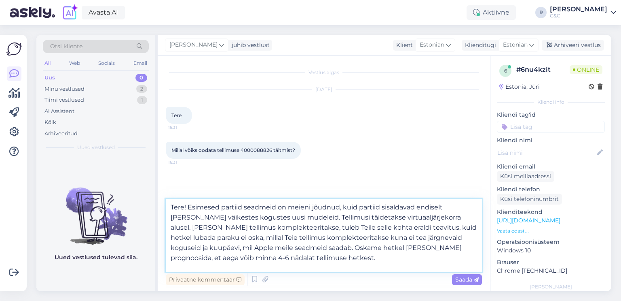
drag, startPoint x: 285, startPoint y: 248, endPoint x: 301, endPoint y: 216, distance: 35.8
click at [301, 216] on textarea "Tere! Esimesed partiid seadmeid on meieni jõudnud, kuid partiid sisaldavad endi…" at bounding box center [324, 235] width 316 height 73
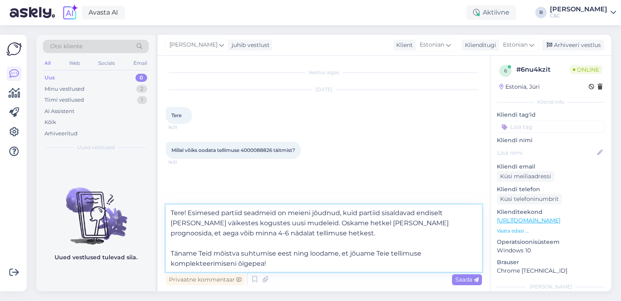
click at [318, 236] on textarea "Tere! Esimesed partiid seadmeid on meieni jõudnud, kuid partiid sisaldavad endi…" at bounding box center [324, 237] width 316 height 67
drag, startPoint x: 293, startPoint y: 265, endPoint x: 163, endPoint y: 250, distance: 130.7
click at [163, 250] on div "Vestlus algas [DATE] Tere 16:31 Millal võiks oodata tellimuse 4000088826 täitmi…" at bounding box center [324, 173] width 333 height 235
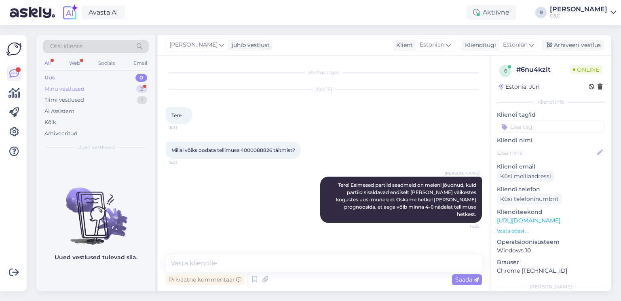
click at [129, 90] on div "Minu vestlused 2" at bounding box center [96, 88] width 106 height 11
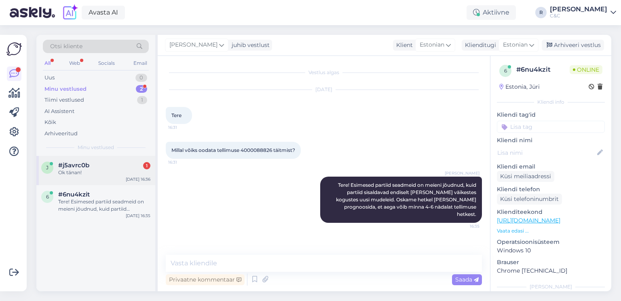
click at [108, 162] on div "j #j5avrc0b 1 Ok tänan! [DATE] 16:36" at bounding box center [95, 170] width 119 height 29
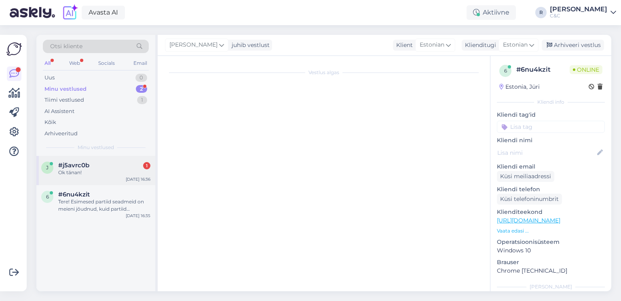
scroll to position [249, 0]
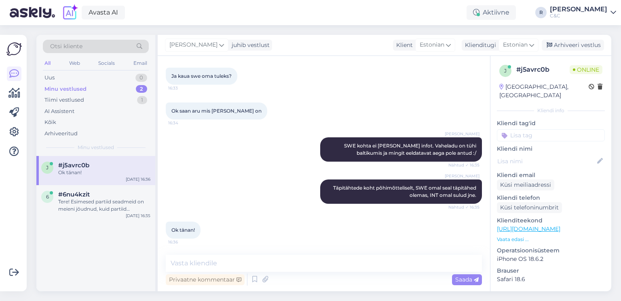
click at [262, 254] on div "Vestlus algas [DATE] Tere kui kaua macbook pro m4 pro 14 silver 500gb teile poo…" at bounding box center [324, 173] width 333 height 235
click at [260, 259] on textarea at bounding box center [324, 262] width 316 height 17
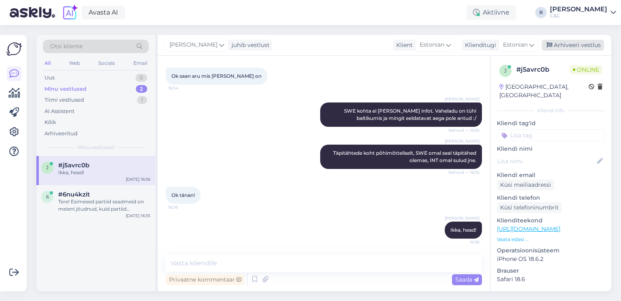
click at [597, 45] on div "Arhiveeri vestlus" at bounding box center [573, 45] width 62 height 11
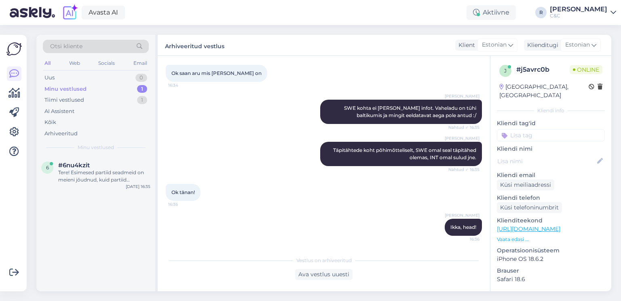
click at [117, 155] on div "Otsi kliente All Web Socials Email Uus 0 Minu vestlused 1 Tiimi vestlused 1 AI …" at bounding box center [95, 95] width 119 height 121
click at [115, 163] on div "#6nu4kzit" at bounding box center [104, 164] width 92 height 7
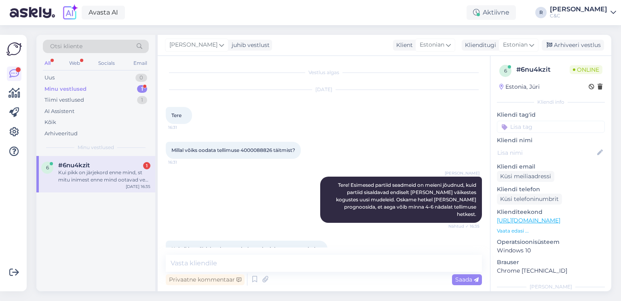
scroll to position [26, 0]
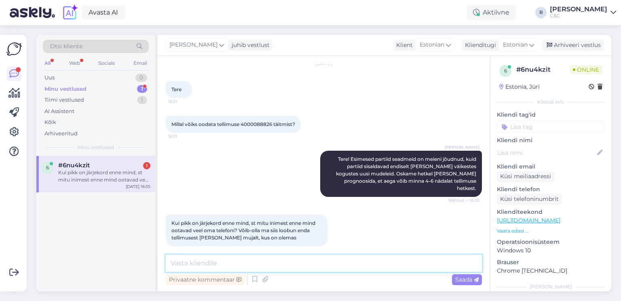
click at [248, 259] on textarea at bounding box center [324, 262] width 316 height 17
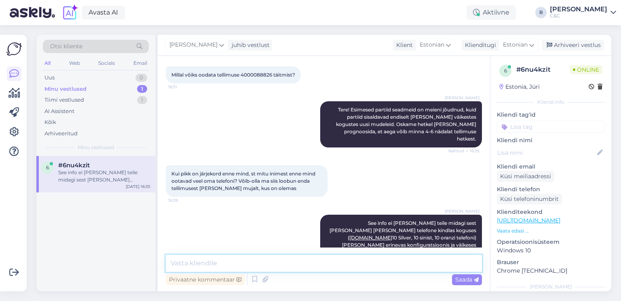
click at [346, 260] on textarea at bounding box center [324, 262] width 316 height 17
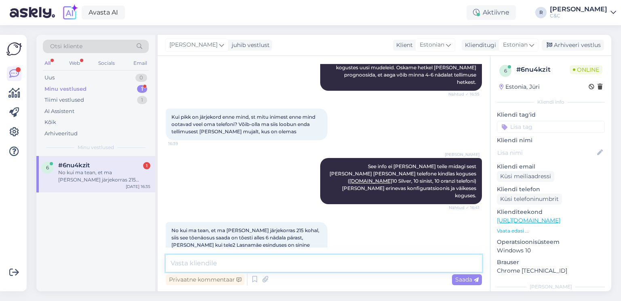
click at [320, 265] on textarea at bounding box center [324, 262] width 316 height 17
click at [236, 265] on textarea at bounding box center [324, 262] width 316 height 17
click at [235, 261] on textarea at bounding box center [324, 262] width 316 height 17
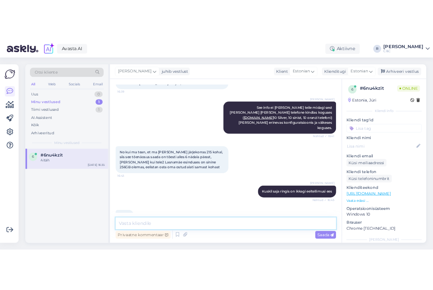
scroll to position [236, 0]
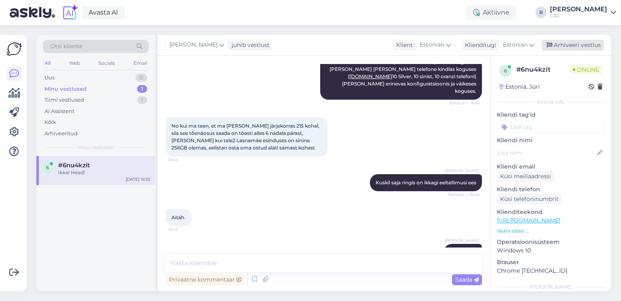
click at [577, 45] on div "Arhiveeri vestlus" at bounding box center [573, 45] width 62 height 11
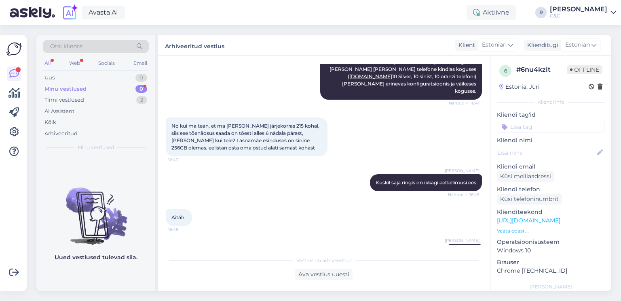
click at [107, 90] on div "Minu vestlused 0" at bounding box center [96, 88] width 106 height 11
click at [123, 80] on div "Uus 0" at bounding box center [96, 77] width 106 height 11
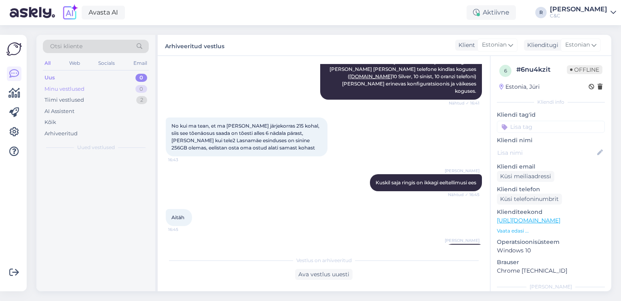
click at [122, 92] on div "Minu vestlused 0" at bounding box center [96, 88] width 106 height 11
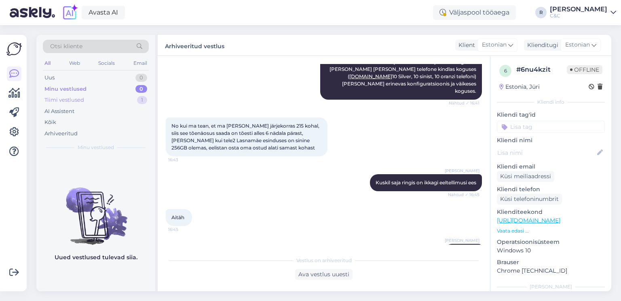
click at [125, 94] on div "Tiimi vestlused 1" at bounding box center [96, 99] width 106 height 11
